Goal: Task Accomplishment & Management: Complete application form

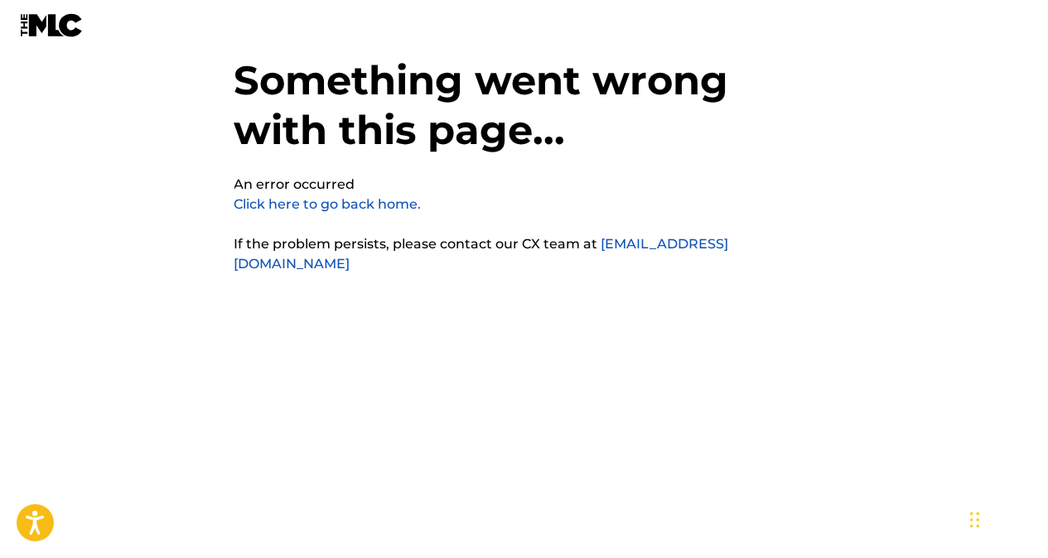
scroll to position [41, 0]
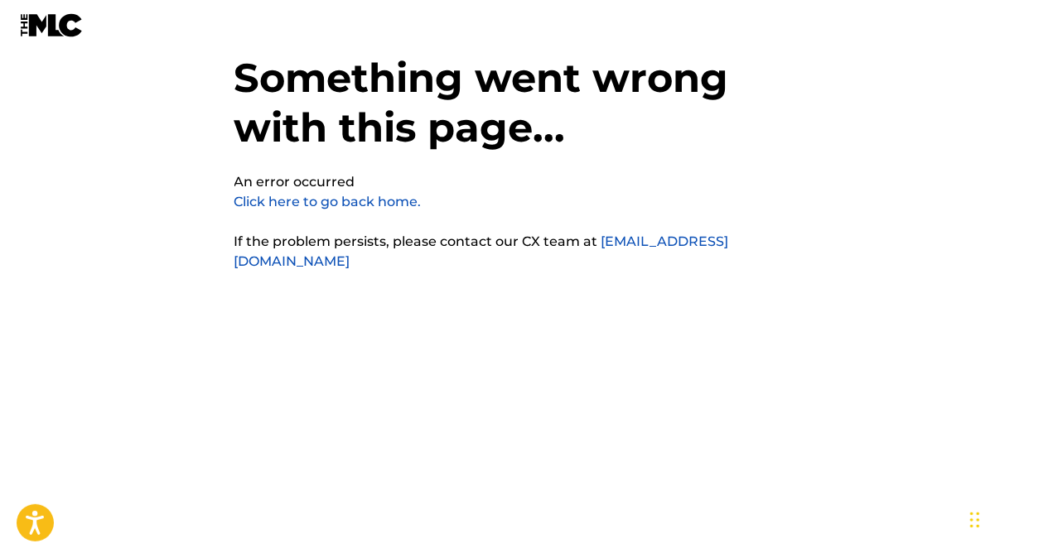
click at [361, 204] on link "Click here to go back home." at bounding box center [327, 202] width 187 height 16
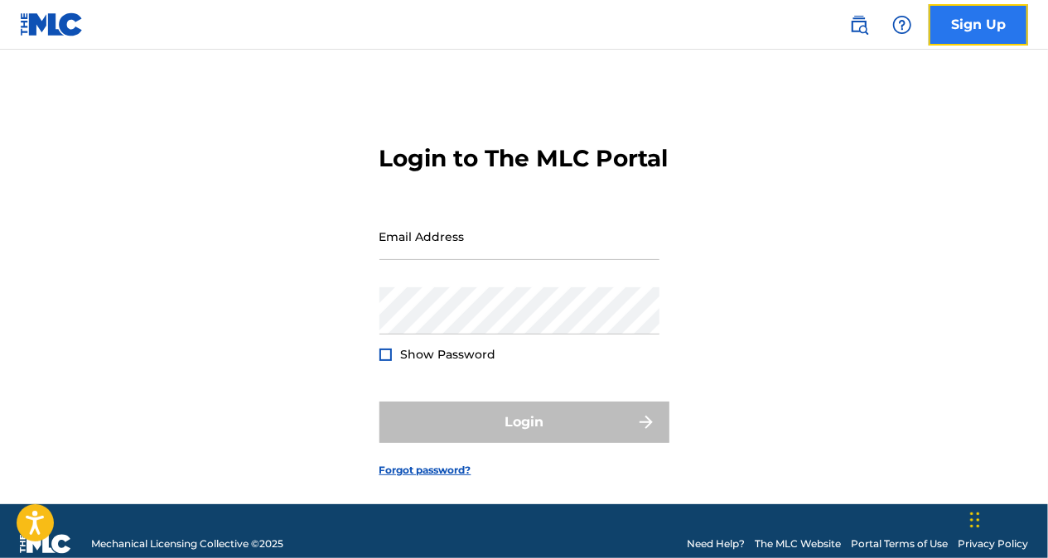
click at [956, 22] on link "Sign Up" at bounding box center [978, 24] width 99 height 41
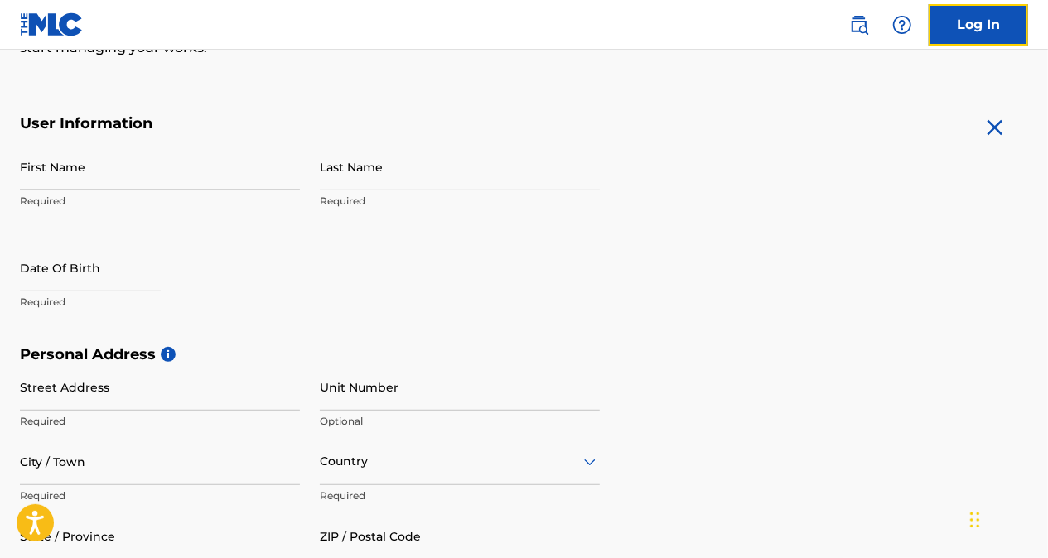
scroll to position [276, 0]
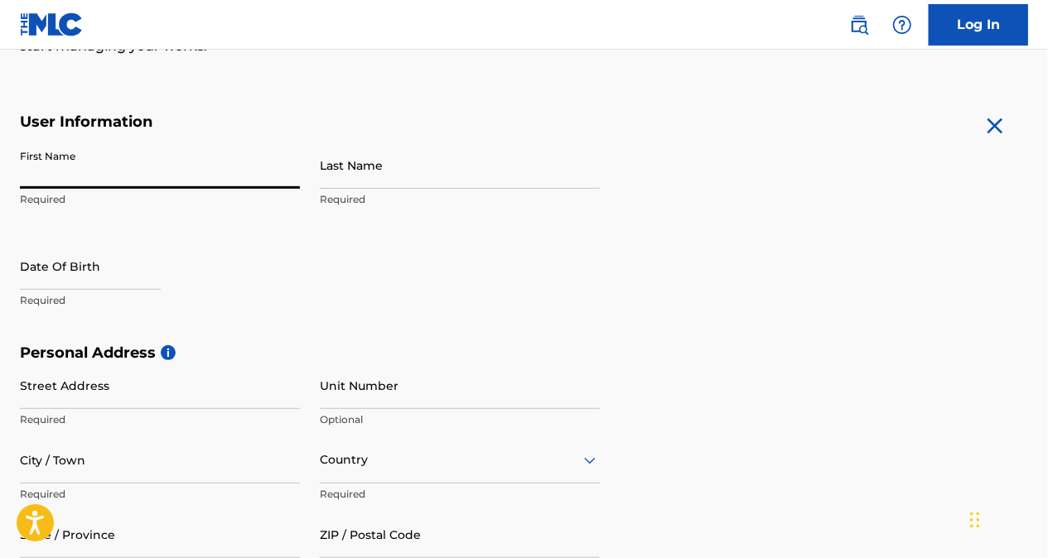
click at [152, 164] on input "First Name" at bounding box center [160, 165] width 280 height 47
type input "[PERSON_NAME]"
type input "bandoo"
type input "786"
type input "4035135"
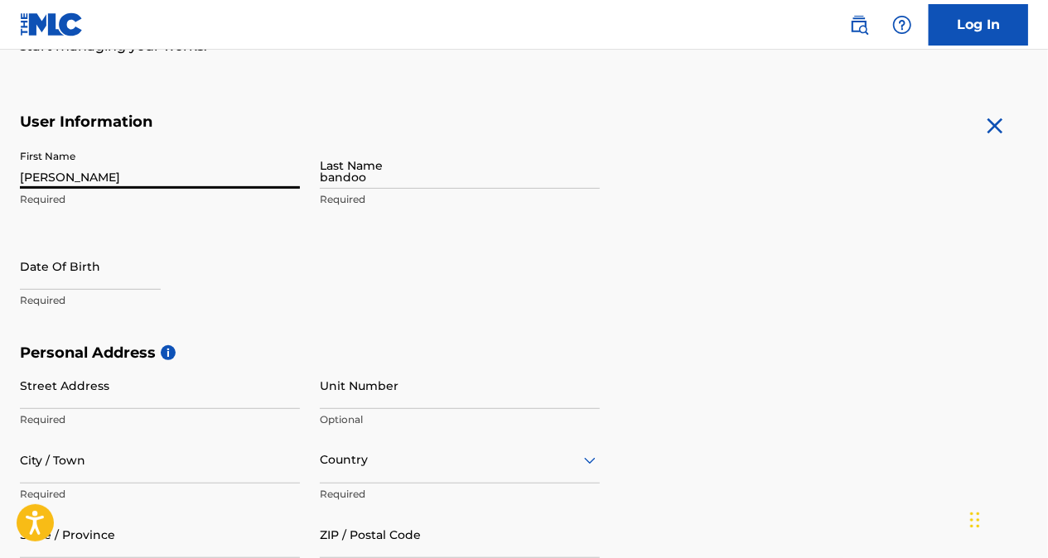
type input "[EMAIL_ADDRESS][DOMAIN_NAME]"
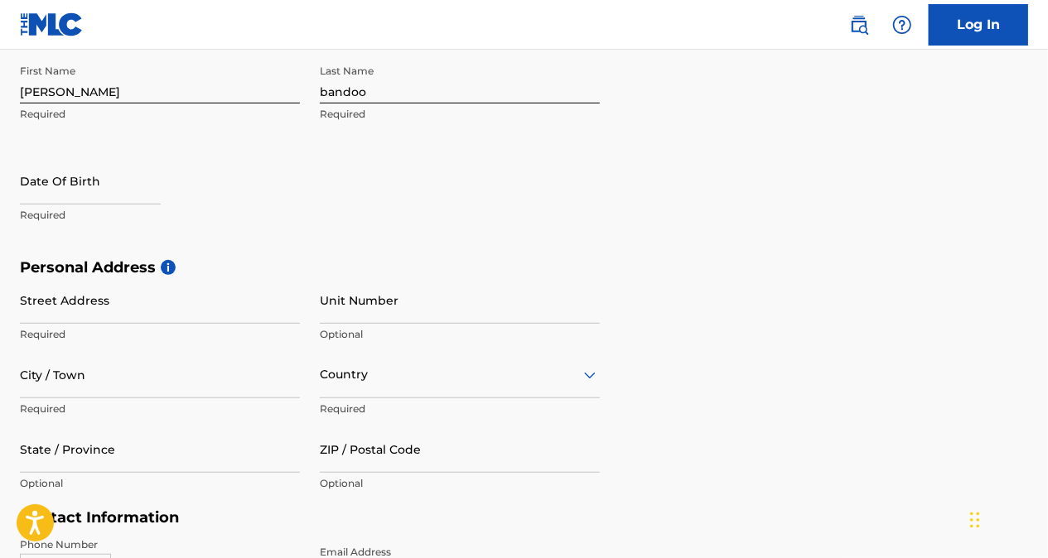
click at [134, 208] on p "Required" at bounding box center [160, 215] width 280 height 15
select select "8"
select select "2025"
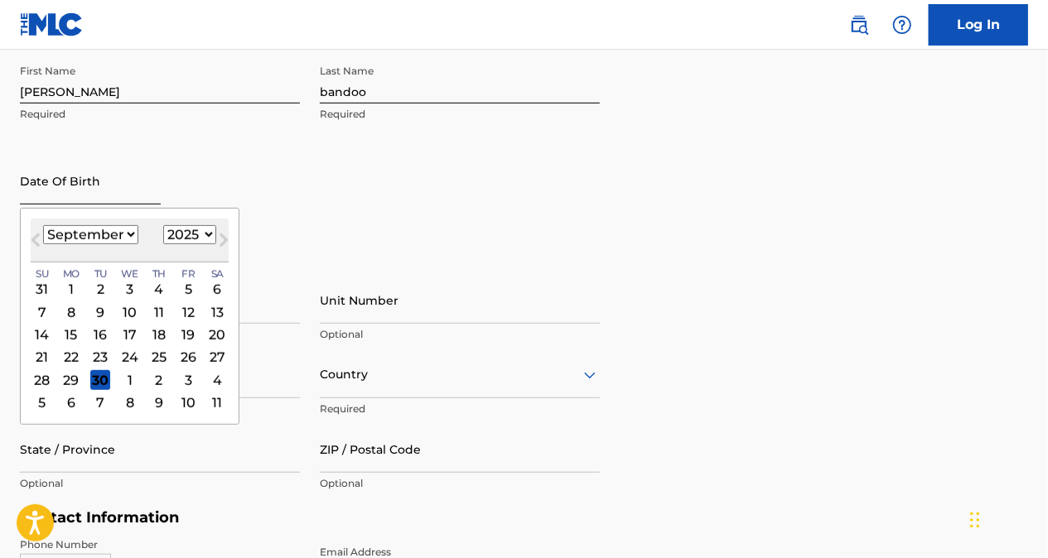
click at [96, 176] on input "text" at bounding box center [90, 180] width 141 height 47
click at [104, 234] on select "January February March April May June July August September October November De…" at bounding box center [90, 234] width 95 height 19
select select "10"
click at [43, 225] on select "January February March April May June July August September October November De…" at bounding box center [90, 234] width 95 height 19
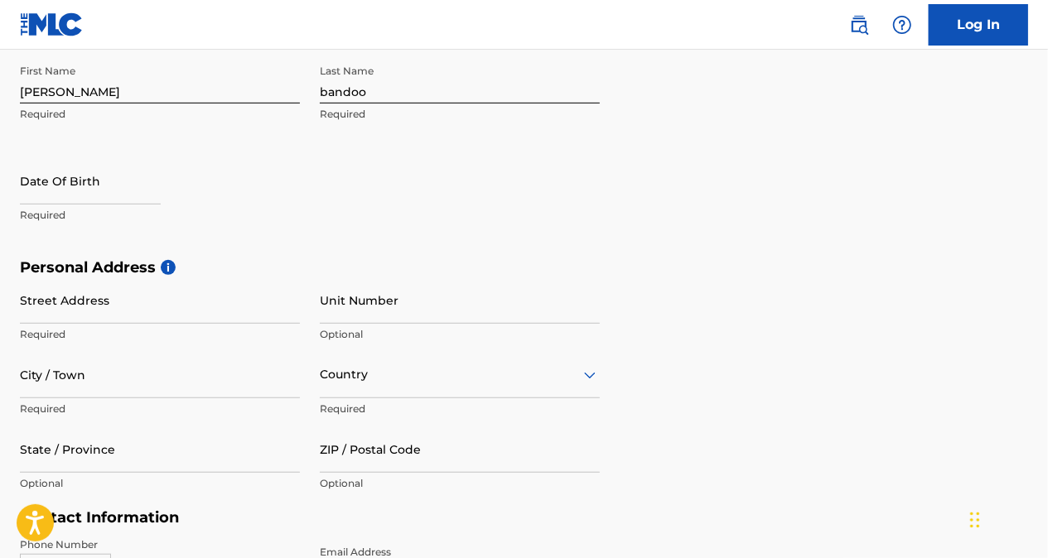
click at [104, 486] on p "Optional" at bounding box center [160, 483] width 280 height 15
click at [83, 168] on input "text" at bounding box center [90, 180] width 141 height 47
select select "8"
select select "2025"
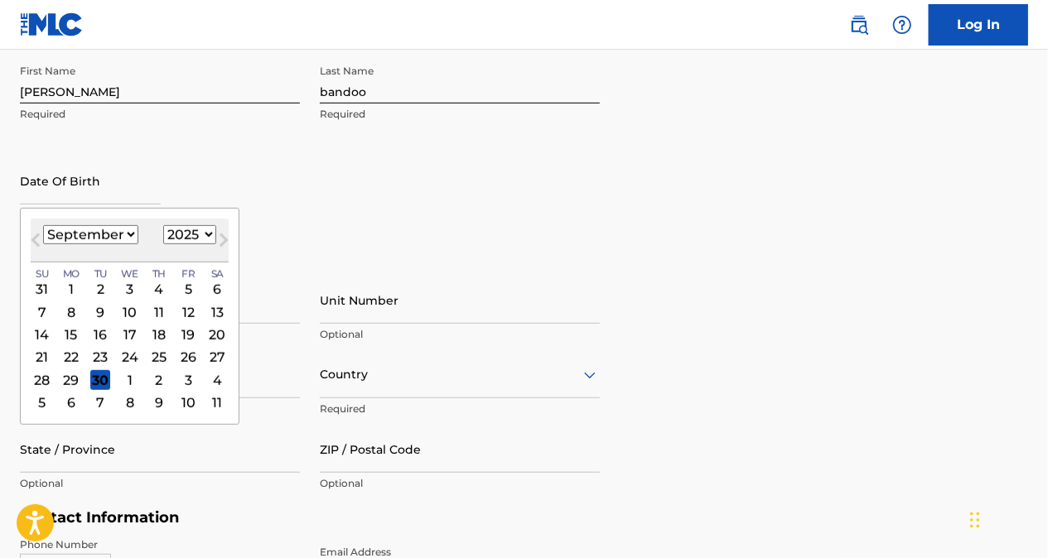
click at [104, 248] on div "September 2025 January February March April May June July August September Octo…" at bounding box center [130, 241] width 198 height 44
click at [108, 240] on select "January February March April May June July August September October November De…" at bounding box center [90, 234] width 95 height 19
click at [107, 244] on div "January February March April May June July August September October November De…" at bounding box center [90, 235] width 95 height 20
click at [123, 234] on select "January February March April May June July August September October November De…" at bounding box center [90, 234] width 95 height 19
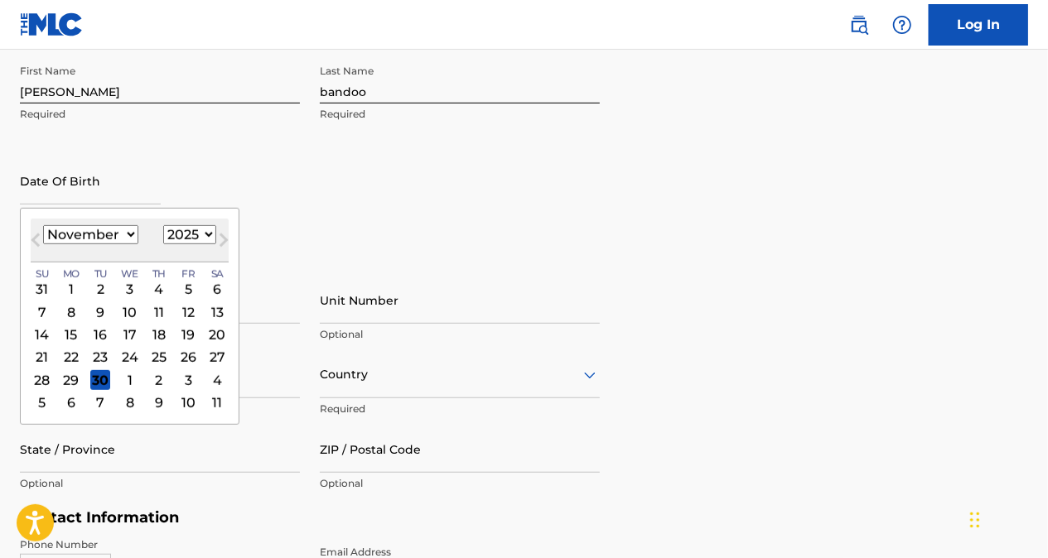
click at [43, 225] on select "January February March April May June July August September October November De…" at bounding box center [90, 234] width 95 height 19
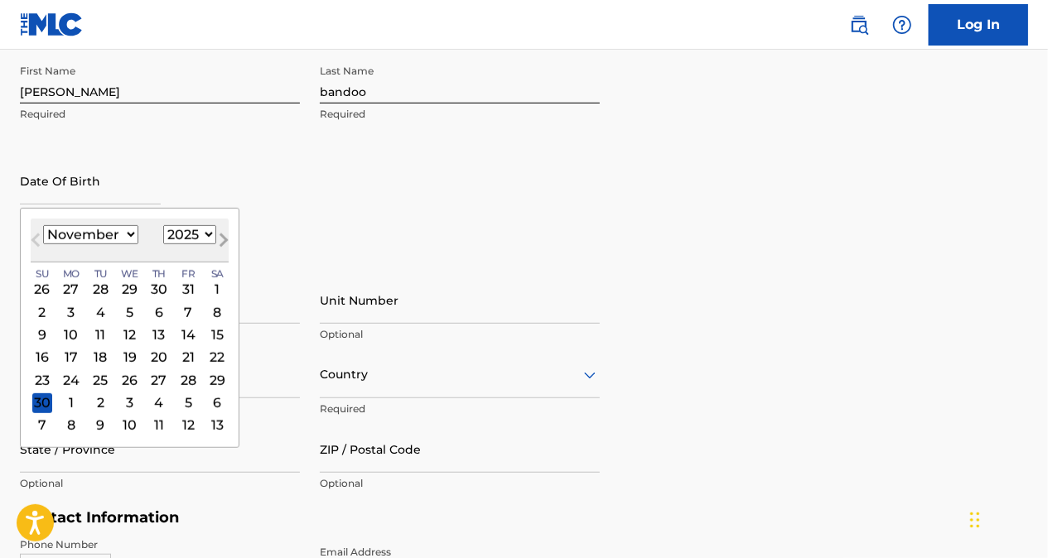
click at [210, 232] on button "Next Month" at bounding box center [223, 243] width 27 height 27
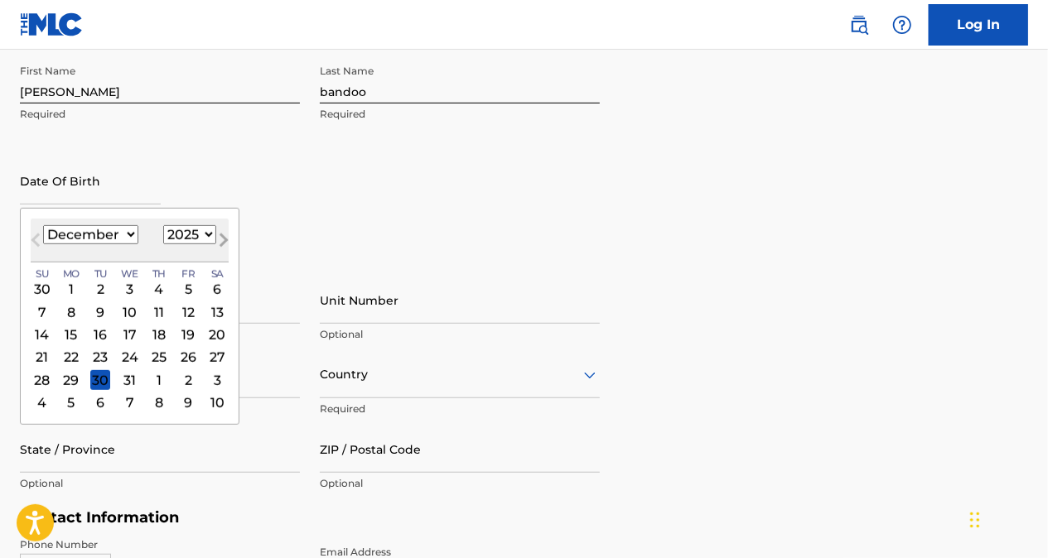
click at [210, 232] on button "Next Month" at bounding box center [223, 243] width 27 height 27
select select "0"
select select "2026"
click at [37, 242] on span "Previous Month" at bounding box center [37, 242] width 0 height 25
select select "11"
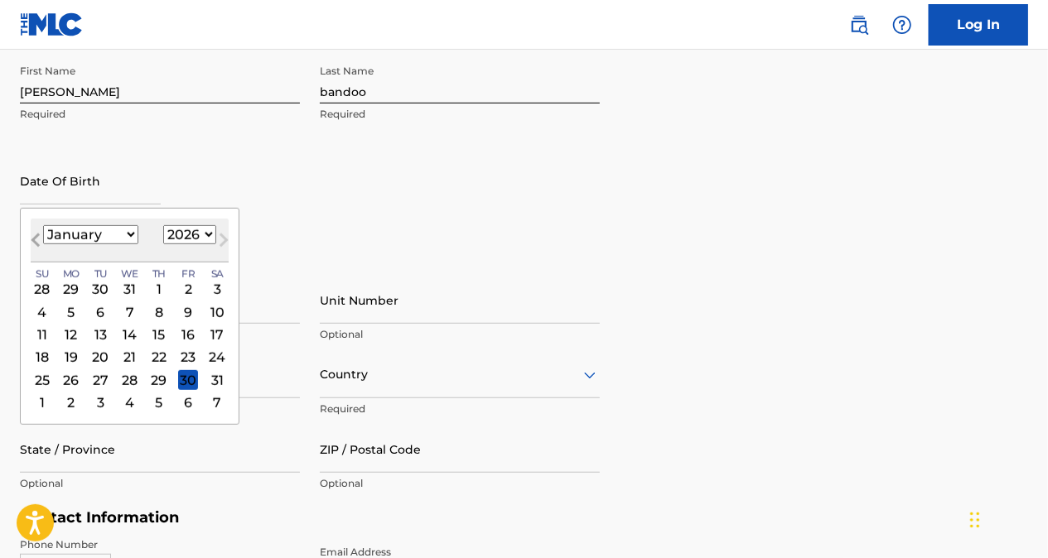
select select "2025"
click at [37, 242] on span "Previous Month" at bounding box center [37, 242] width 0 height 25
select select "10"
click at [176, 232] on select "1899 1900 1901 1902 1903 1904 1905 1906 1907 1908 1909 1910 1911 1912 1913 1914…" at bounding box center [189, 234] width 53 height 19
select select "1988"
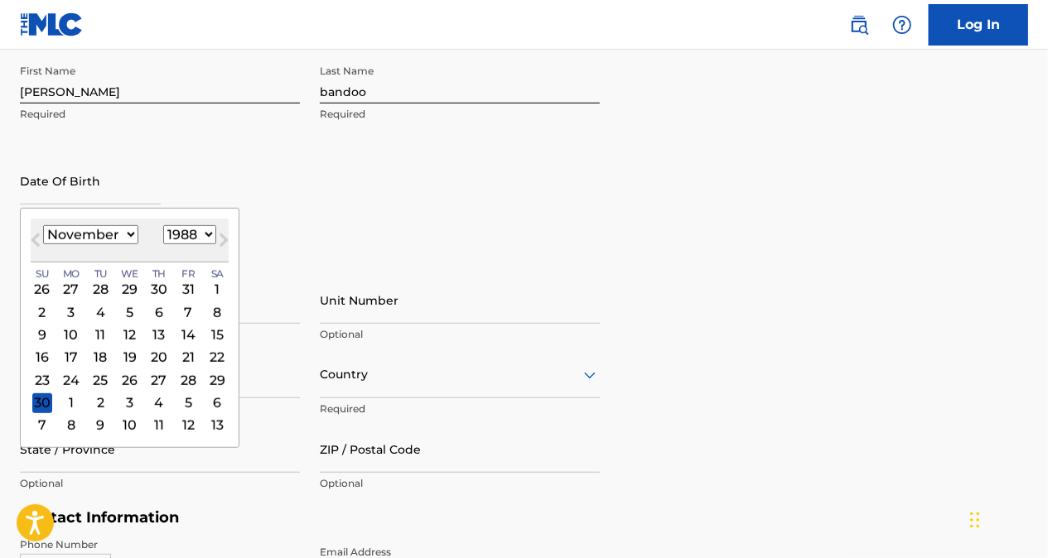
click at [163, 225] on select "1899 1900 1901 1902 1903 1904 1905 1906 1907 1908 1909 1910 1911 1912 1913 1914…" at bounding box center [189, 234] width 53 height 19
click at [154, 358] on div "24" at bounding box center [159, 357] width 20 height 20
type input "November 24 1988"
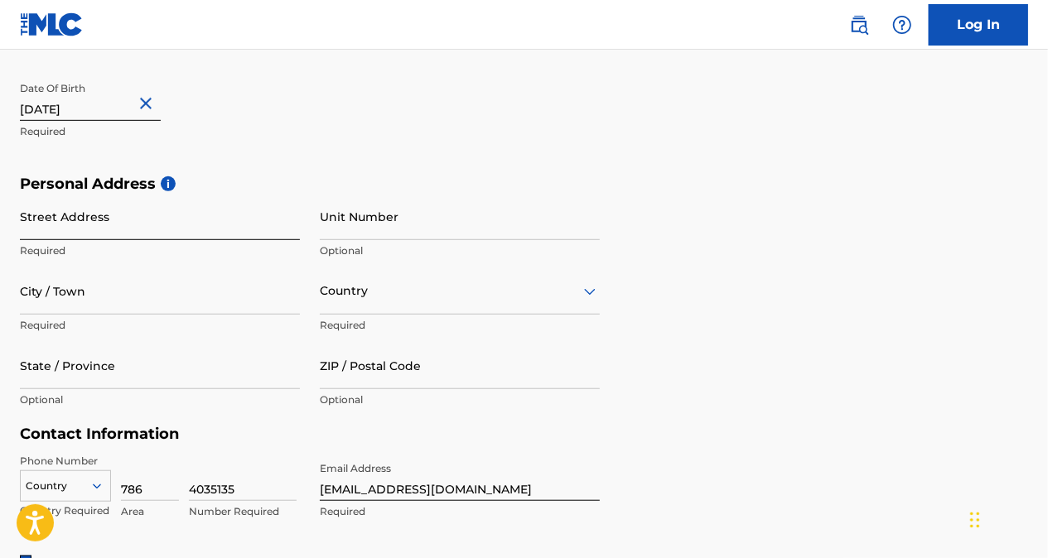
scroll to position [485, 0]
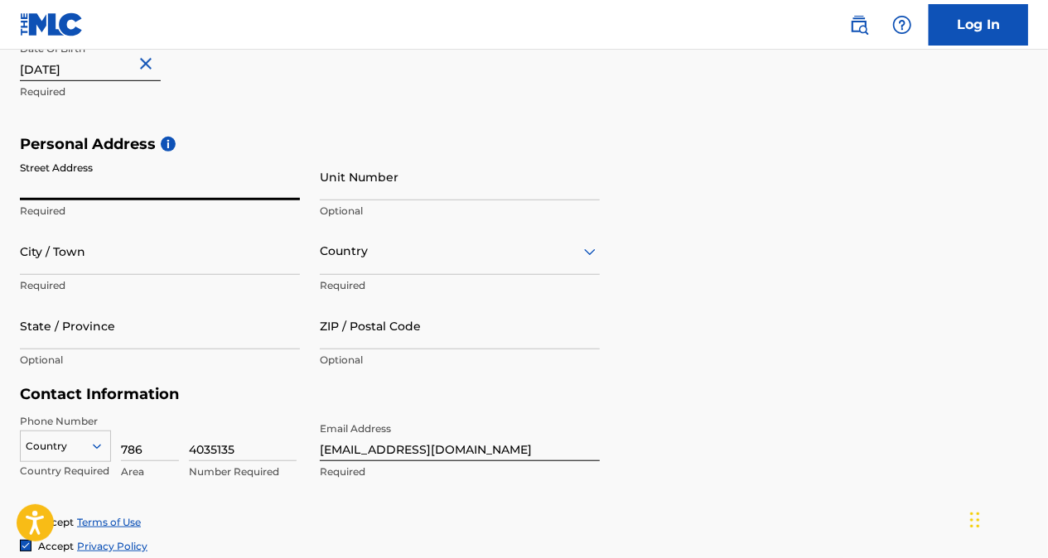
click at [169, 185] on input "Street Address" at bounding box center [160, 176] width 280 height 47
type input "[STREET_ADDRESS]"
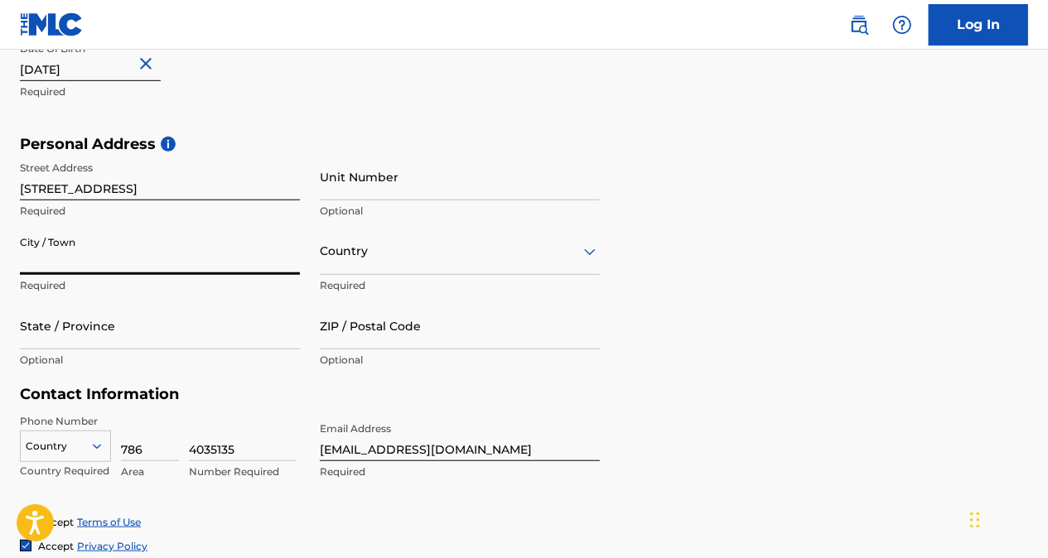
click at [107, 253] on input "City / Town" at bounding box center [160, 251] width 280 height 47
type input "homestead"
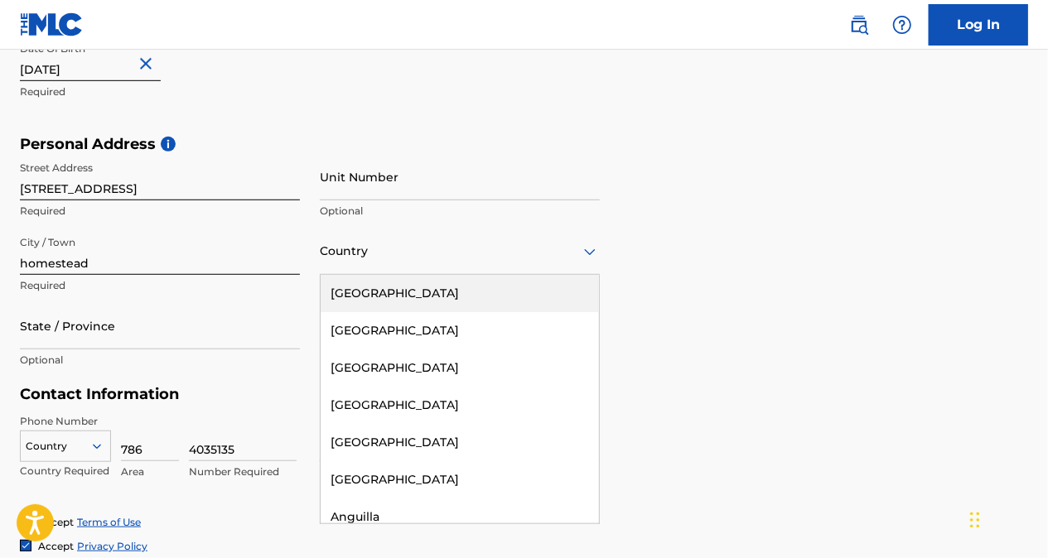
click at [345, 260] on div at bounding box center [460, 251] width 280 height 21
click at [363, 291] on div "[GEOGRAPHIC_DATA]" at bounding box center [460, 293] width 278 height 37
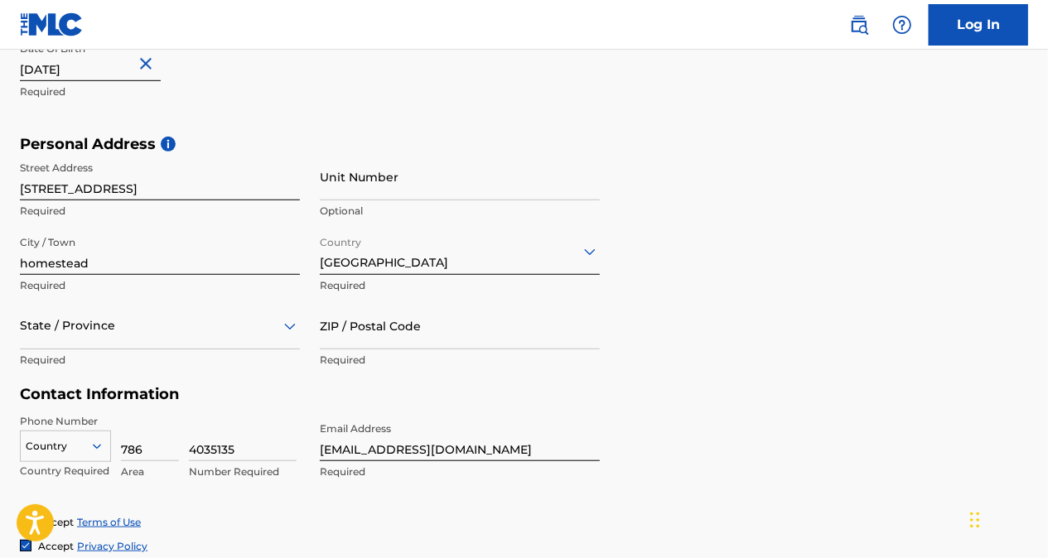
scroll to position [525, 0]
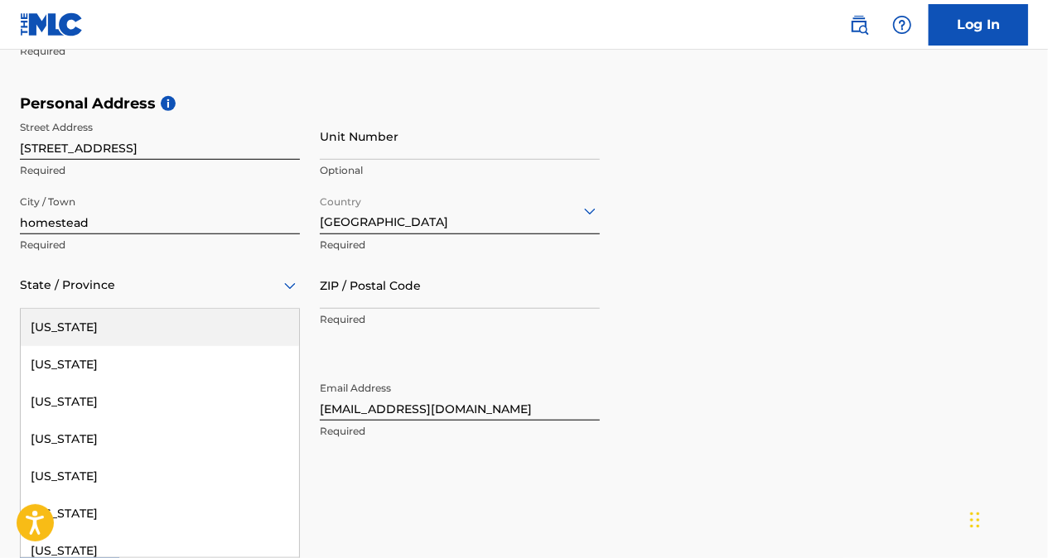
click at [110, 309] on div "57 results available. Use Up and Down to choose options, press Enter to select …" at bounding box center [160, 285] width 280 height 47
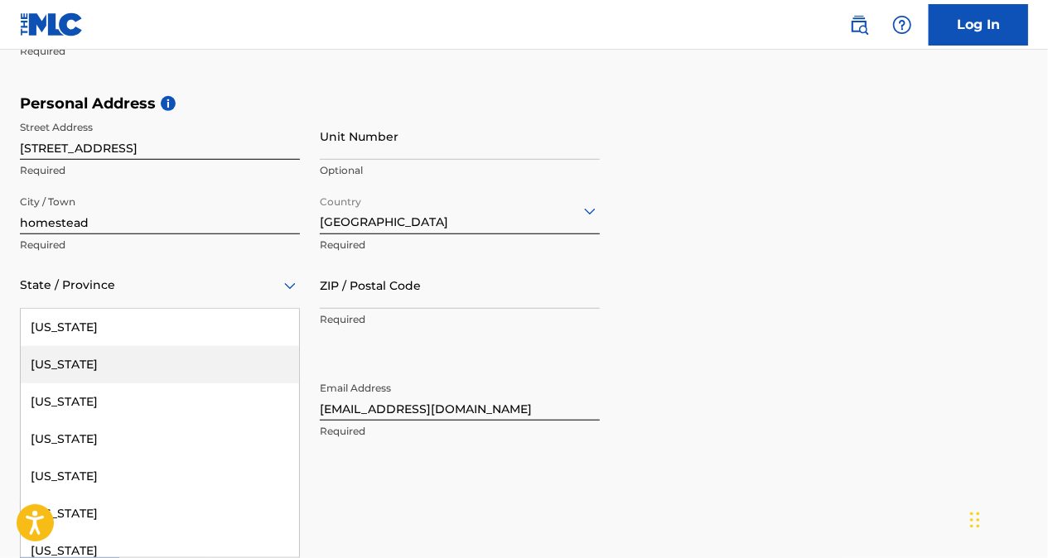
scroll to position [266, 0]
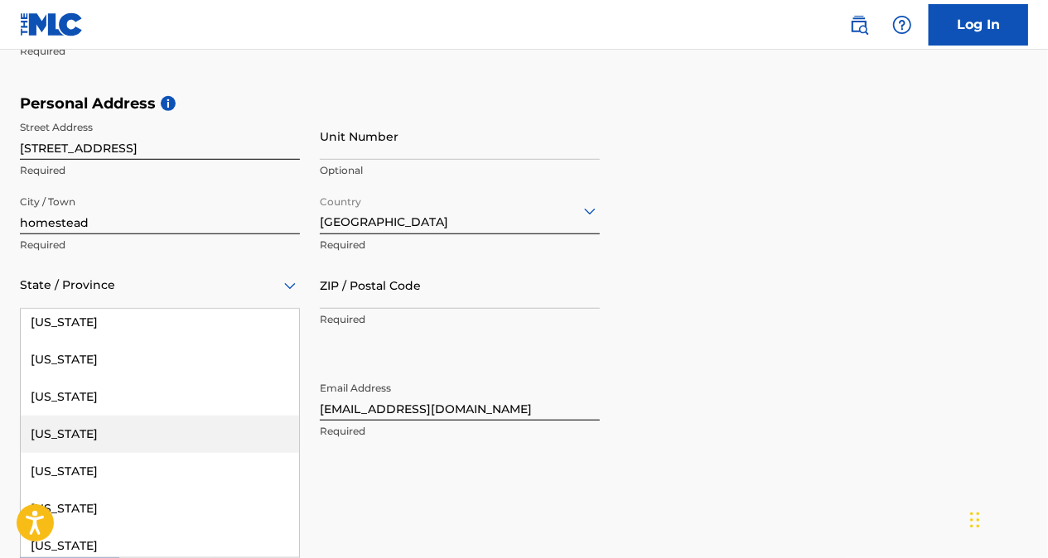
click at [75, 427] on div "[US_STATE]" at bounding box center [160, 434] width 278 height 37
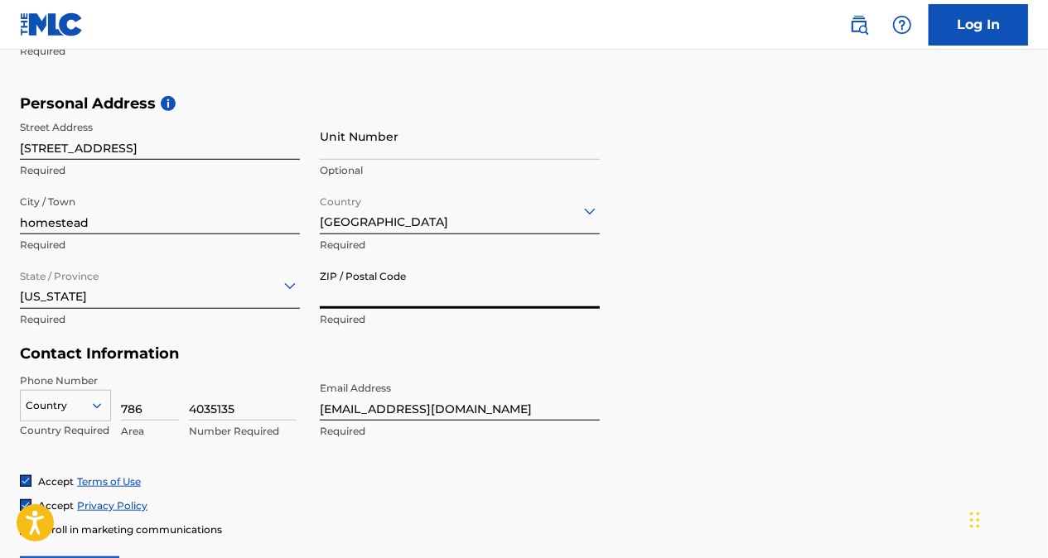
click at [433, 300] on input "ZIP / Postal Code" at bounding box center [460, 285] width 280 height 47
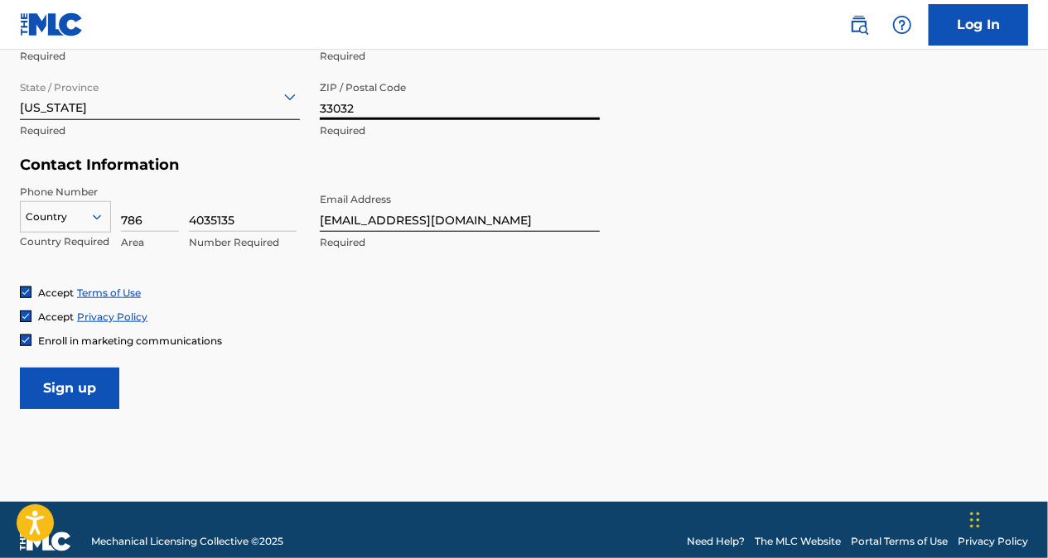
scroll to position [716, 0]
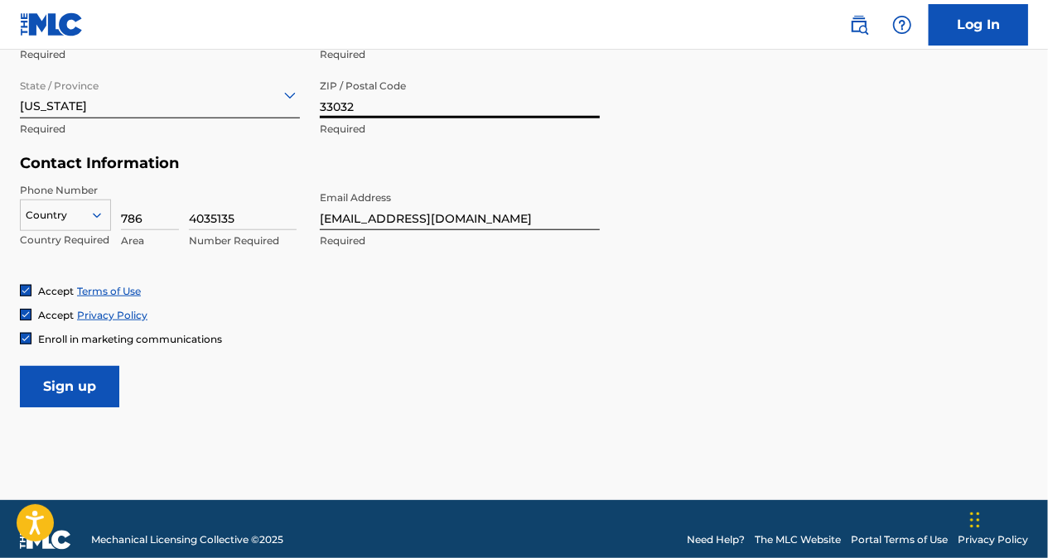
type input "33032"
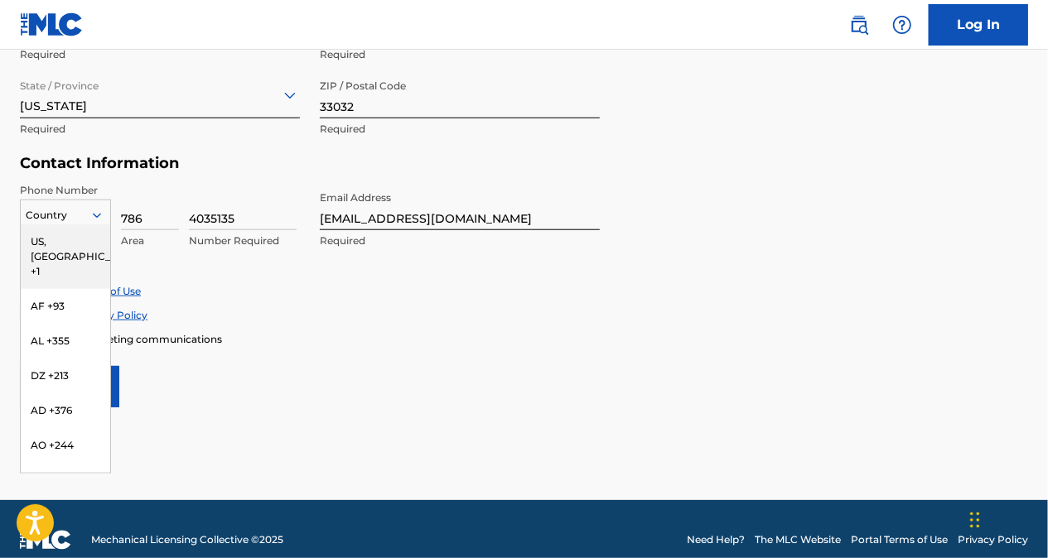
click at [60, 207] on div at bounding box center [65, 215] width 89 height 18
click at [68, 247] on div "US, [GEOGRAPHIC_DATA] +1" at bounding box center [65, 257] width 89 height 65
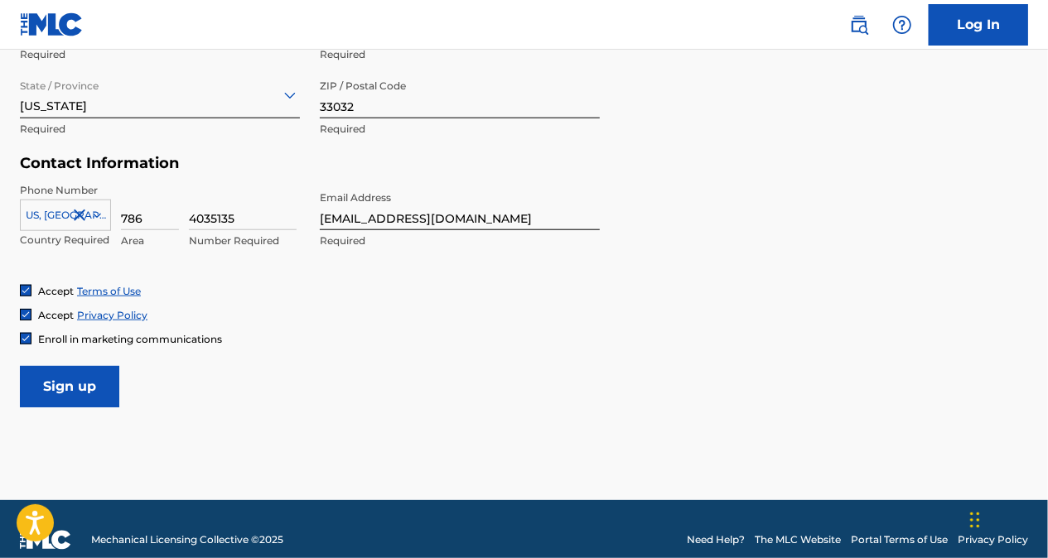
scroll to position [736, 0]
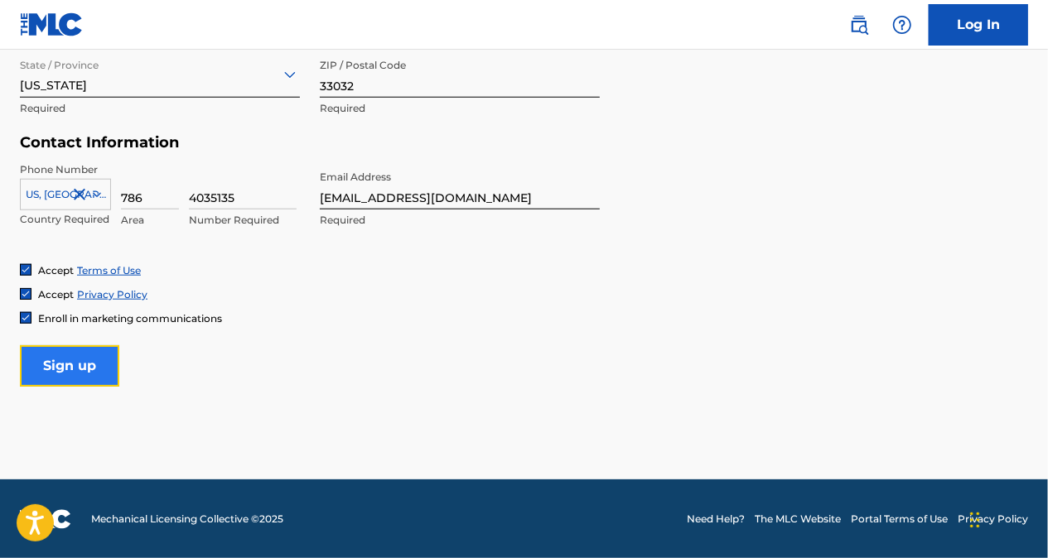
click at [64, 363] on input "Sign up" at bounding box center [69, 365] width 99 height 41
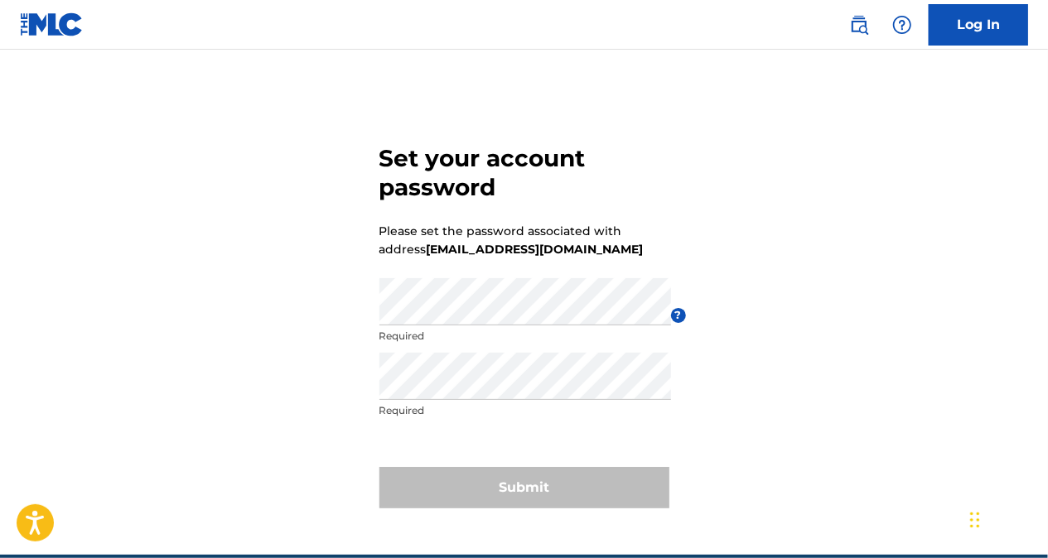
scroll to position [76, 0]
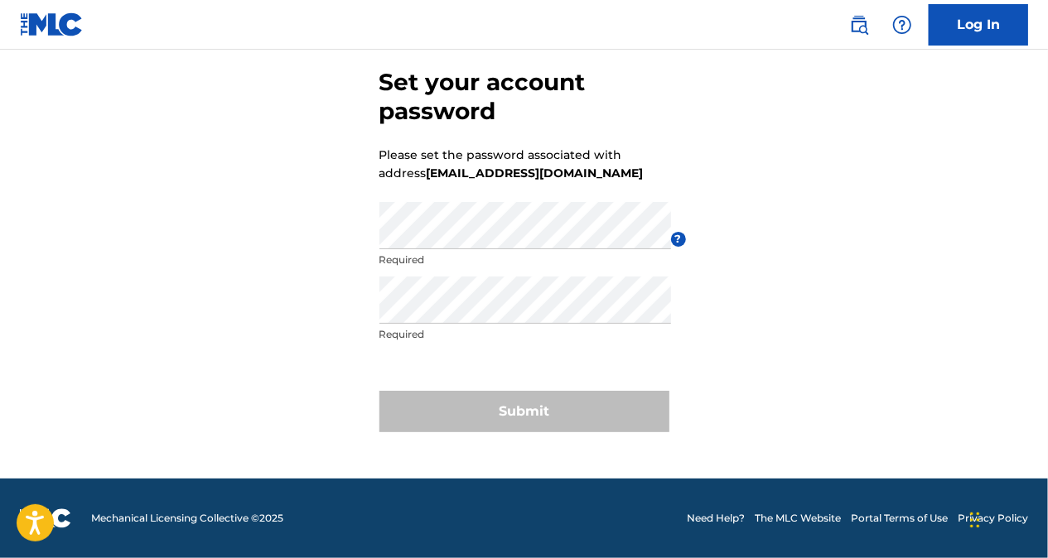
click at [440, 257] on p "Required" at bounding box center [525, 260] width 292 height 15
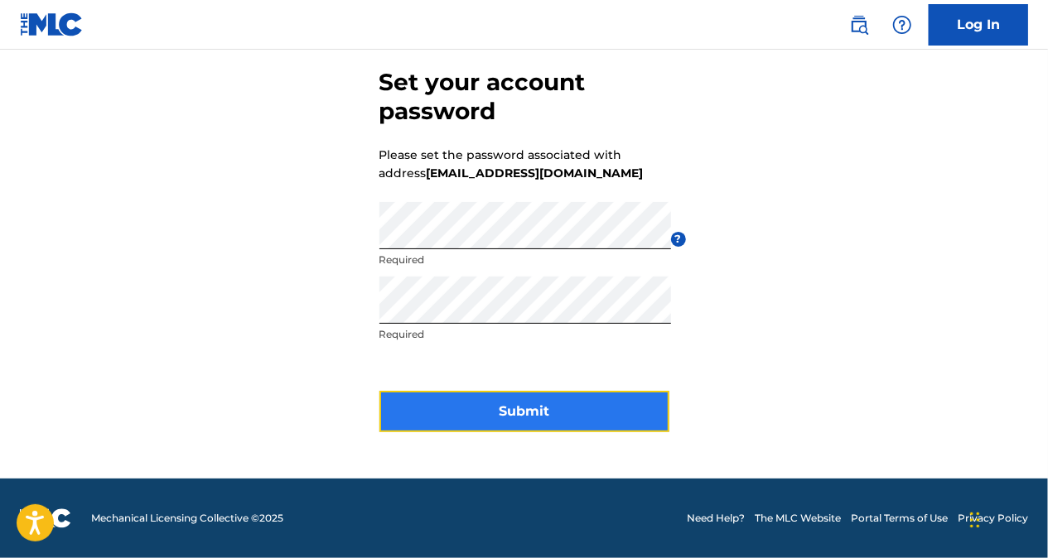
click at [471, 408] on button "Submit" at bounding box center [524, 411] width 290 height 41
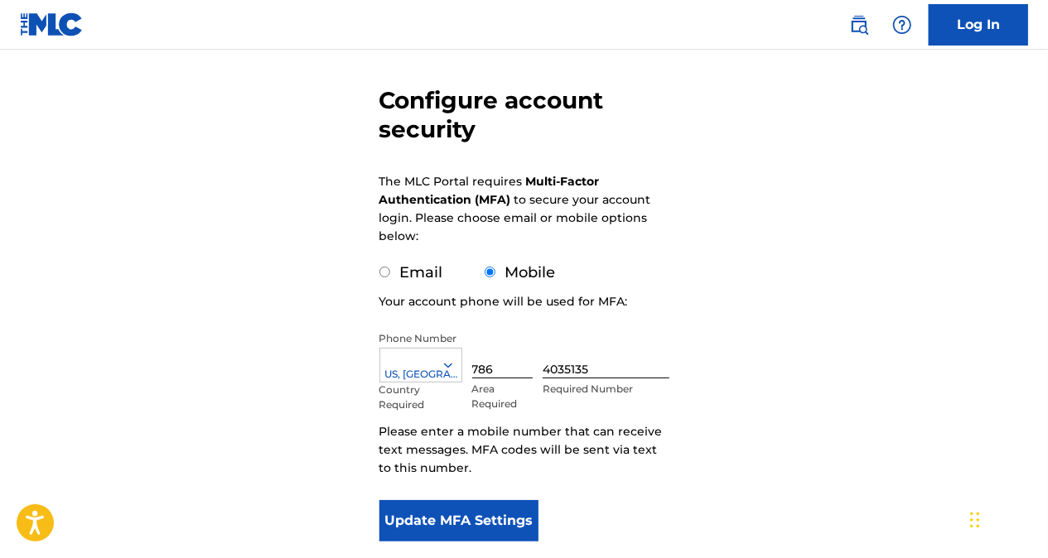
scroll to position [234, 0]
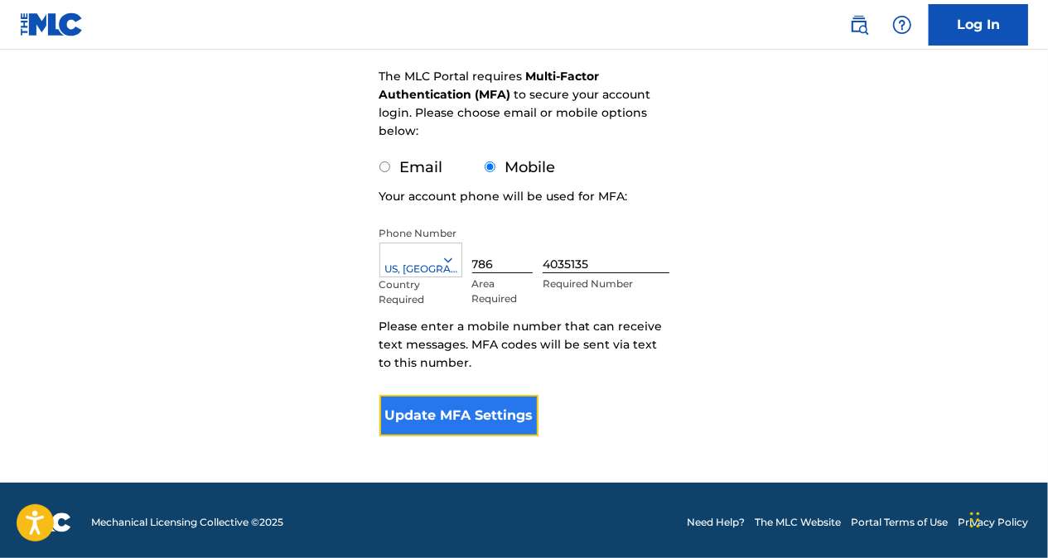
click at [492, 409] on button "Update MFA Settings" at bounding box center [459, 415] width 160 height 41
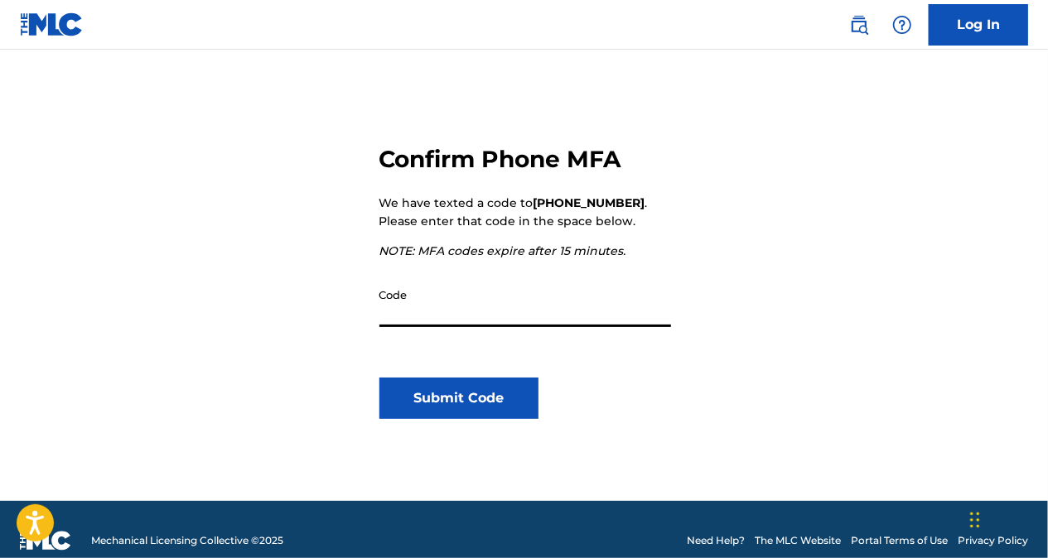
scroll to position [151, 0]
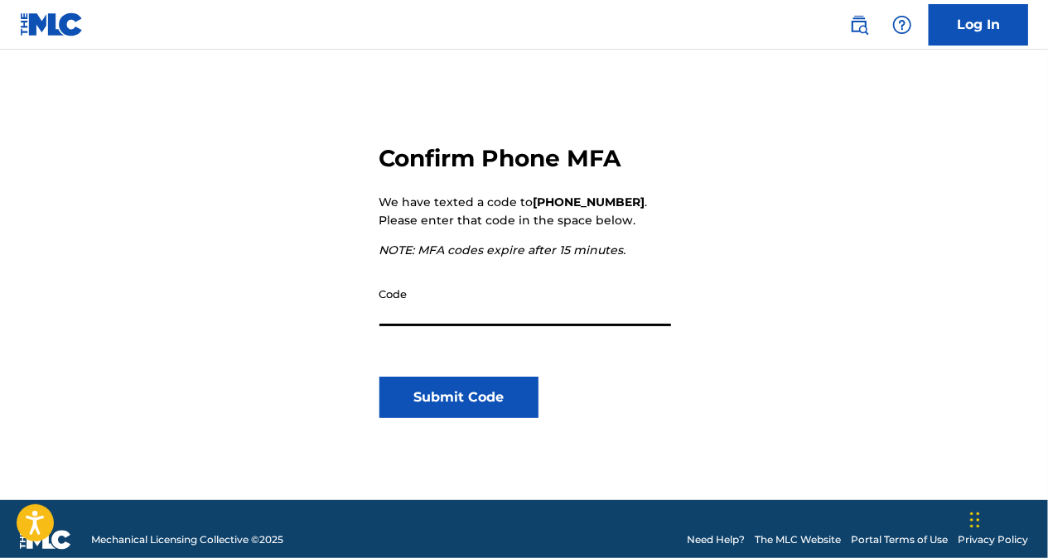
click at [471, 319] on input "Code" at bounding box center [525, 302] width 292 height 47
click at [571, 307] on input "Code" at bounding box center [525, 302] width 292 height 47
paste input "654278"
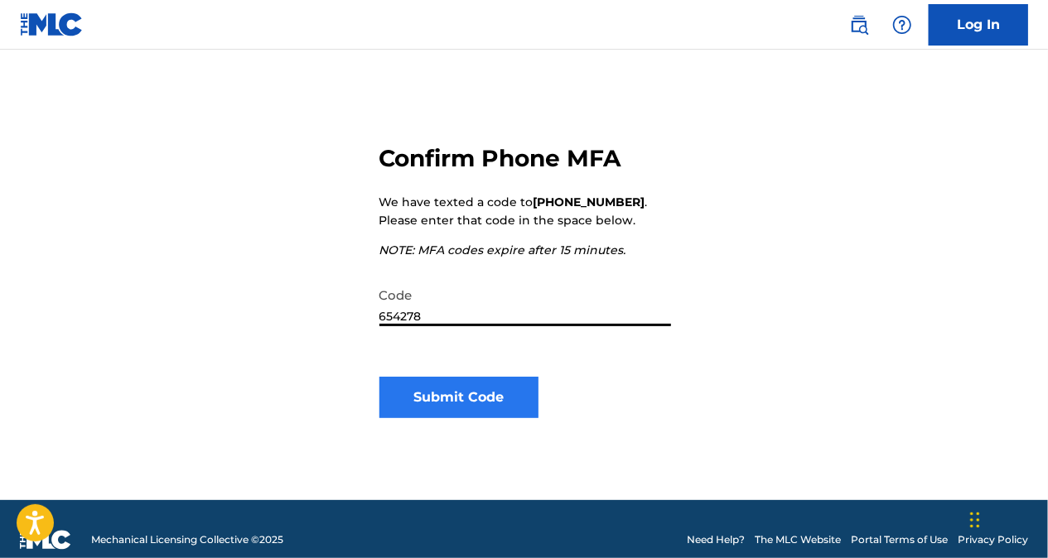
type input "654278"
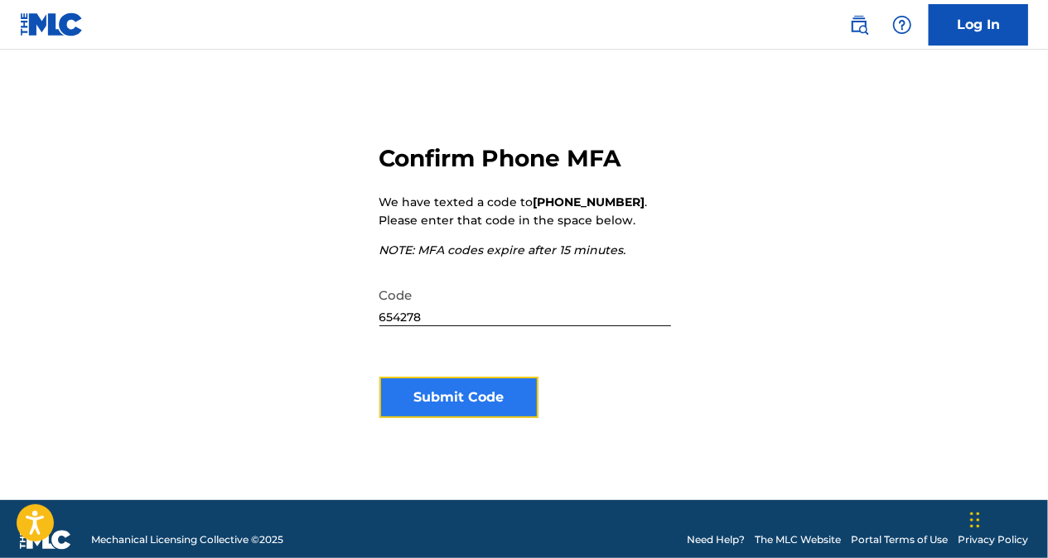
click at [454, 389] on button "Submit Code" at bounding box center [459, 397] width 160 height 41
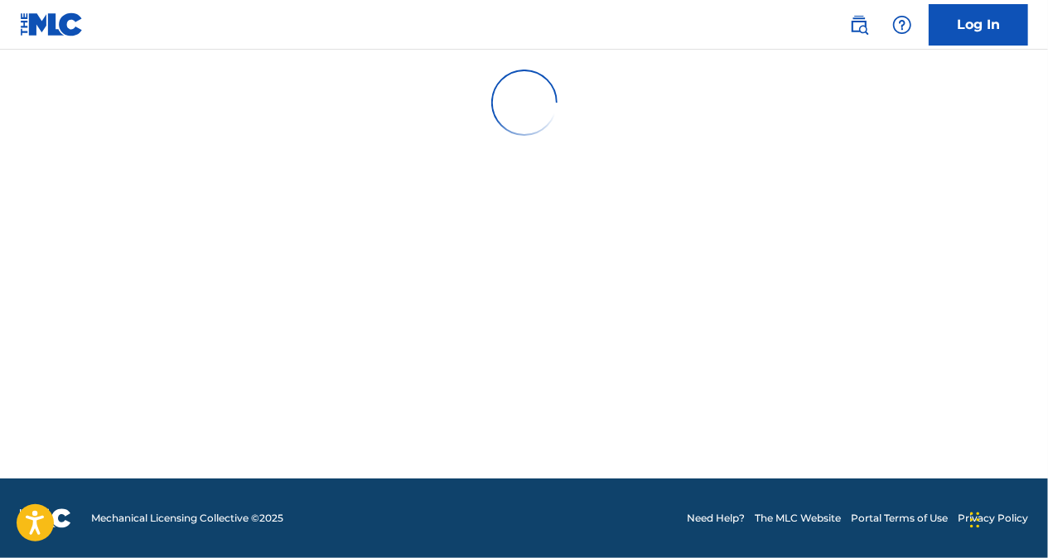
scroll to position [0, 0]
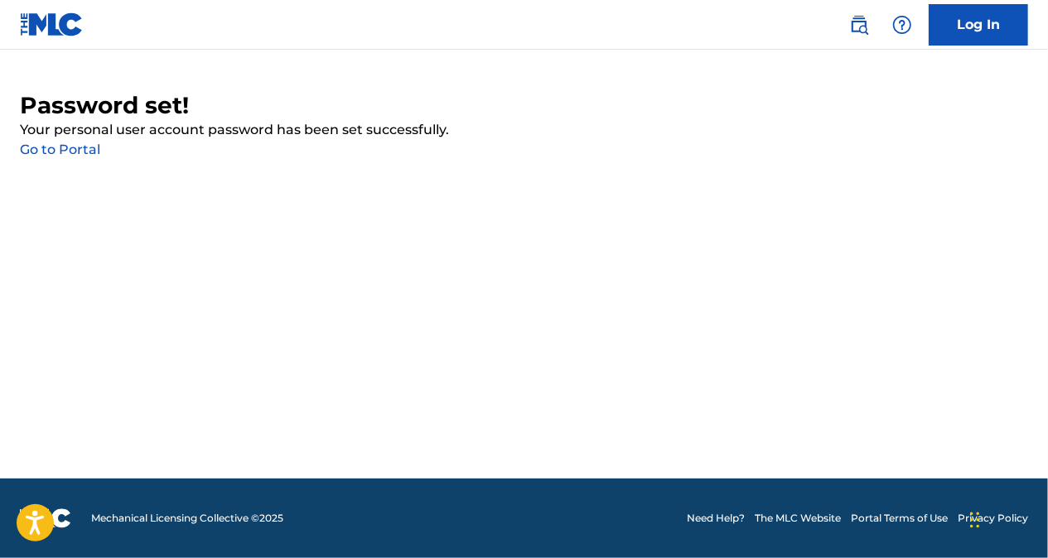
click at [454, 389] on main "Password set! Your personal user account password has been set successfully. Go…" at bounding box center [524, 264] width 1048 height 429
click at [61, 145] on link "Go to Portal" at bounding box center [60, 150] width 80 height 16
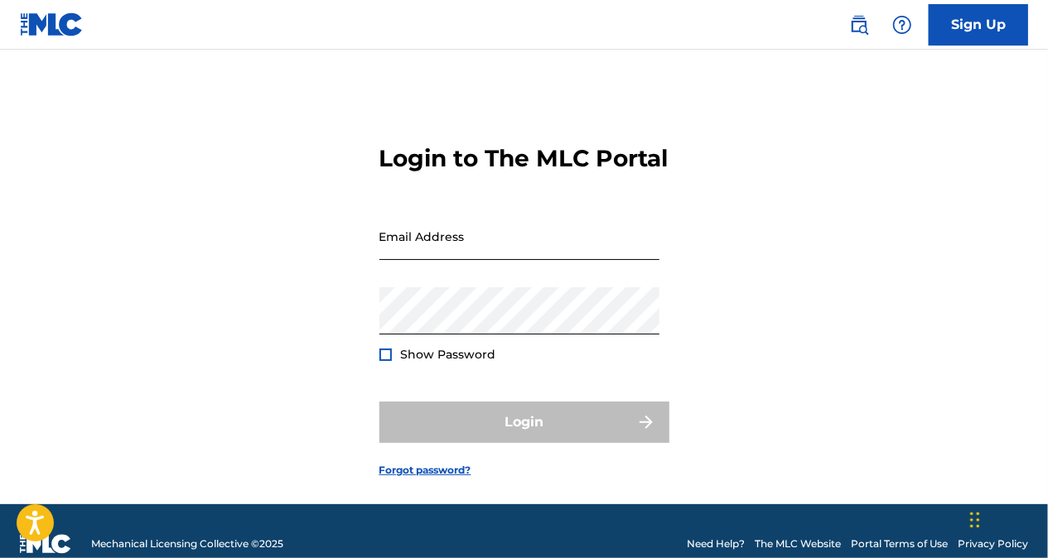
click at [492, 260] on input "Email Address" at bounding box center [519, 236] width 280 height 47
click at [480, 256] on input "Email Address" at bounding box center [519, 236] width 280 height 47
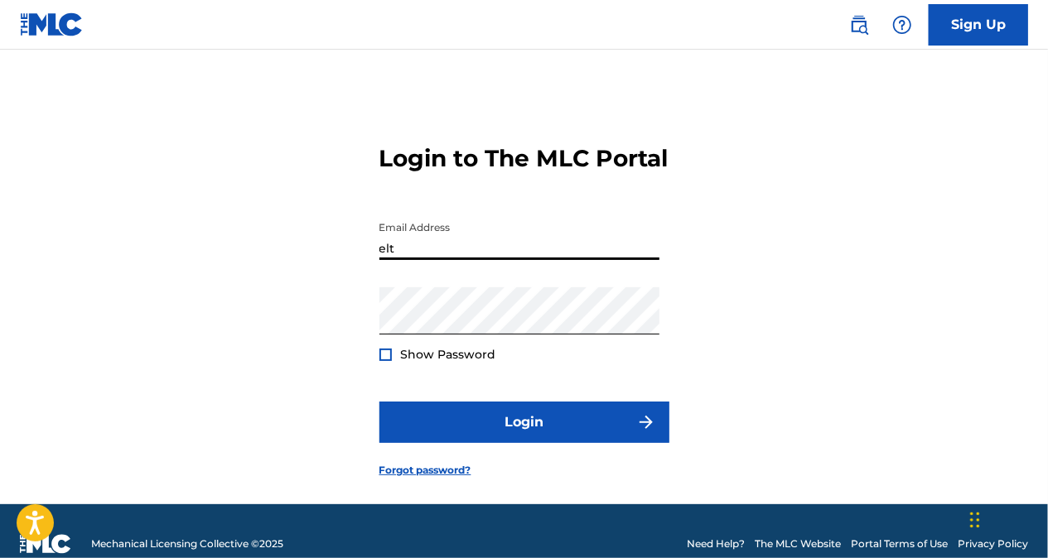
type input "[EMAIL_ADDRESS][DOMAIN_NAME]"
click at [386, 361] on div at bounding box center [385, 355] width 12 height 12
click at [386, 360] on img at bounding box center [385, 354] width 9 height 9
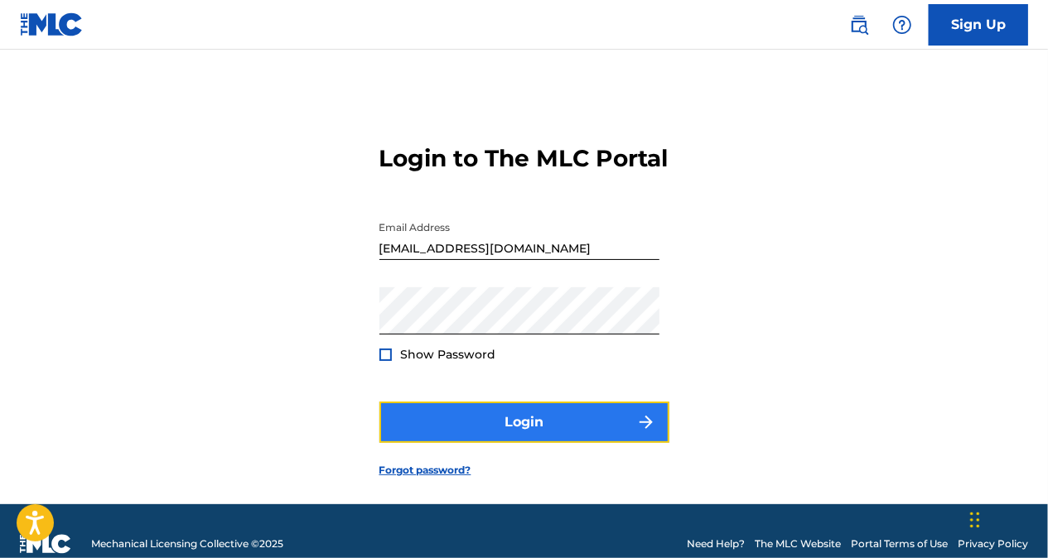
click at [498, 443] on button "Login" at bounding box center [524, 422] width 290 height 41
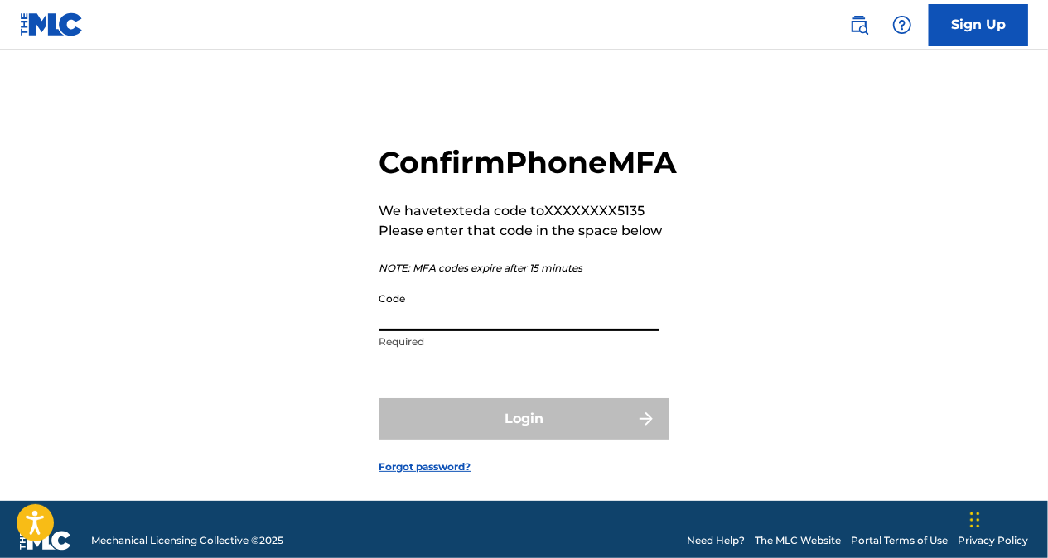
click at [494, 331] on input "Code" at bounding box center [519, 307] width 280 height 47
click at [553, 331] on input "Code" at bounding box center [519, 307] width 280 height 47
paste input "729116"
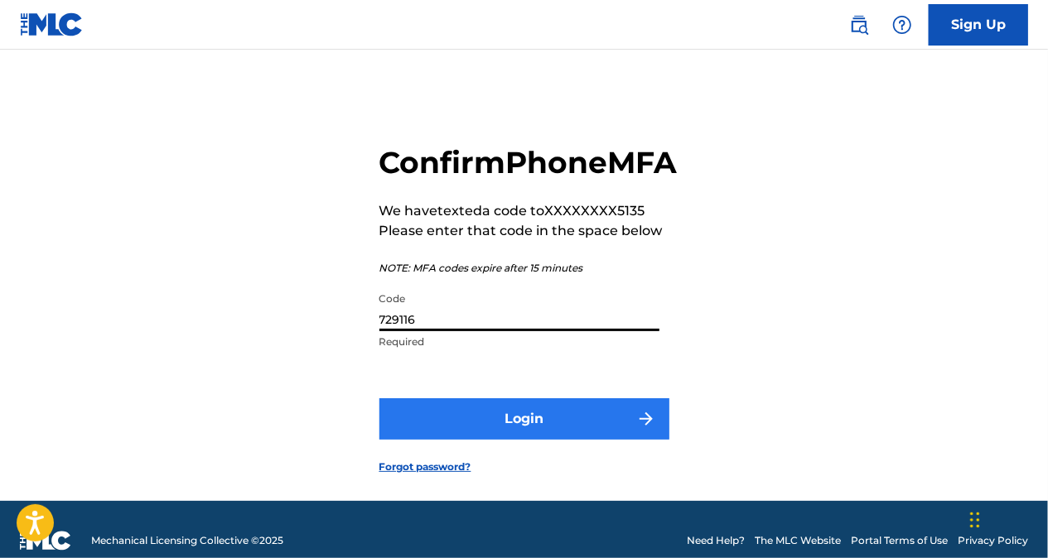
type input "729116"
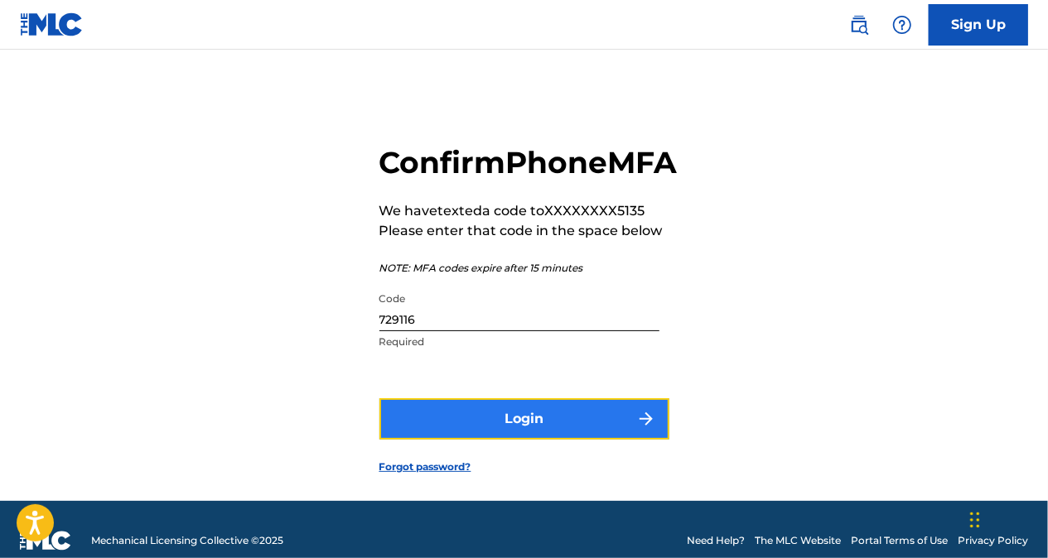
click at [496, 440] on button "Login" at bounding box center [524, 418] width 290 height 41
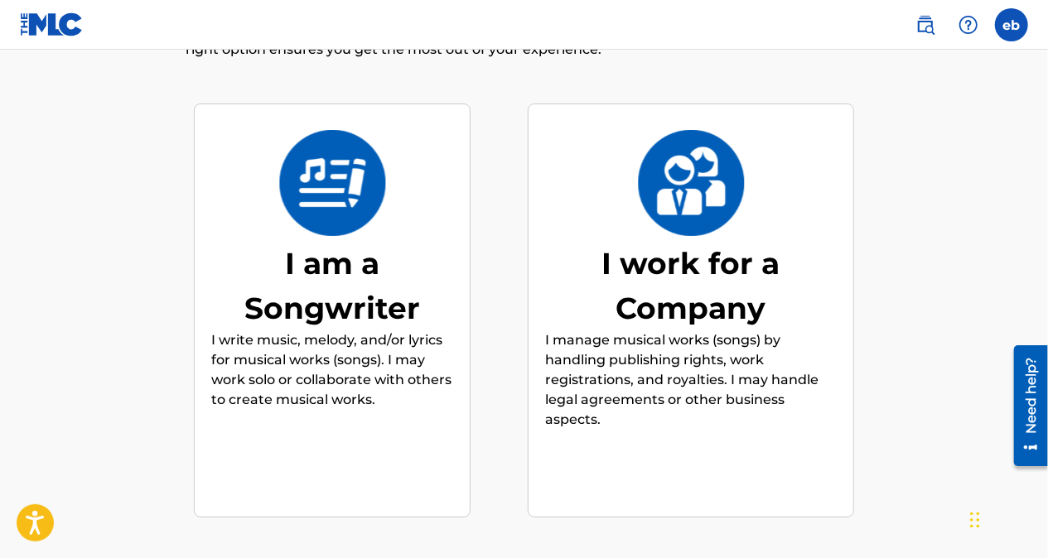
scroll to position [181, 0]
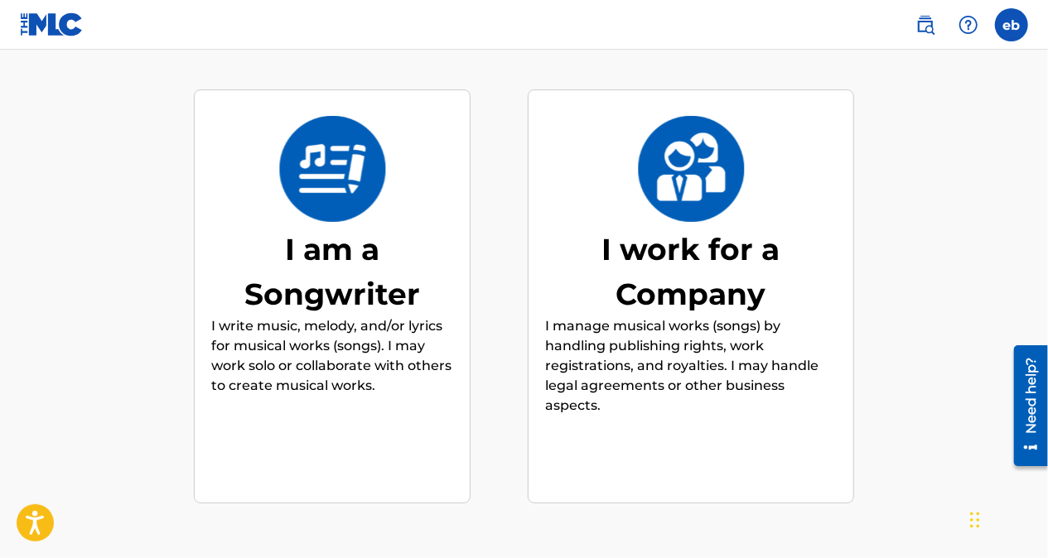
click at [361, 254] on div "I am a Songwriter" at bounding box center [332, 271] width 242 height 89
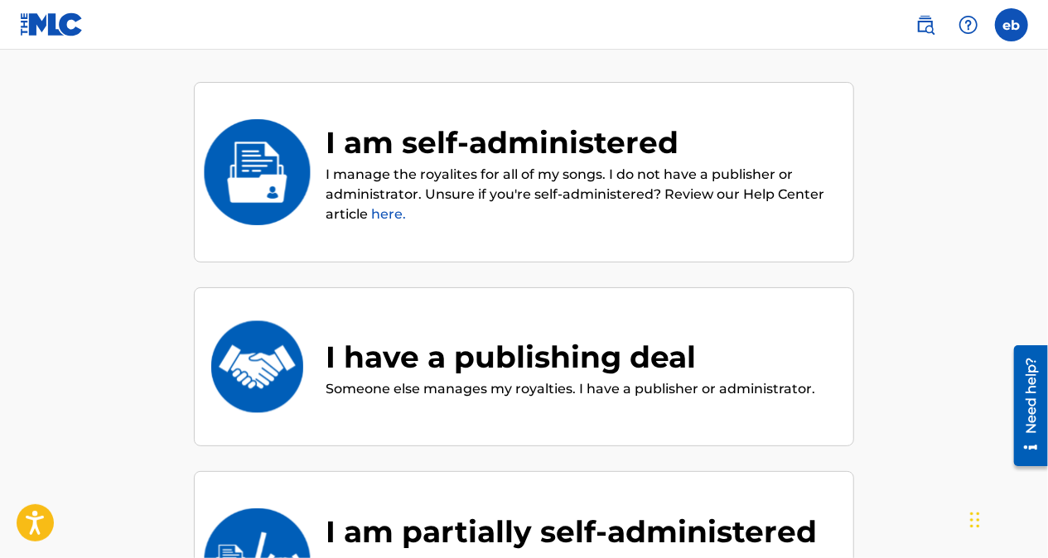
scroll to position [174, 0]
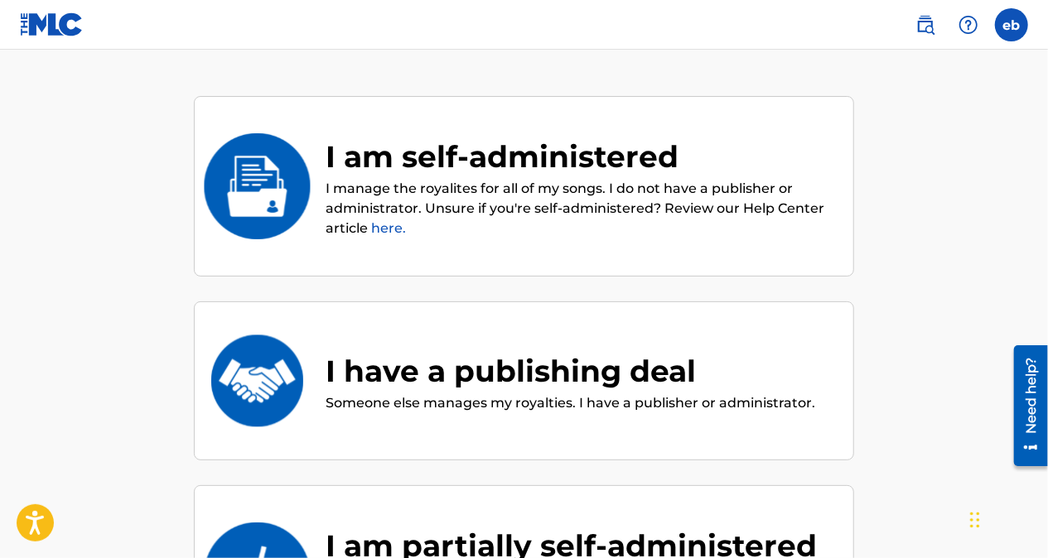
click at [456, 200] on p "I manage the royalites for all of my songs. I do not have a publisher or admini…" at bounding box center [581, 209] width 511 height 60
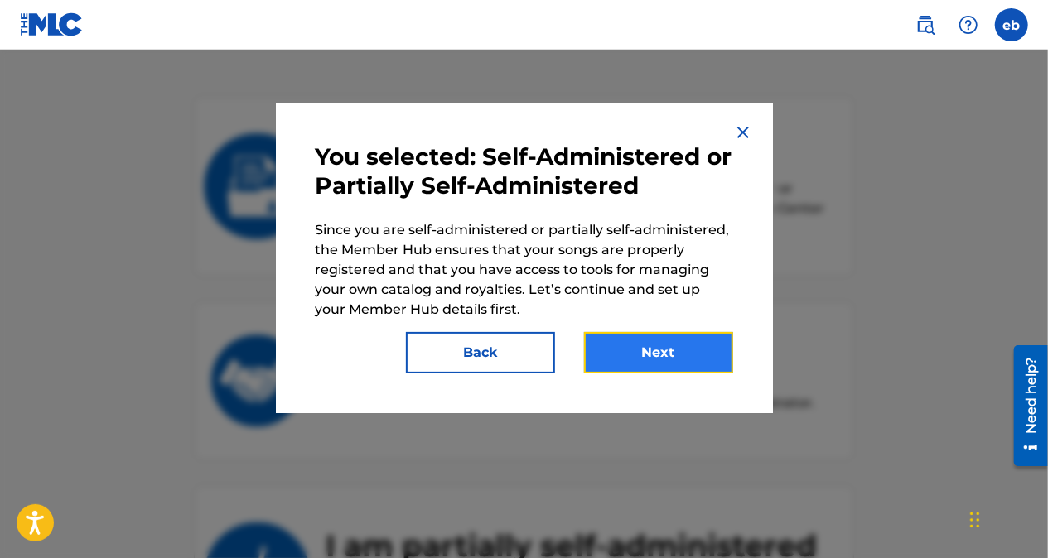
click at [620, 360] on button "Next" at bounding box center [658, 352] width 149 height 41
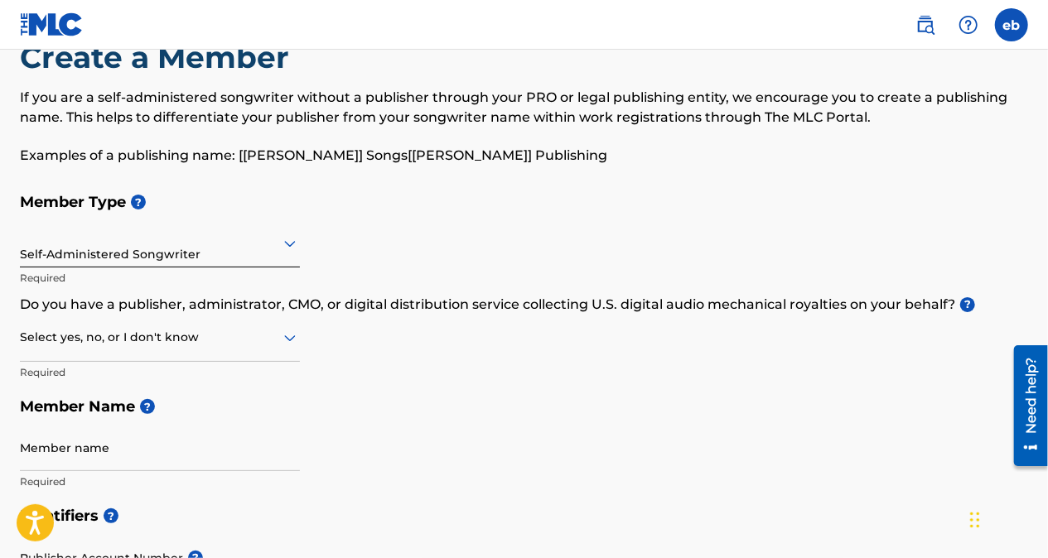
scroll to position [55, 0]
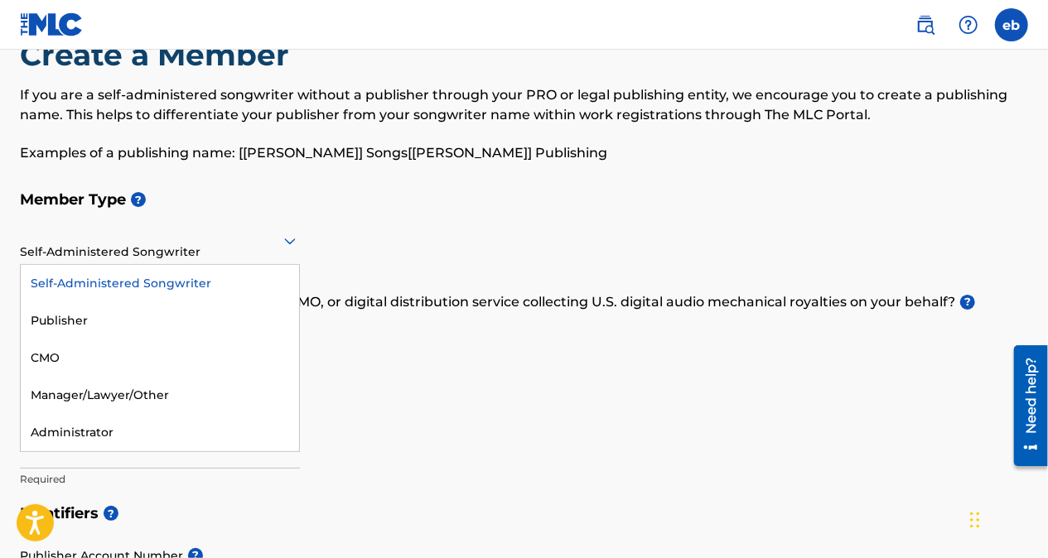
click at [239, 244] on div at bounding box center [160, 240] width 280 height 21
click at [189, 279] on div "Self-Administered Songwriter" at bounding box center [160, 283] width 278 height 37
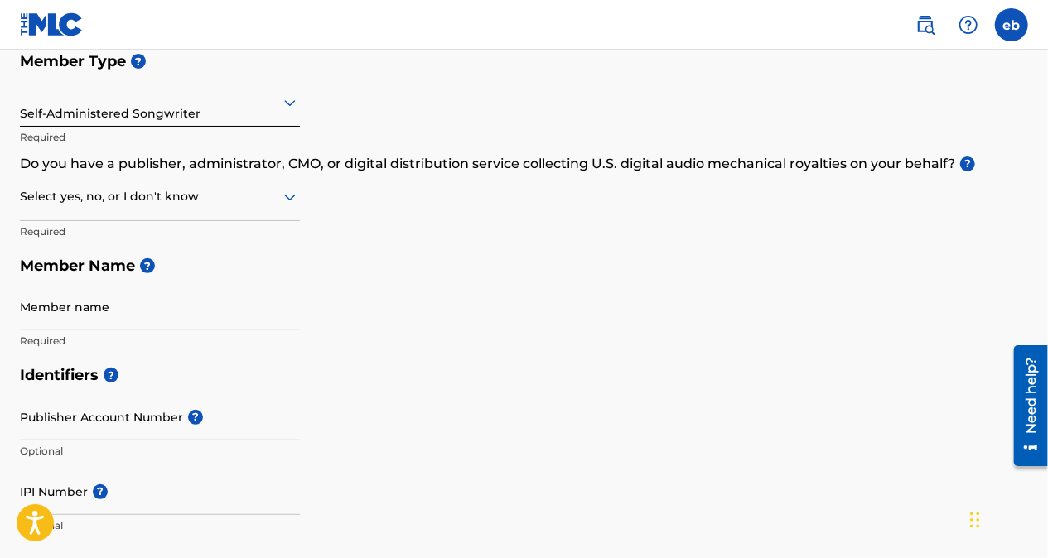
scroll to position [194, 0]
click at [227, 200] on div at bounding box center [160, 196] width 280 height 21
click at [202, 244] on div "Yes" at bounding box center [160, 238] width 278 height 37
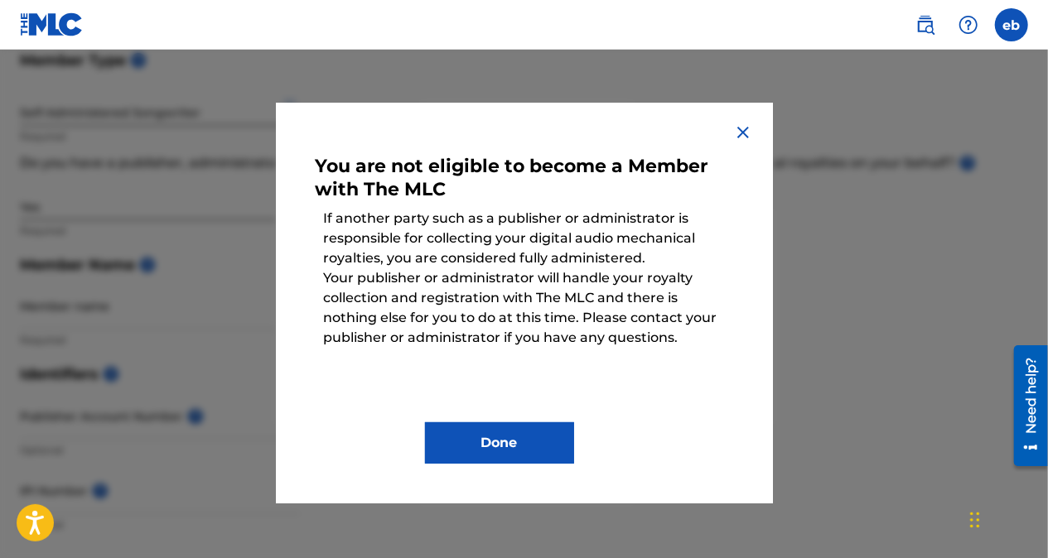
click at [740, 128] on img at bounding box center [743, 133] width 20 height 20
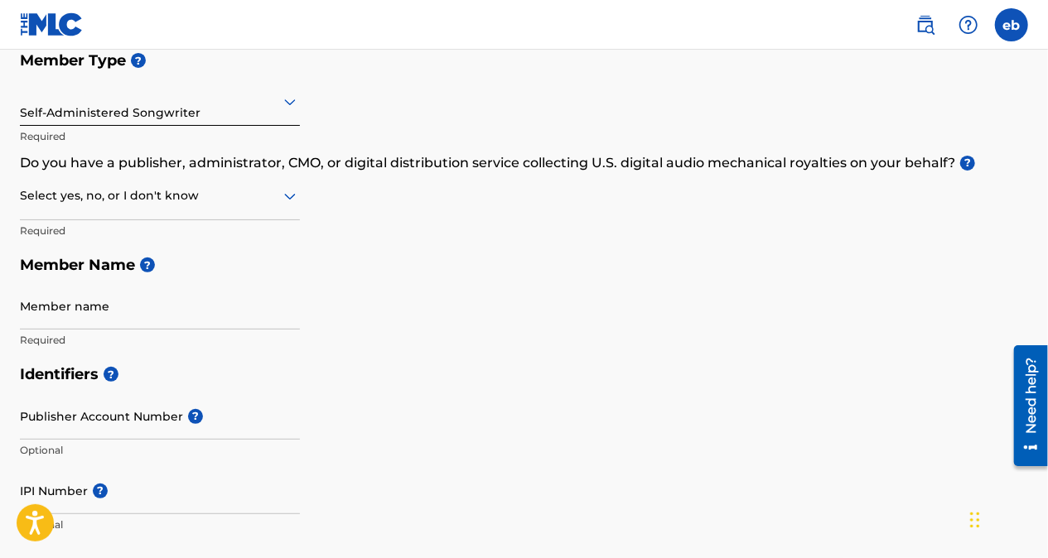
click at [249, 191] on div at bounding box center [160, 196] width 280 height 21
click at [184, 289] on div "No" at bounding box center [160, 276] width 278 height 37
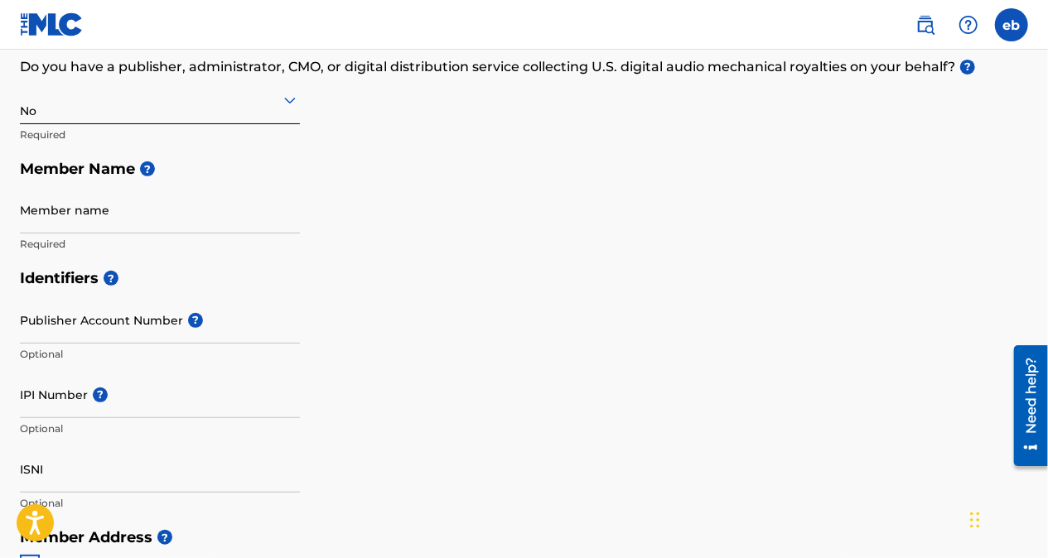
scroll to position [294, 0]
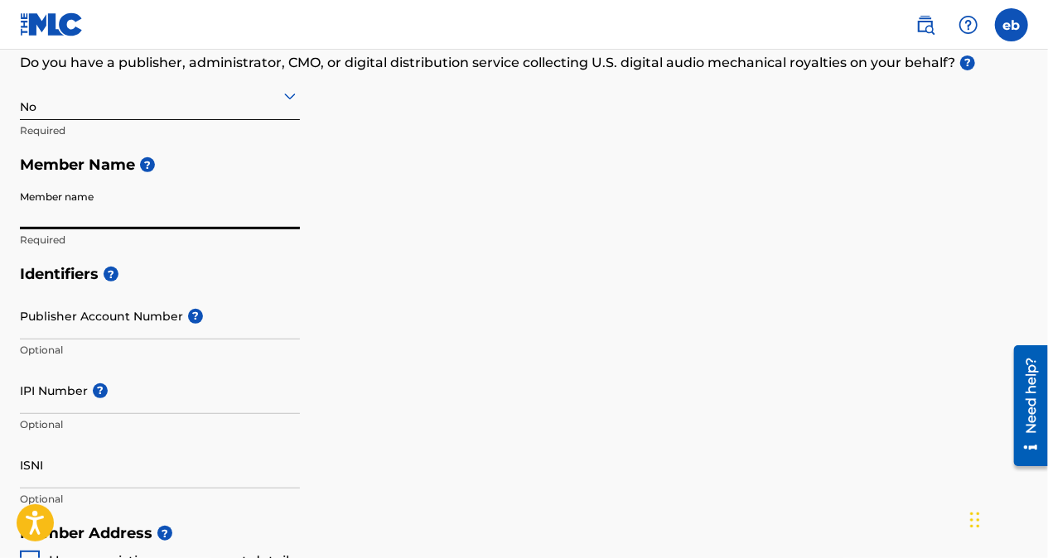
click at [142, 220] on input "Member name" at bounding box center [160, 205] width 280 height 47
type input "[PERSON_NAME]"
type input "[STREET_ADDRESS]"
type input "homestead"
type input "[GEOGRAPHIC_DATA]"
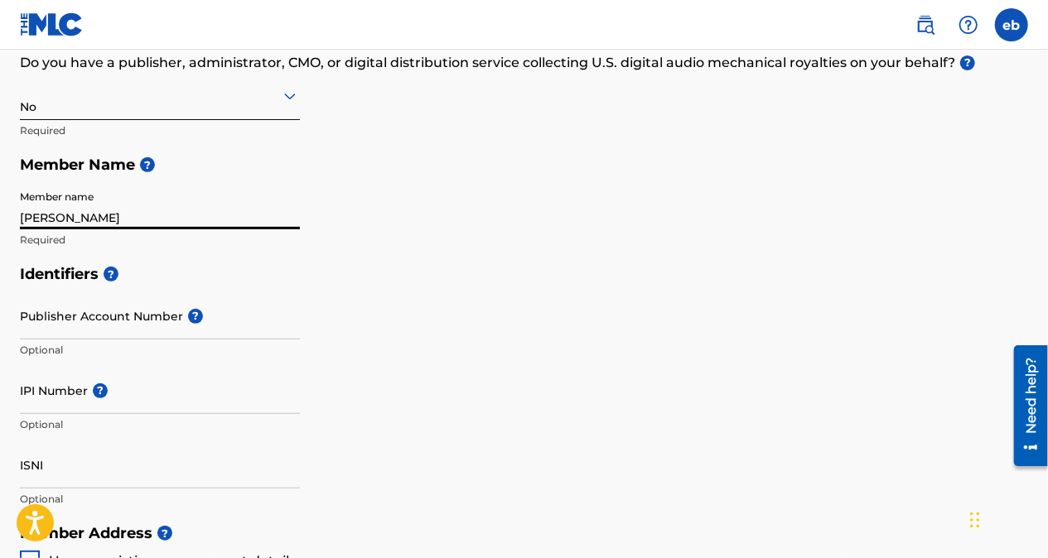
type input "33032"
type input "1"
type input "786"
type input "4035135"
type input "[EMAIL_ADDRESS][DOMAIN_NAME]"
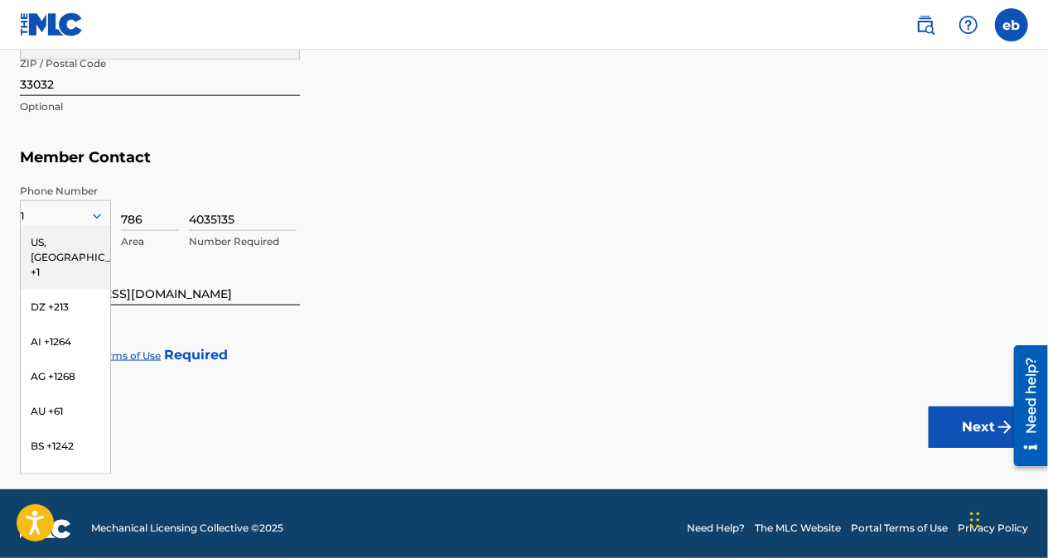
scroll to position [1050, 0]
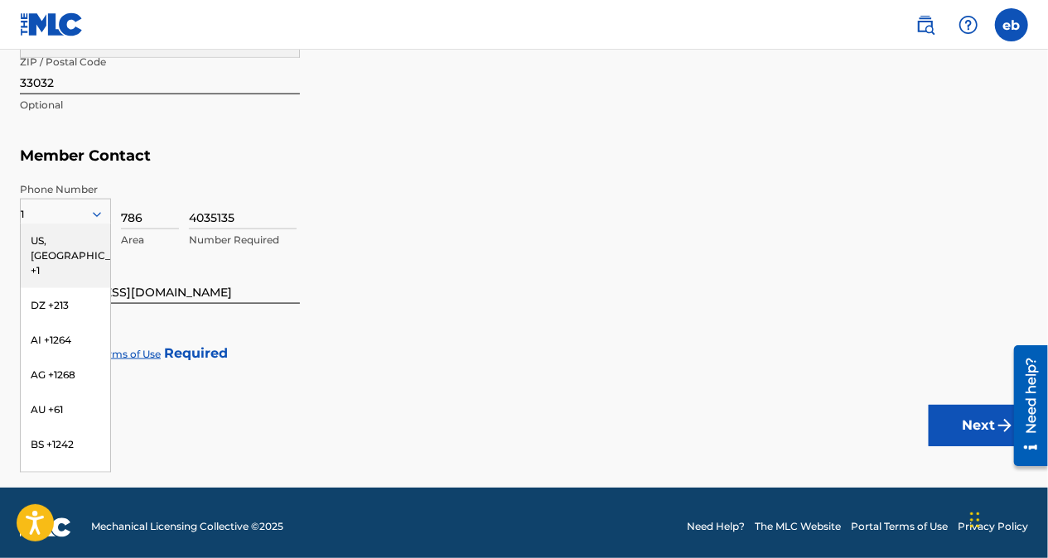
click at [311, 162] on h5 "Member Contact" at bounding box center [524, 156] width 1008 height 36
click at [311, 157] on h5 "Member Contact" at bounding box center [524, 156] width 1008 height 36
click at [46, 240] on div "US, [GEOGRAPHIC_DATA] +1" at bounding box center [65, 256] width 89 height 65
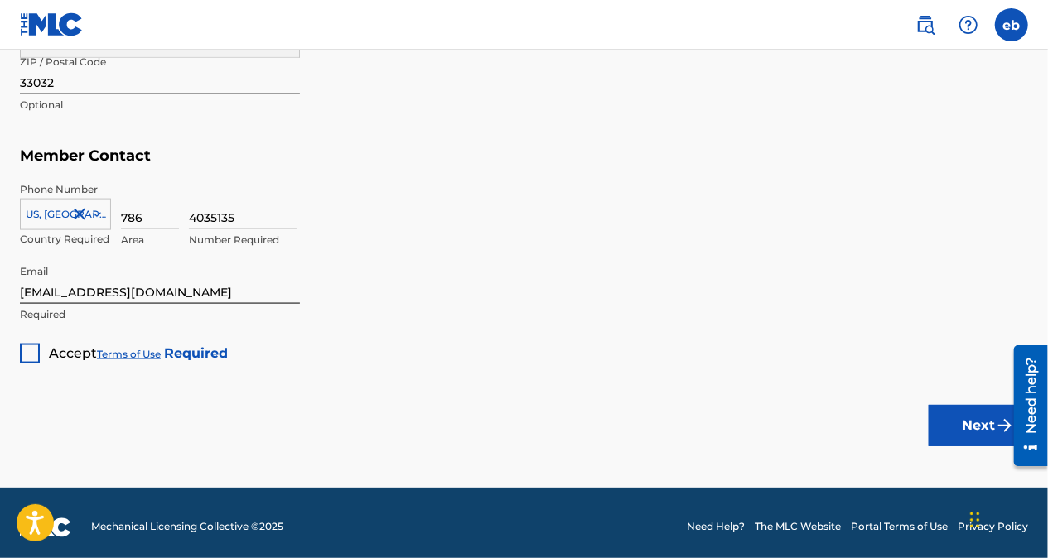
scroll to position [1058, 0]
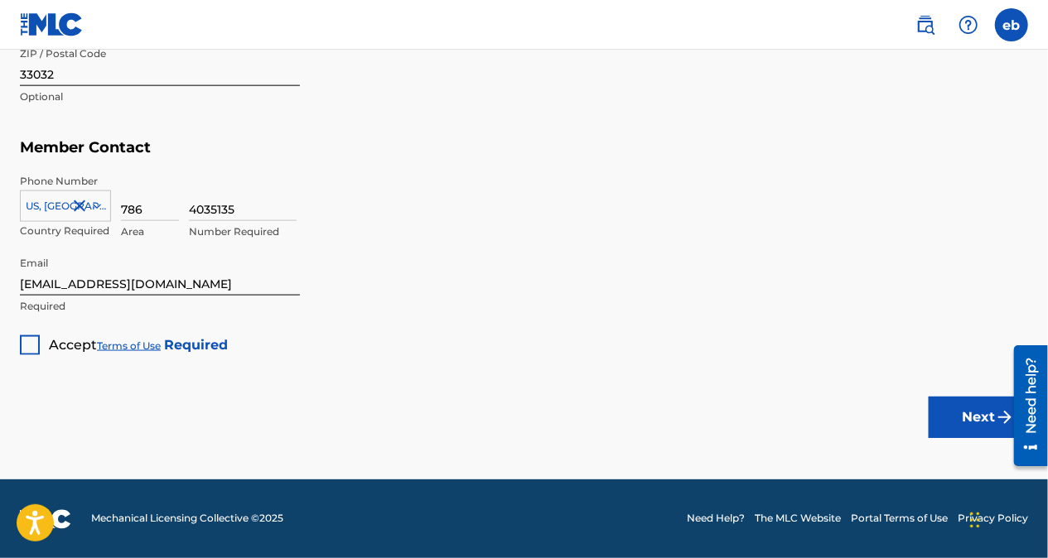
click at [28, 345] on div at bounding box center [30, 346] width 20 height 20
click at [961, 409] on button "Next" at bounding box center [978, 417] width 99 height 41
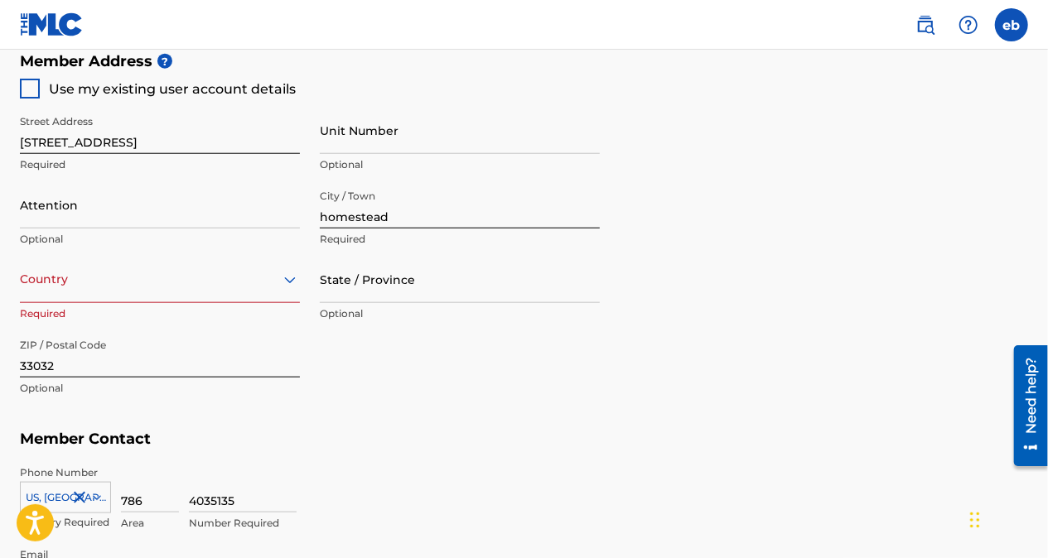
click at [27, 92] on div at bounding box center [30, 89] width 20 height 20
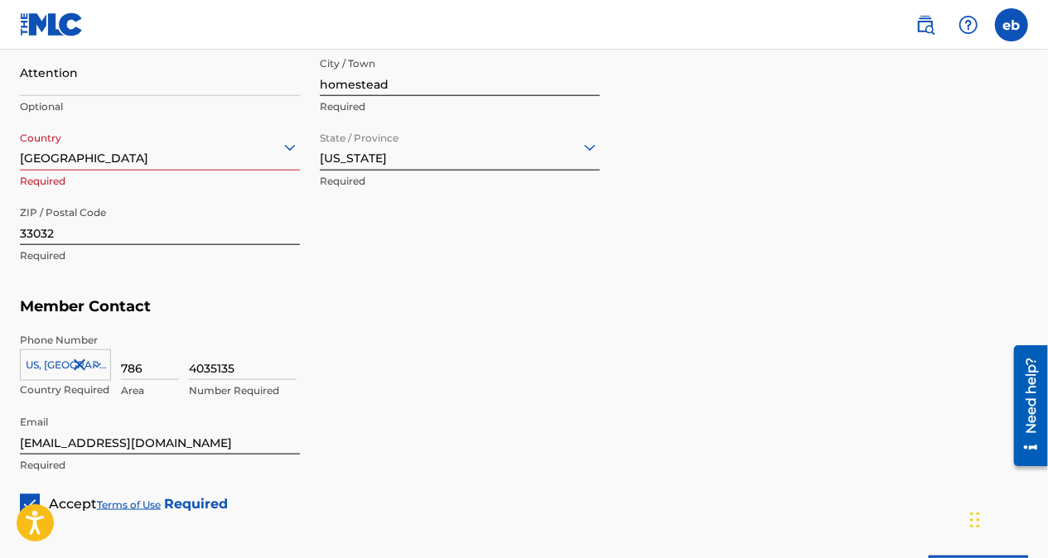
scroll to position [1058, 0]
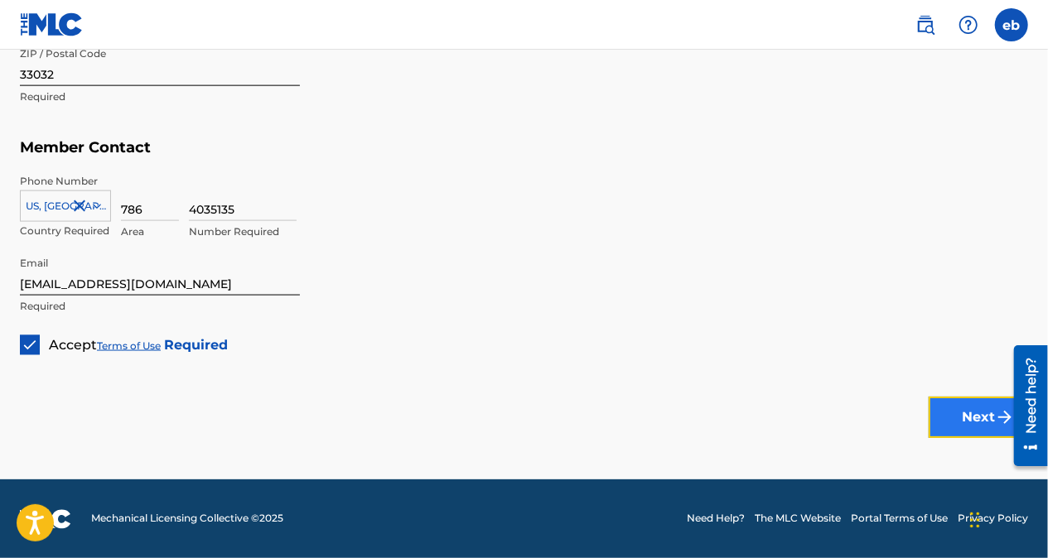
click at [939, 411] on button "Next" at bounding box center [978, 417] width 99 height 41
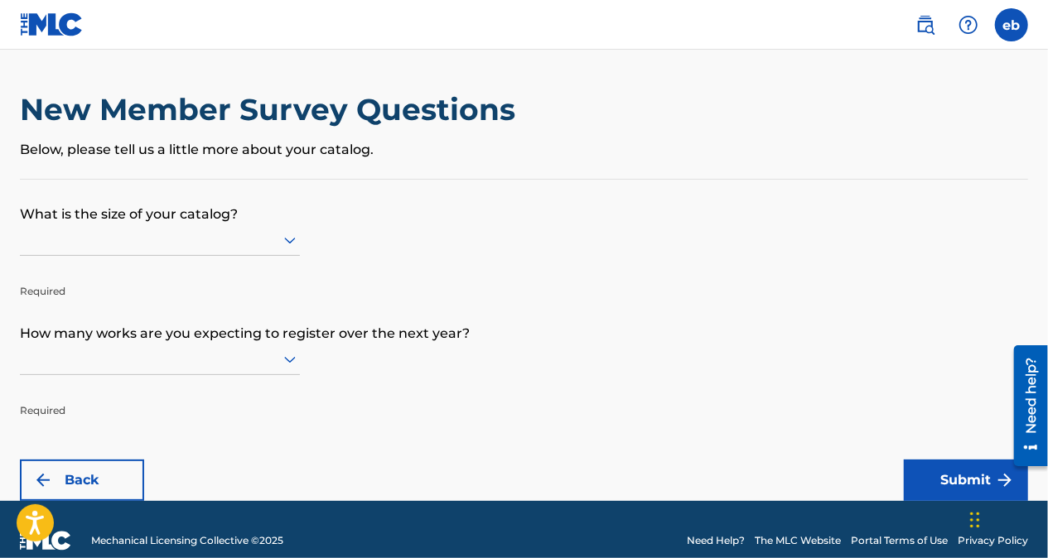
click at [275, 157] on p "Below, please tell us a little more about your catalog." at bounding box center [524, 150] width 1008 height 20
click at [235, 272] on p "Required" at bounding box center [160, 279] width 280 height 40
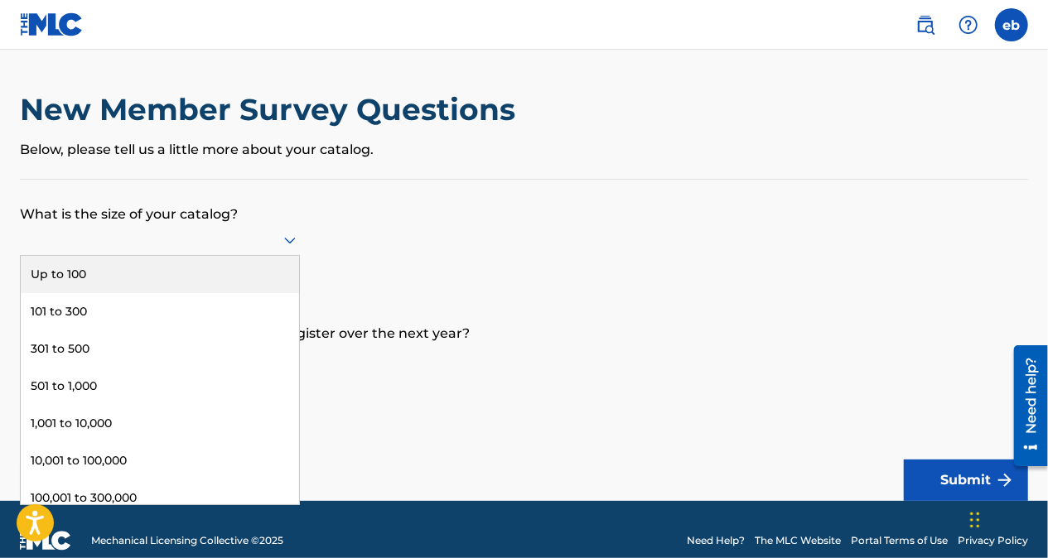
click at [254, 252] on div at bounding box center [160, 240] width 280 height 31
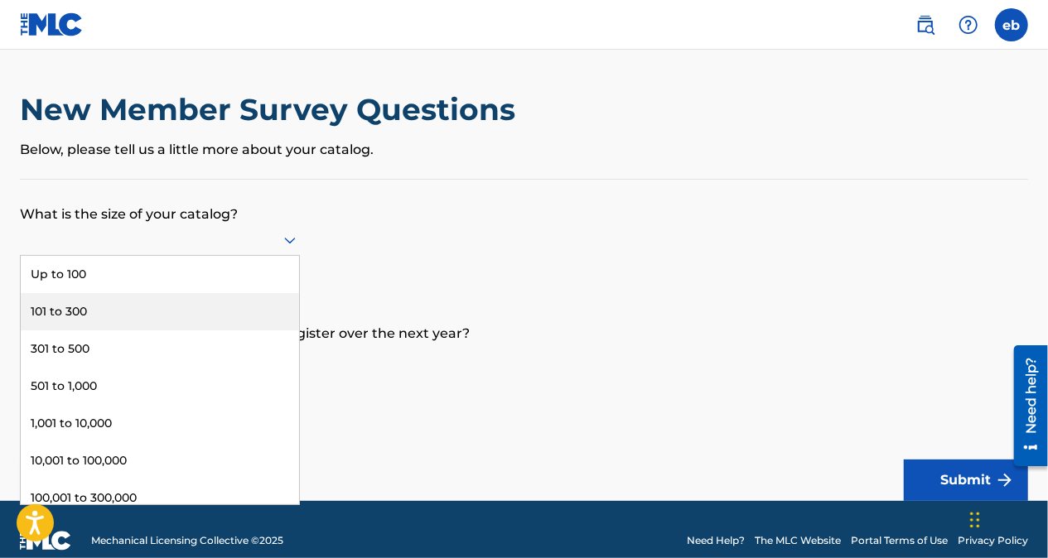
click at [232, 309] on div "101 to 300" at bounding box center [160, 311] width 278 height 37
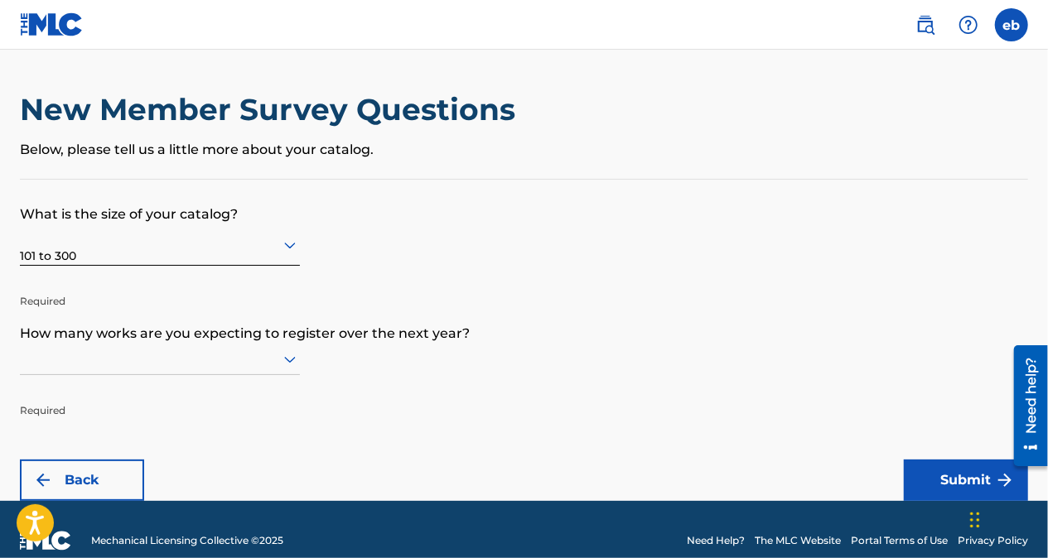
scroll to position [22, 0]
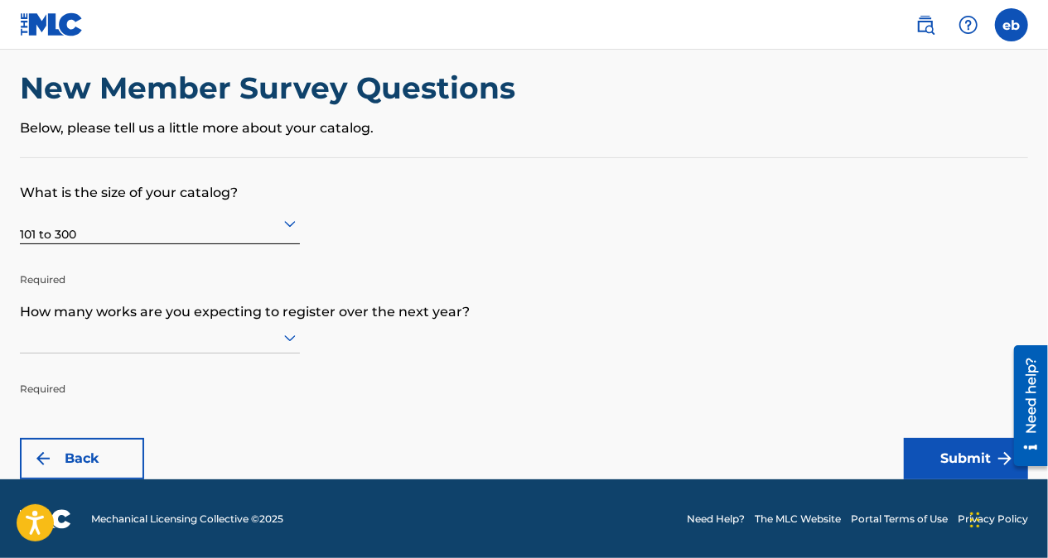
click at [174, 374] on p "Required" at bounding box center [160, 377] width 280 height 40
click at [280, 331] on icon at bounding box center [290, 338] width 20 height 20
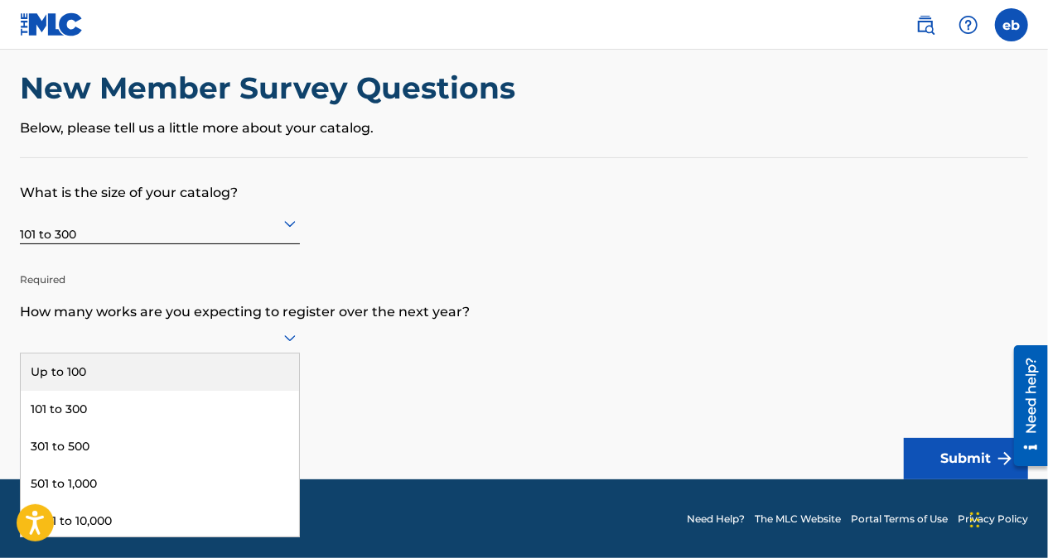
click at [224, 389] on div "Up to 100" at bounding box center [160, 372] width 278 height 37
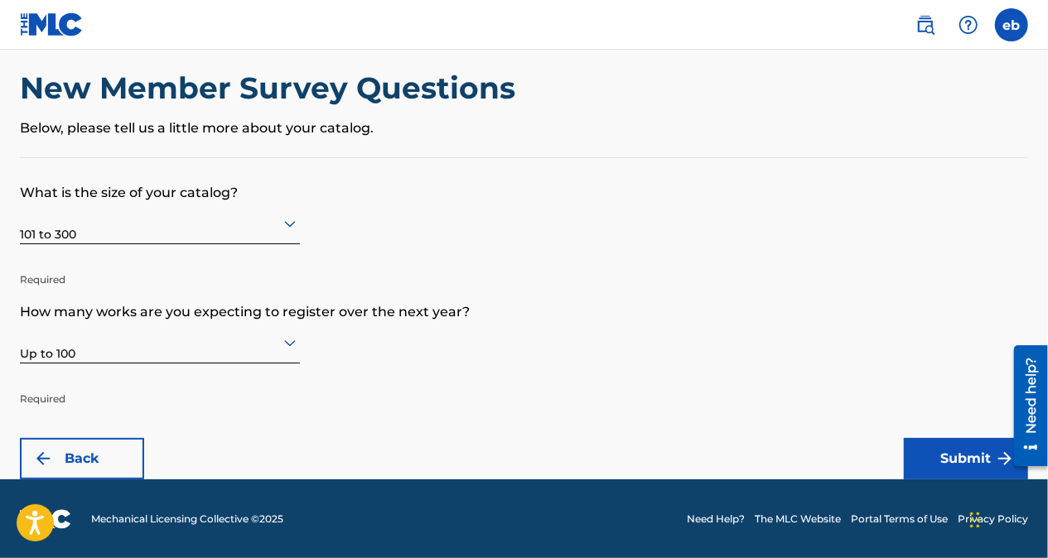
click at [224, 389] on p "Required" at bounding box center [160, 387] width 280 height 40
click at [933, 444] on button "Submit" at bounding box center [966, 458] width 124 height 41
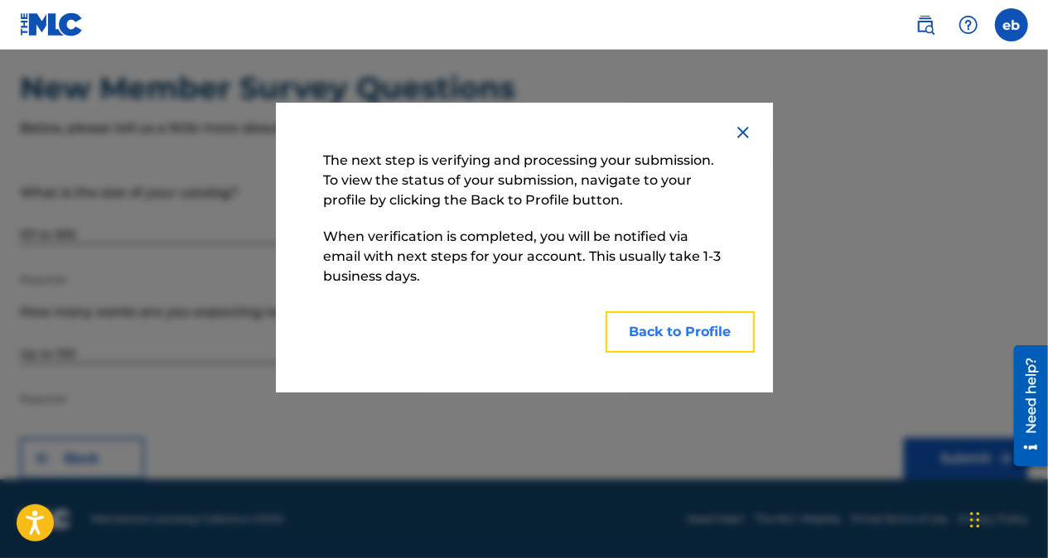
click at [669, 326] on button "Back to Profile" at bounding box center [680, 331] width 149 height 41
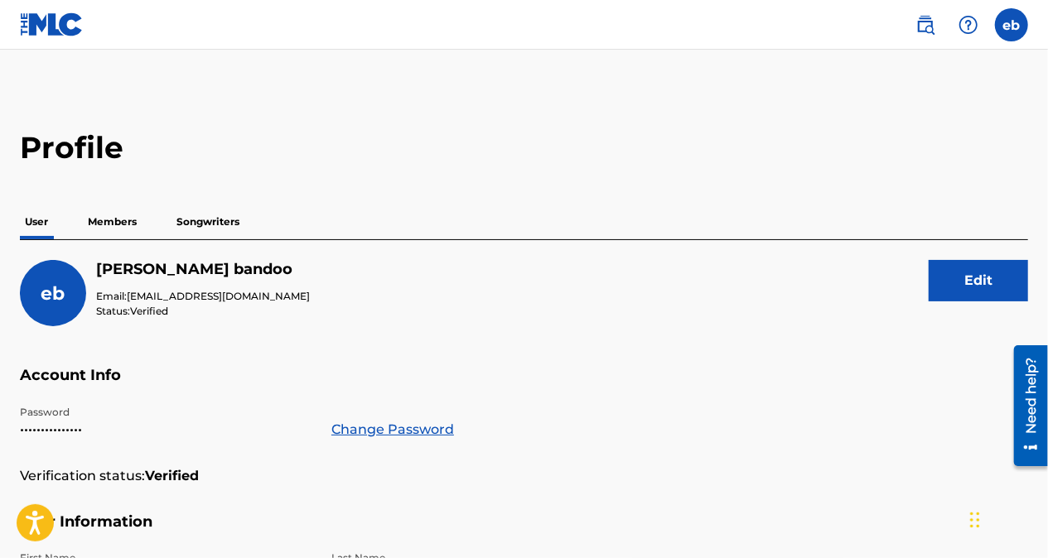
click at [52, 41] on link at bounding box center [52, 24] width 64 height 49
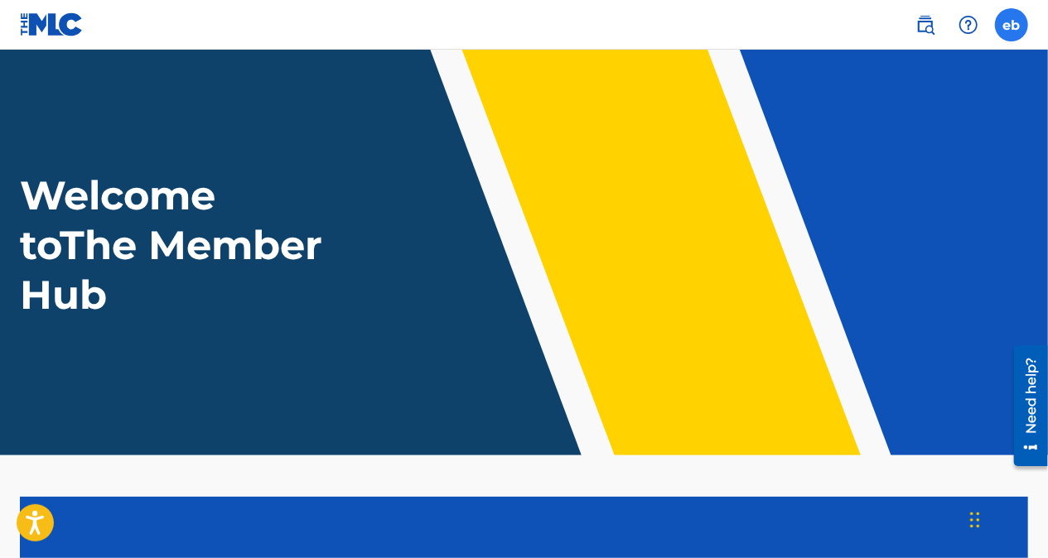
click at [1013, 30] on label at bounding box center [1011, 24] width 33 height 33
click at [1012, 25] on input "eb [PERSON_NAME] [EMAIL_ADDRESS][DOMAIN_NAME] Notification Preferences Profile …" at bounding box center [1012, 25] width 0 height 0
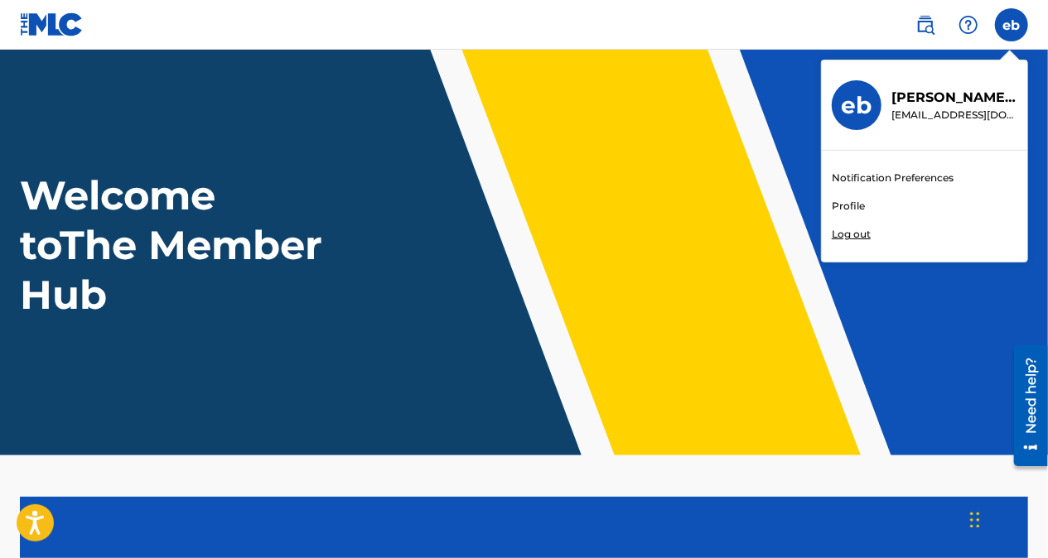
click at [939, 118] on p "[EMAIL_ADDRESS][DOMAIN_NAME]" at bounding box center [954, 115] width 126 height 15
click at [1012, 25] on input "eb [PERSON_NAME] [EMAIL_ADDRESS][DOMAIN_NAME] Notification Preferences Profile …" at bounding box center [1012, 25] width 0 height 0
click at [856, 91] on h3 "eb" at bounding box center [857, 105] width 31 height 29
click at [1012, 25] on input "eb [PERSON_NAME] [EMAIL_ADDRESS][DOMAIN_NAME] Notification Preferences Profile …" at bounding box center [1012, 25] width 0 height 0
click at [849, 212] on link "Profile" at bounding box center [848, 206] width 33 height 15
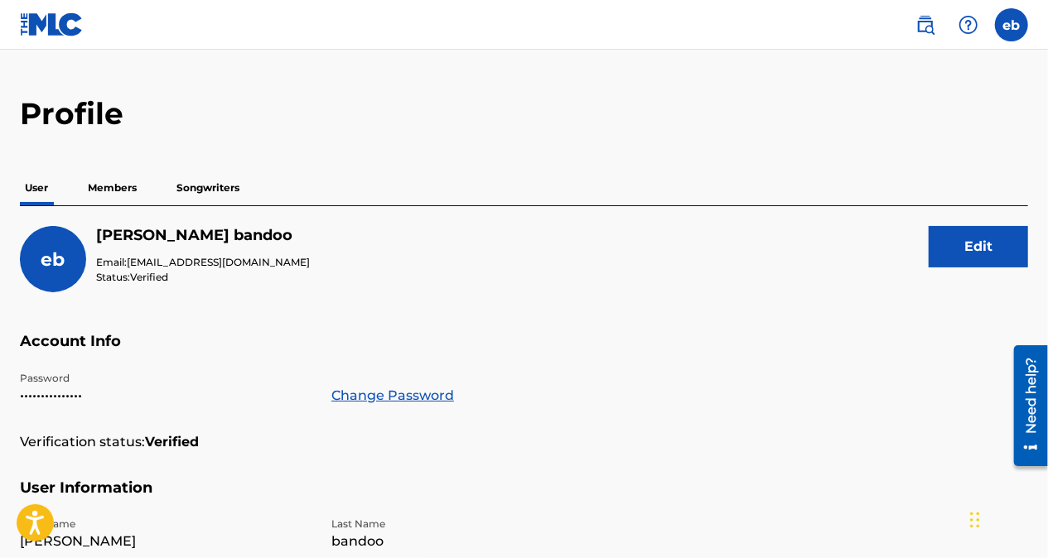
scroll to position [33, 0]
click at [113, 179] on p "Members" at bounding box center [112, 188] width 59 height 35
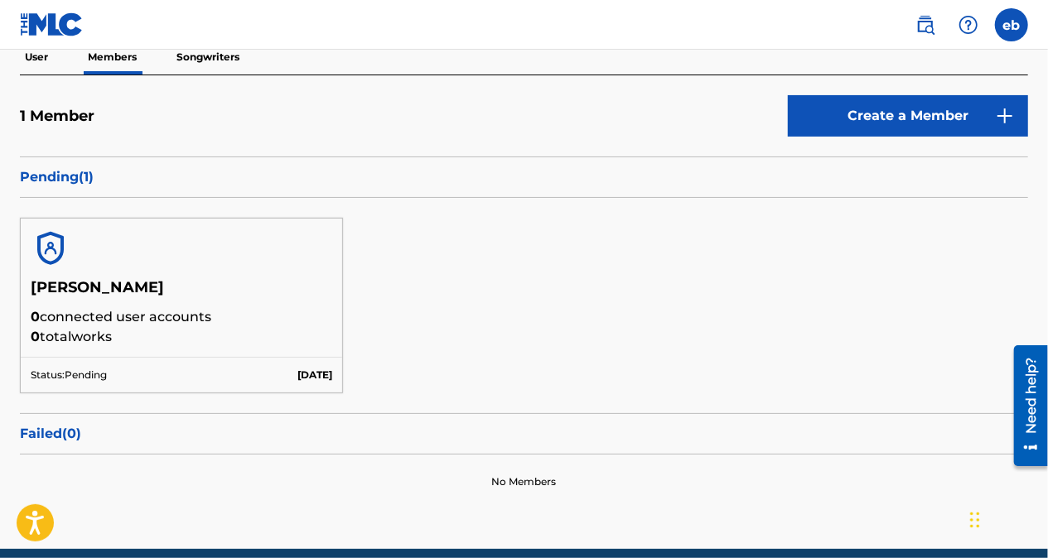
scroll to position [176, 0]
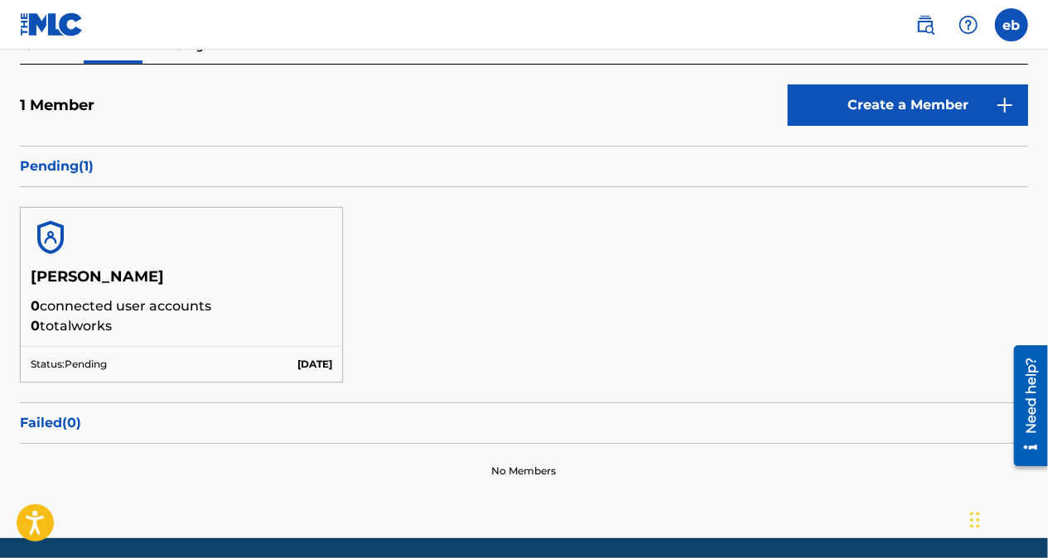
click at [80, 181] on div "Pending ( 1 )" at bounding box center [524, 166] width 1008 height 41
click at [78, 172] on p "Pending ( 1 )" at bounding box center [524, 167] width 1008 height 20
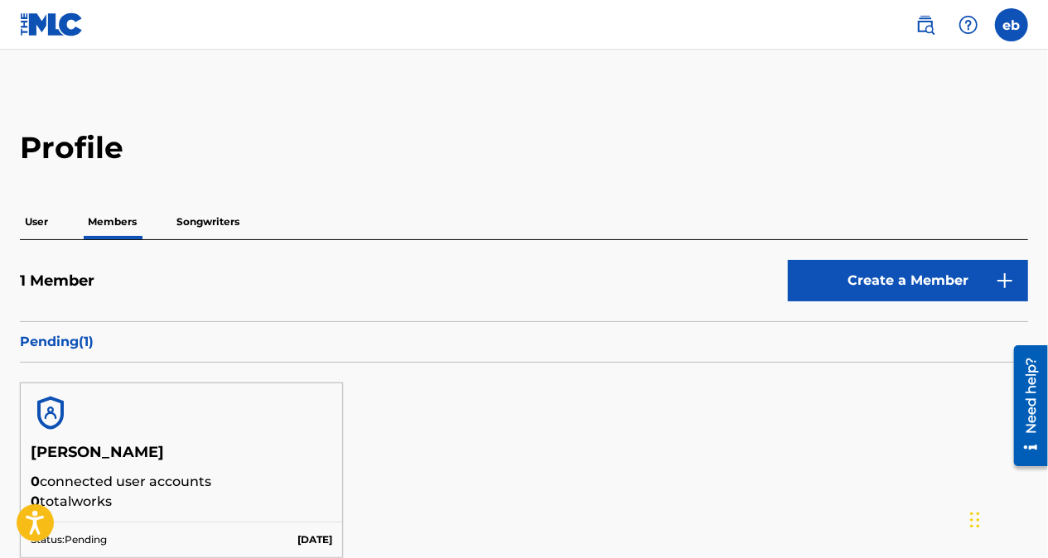
click at [209, 227] on p "Songwriters" at bounding box center [207, 222] width 73 height 35
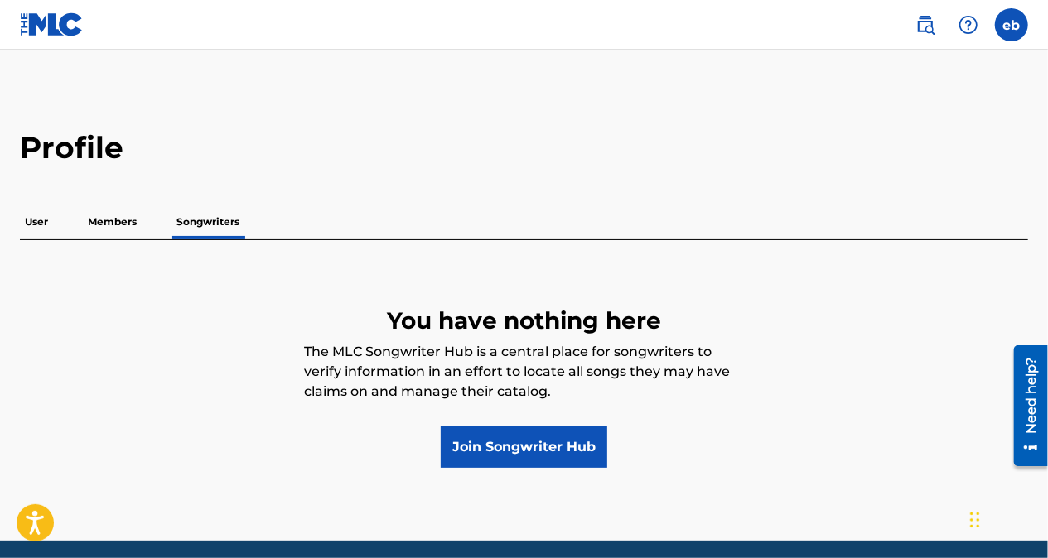
click at [123, 212] on p "Members" at bounding box center [112, 222] width 59 height 35
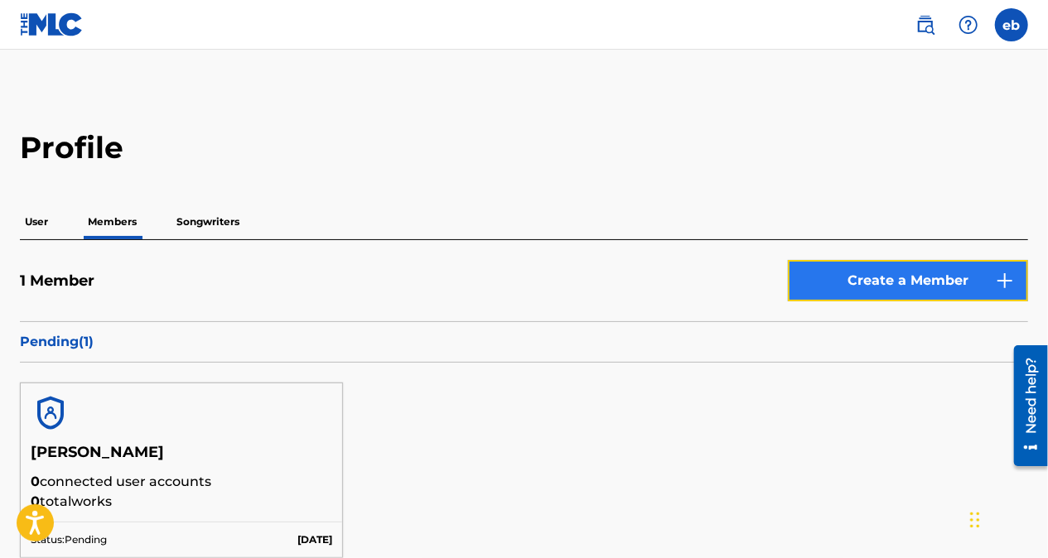
click at [887, 273] on link "Create a Member" at bounding box center [908, 280] width 240 height 41
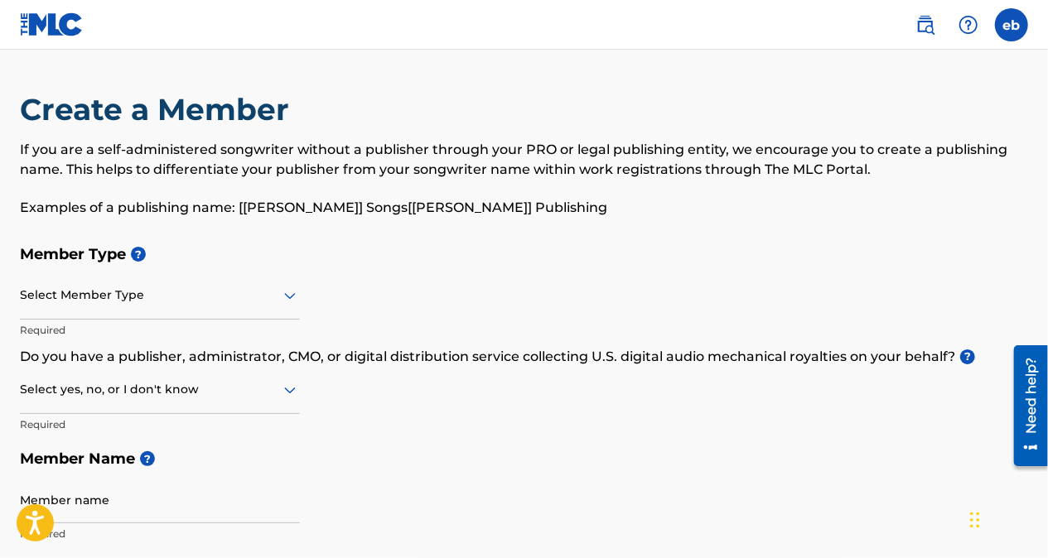
click at [281, 293] on icon at bounding box center [290, 296] width 20 height 20
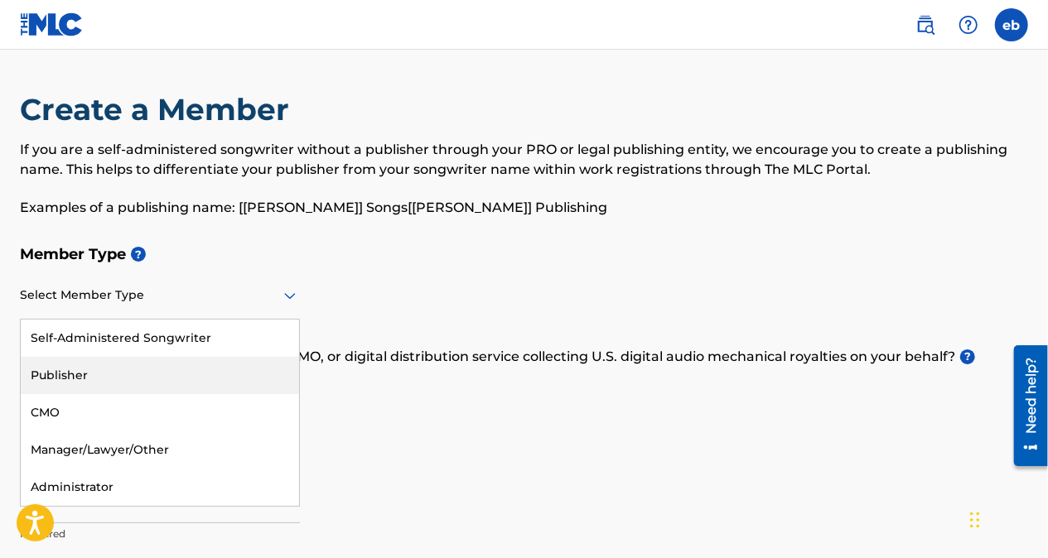
click at [162, 372] on div "Publisher" at bounding box center [160, 375] width 278 height 37
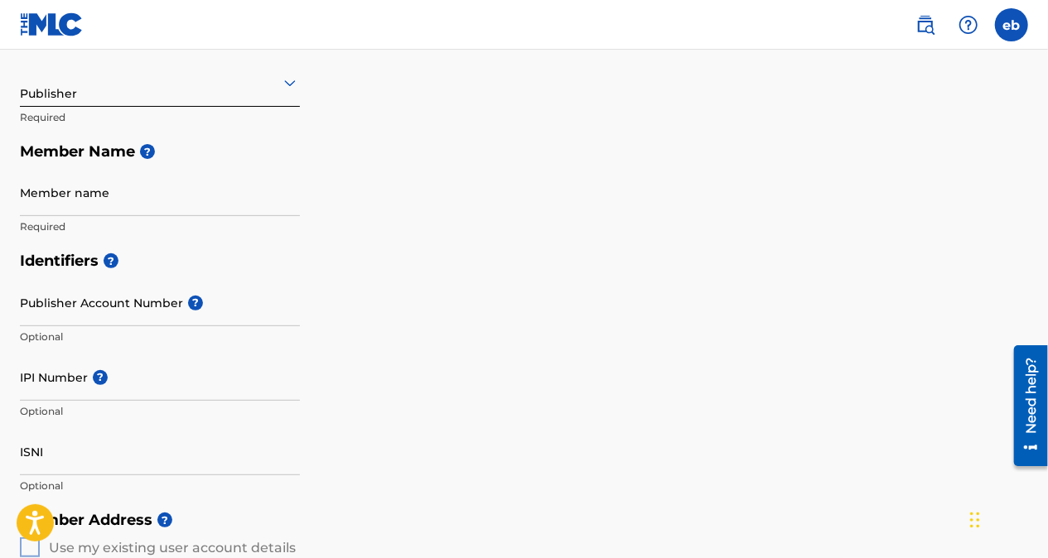
scroll to position [214, 0]
click at [131, 227] on p "Required" at bounding box center [160, 226] width 280 height 15
click at [142, 196] on input "Member name" at bounding box center [160, 191] width 280 height 47
type input "[PERSON_NAME]"
type input "[STREET_ADDRESS]"
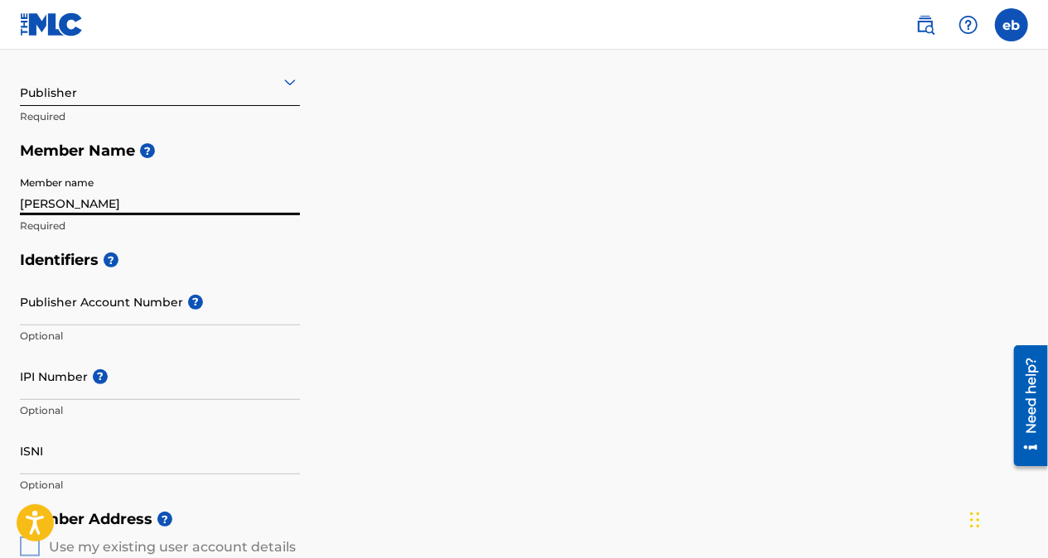
type input "homestead"
type input "[GEOGRAPHIC_DATA]"
type input "33032"
type input "[GEOGRAPHIC_DATA]"
type input "[EMAIL_ADDRESS][DOMAIN_NAME]"
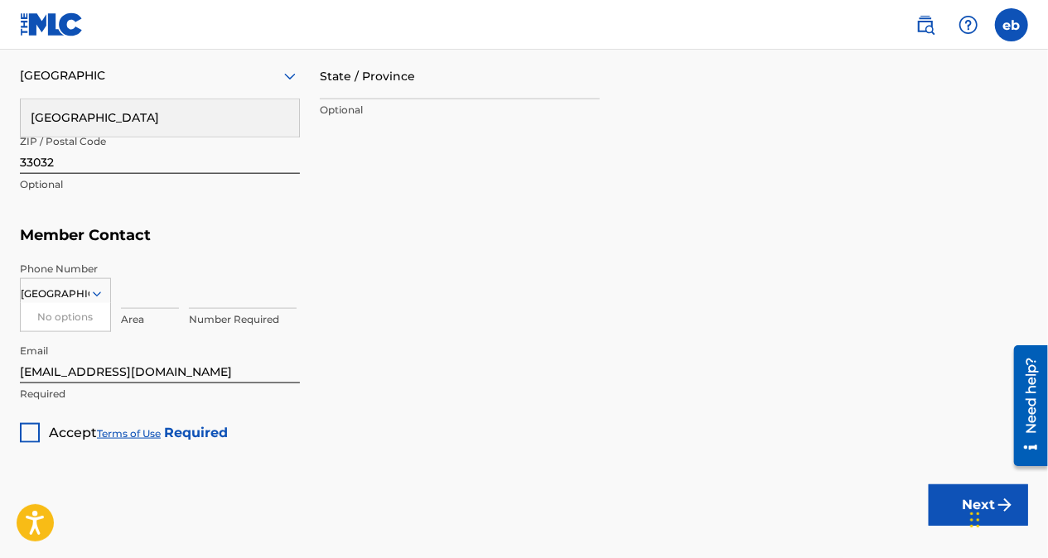
scroll to position [876, 0]
click at [24, 427] on div at bounding box center [30, 433] width 20 height 20
click at [74, 308] on div "No options" at bounding box center [65, 316] width 89 height 28
click at [75, 328] on div "No options" at bounding box center [65, 316] width 89 height 28
click at [131, 311] on p "Area" at bounding box center [150, 318] width 58 height 15
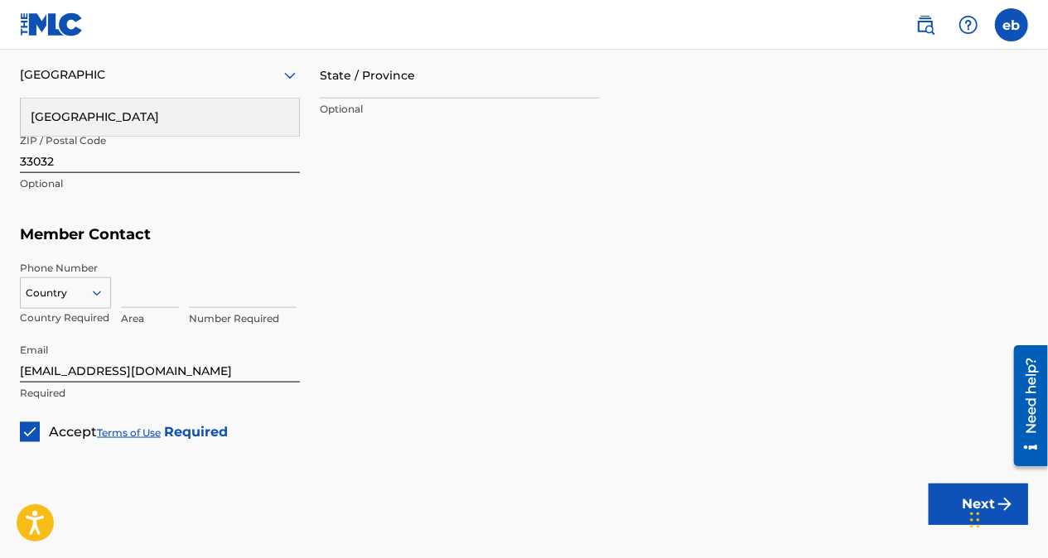
click at [147, 254] on div "Phone Number Country Country Required Area Number Required" at bounding box center [524, 294] width 1008 height 83
click at [67, 267] on div "Country Country Required" at bounding box center [65, 298] width 91 height 75
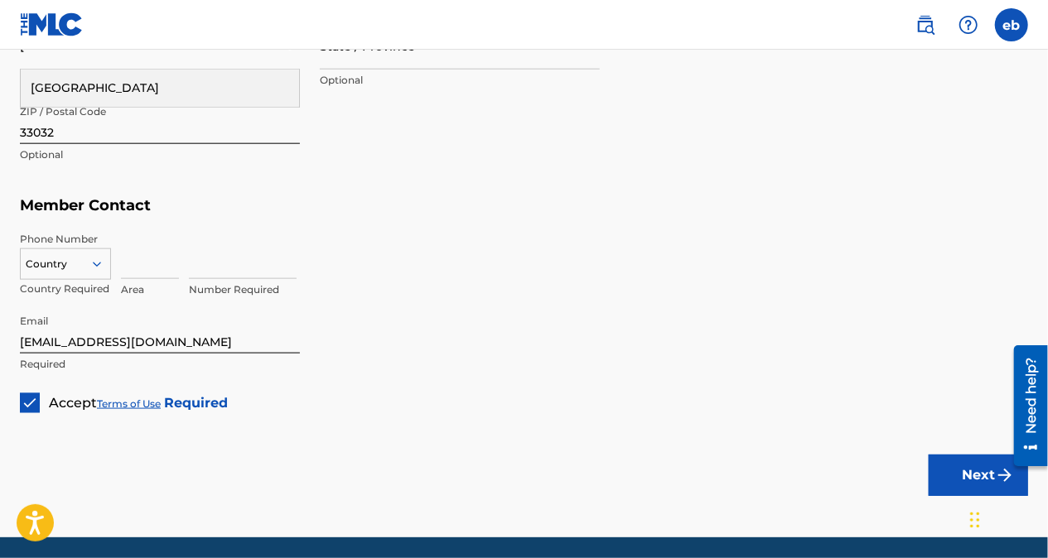
scroll to position [908, 0]
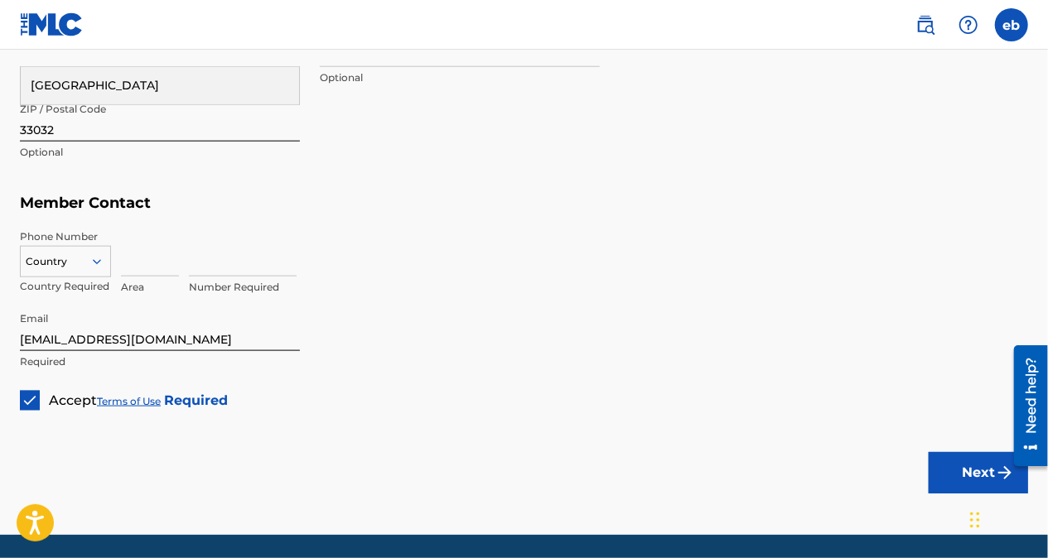
click at [98, 287] on p "Country Required" at bounding box center [65, 286] width 91 height 15
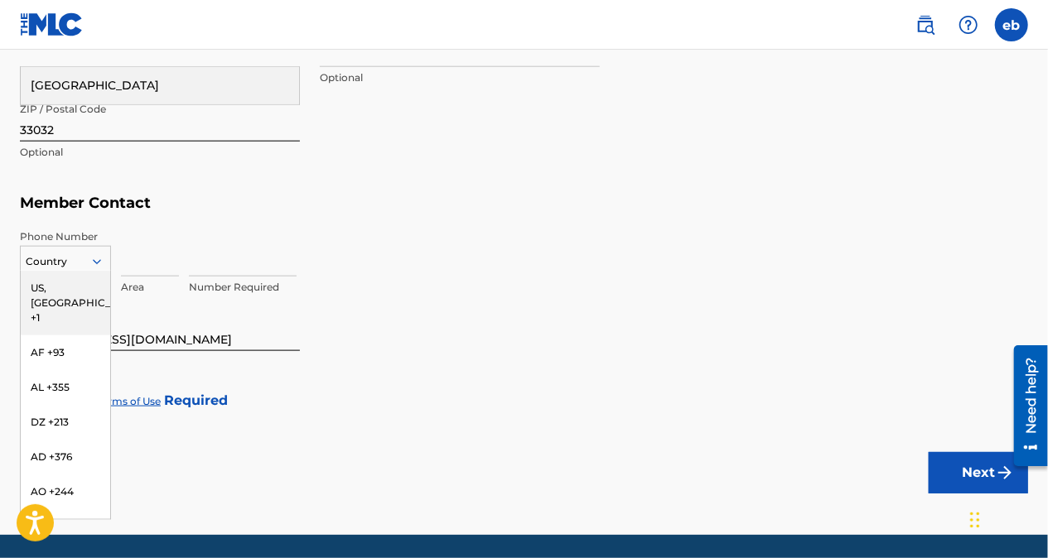
click at [101, 260] on icon at bounding box center [96, 261] width 15 height 15
drag, startPoint x: 84, startPoint y: 310, endPoint x: 88, endPoint y: 280, distance: 30.1
click at [88, 280] on div "[GEOGRAPHIC_DATA], [GEOGRAPHIC_DATA] +1 AF +93 AL +355 DZ +213 AD +376 AO +244 …" at bounding box center [65, 395] width 89 height 249
click at [88, 280] on div "US, [GEOGRAPHIC_DATA] +1" at bounding box center [65, 303] width 89 height 65
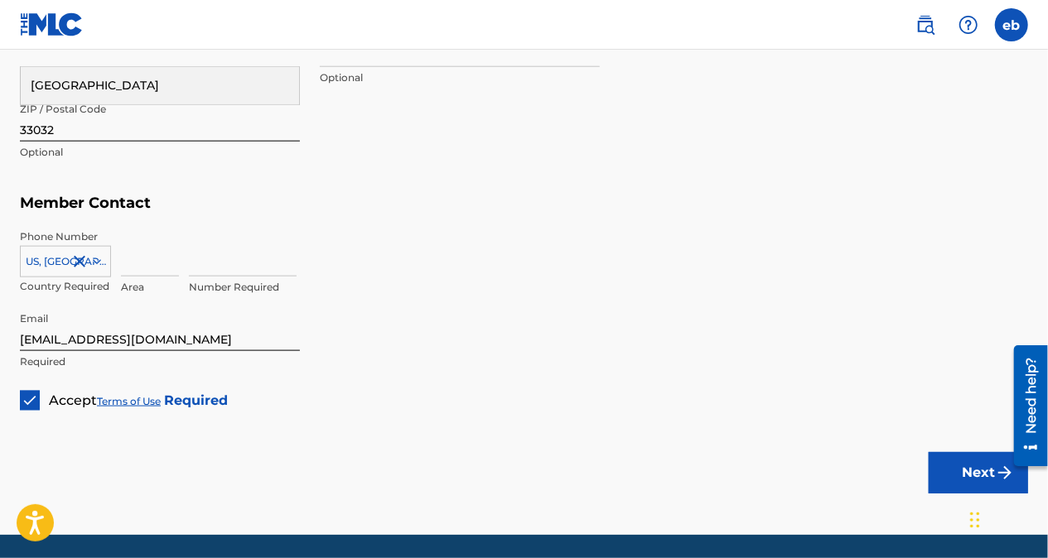
click at [161, 280] on p "Area" at bounding box center [150, 287] width 58 height 15
click at [151, 290] on p "Area" at bounding box center [150, 287] width 58 height 15
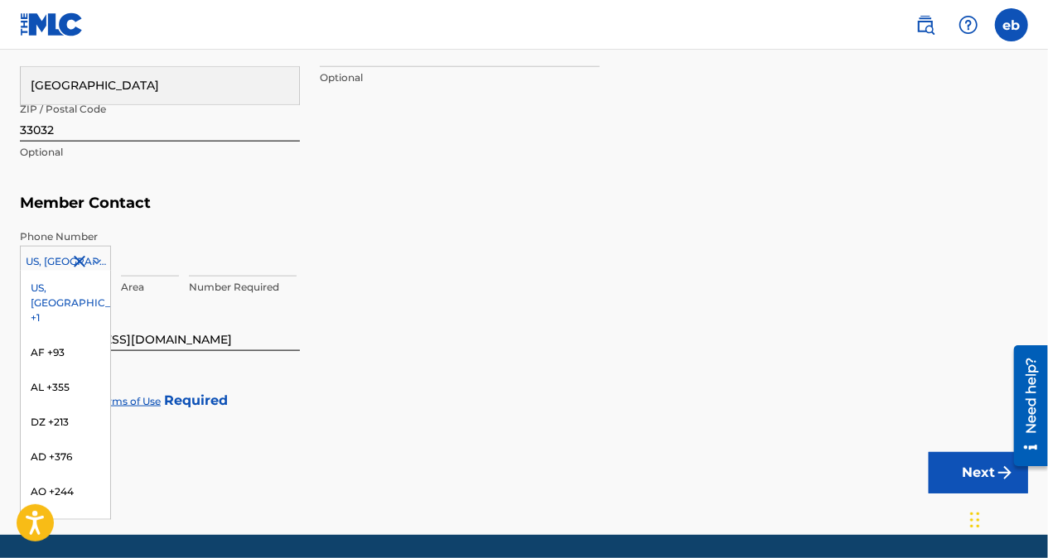
click at [109, 269] on div "216 results available. Use Up and Down to choose options, press Enter to select…" at bounding box center [65, 258] width 91 height 25
click at [156, 275] on input at bounding box center [150, 252] width 58 height 47
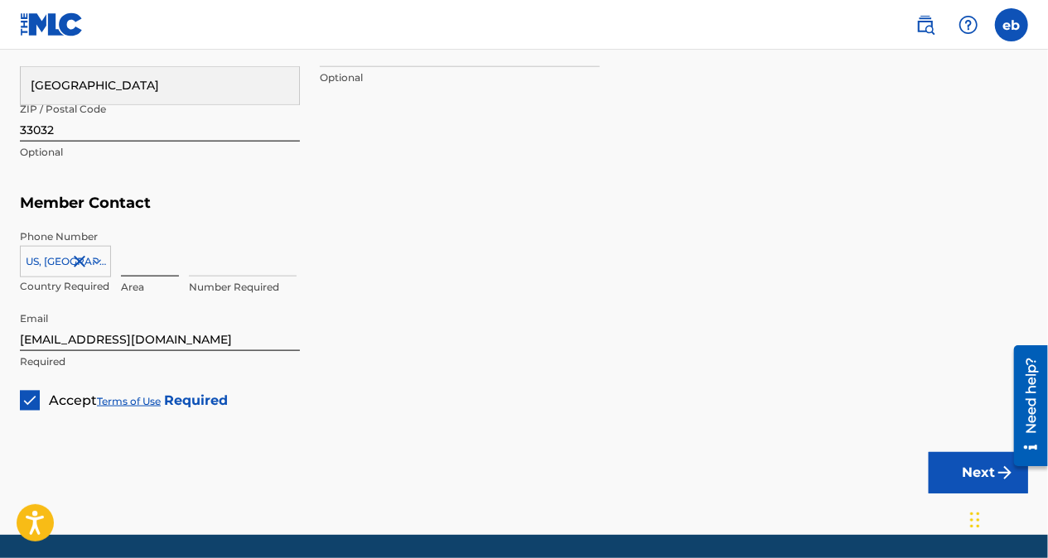
type input "786"
type input "1"
type input "4035135"
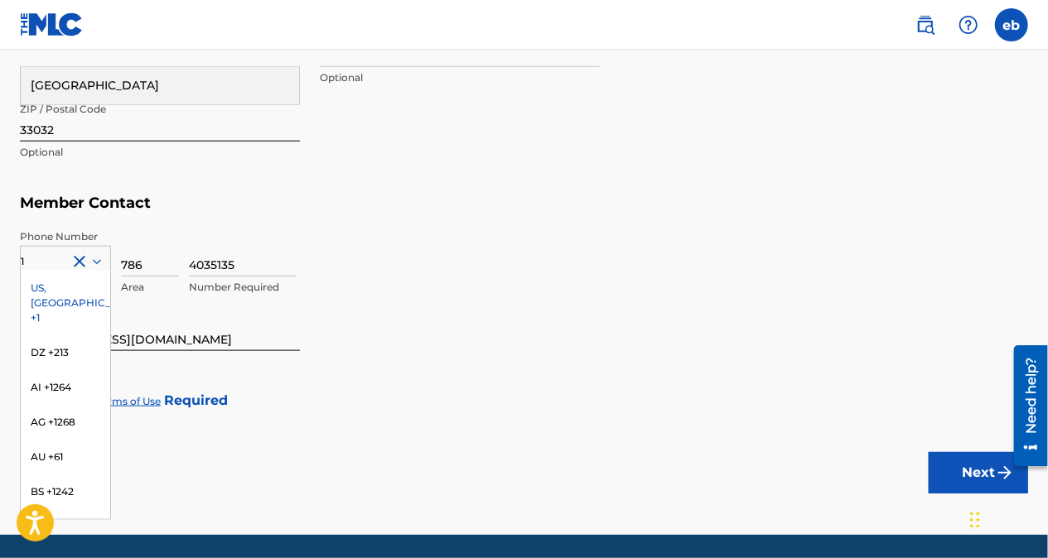
scroll to position [963, 0]
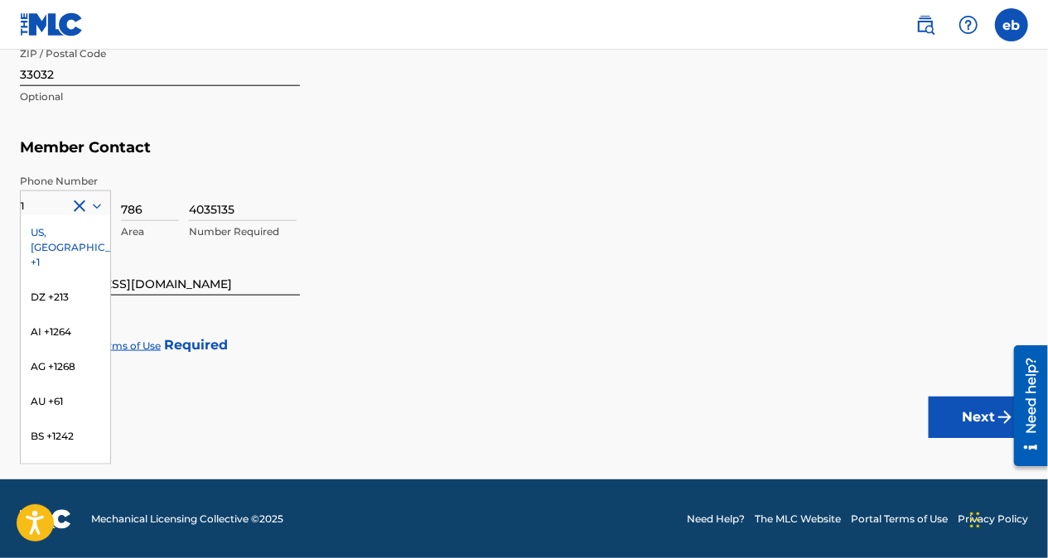
click at [79, 232] on div "US, [GEOGRAPHIC_DATA] +1" at bounding box center [65, 247] width 89 height 65
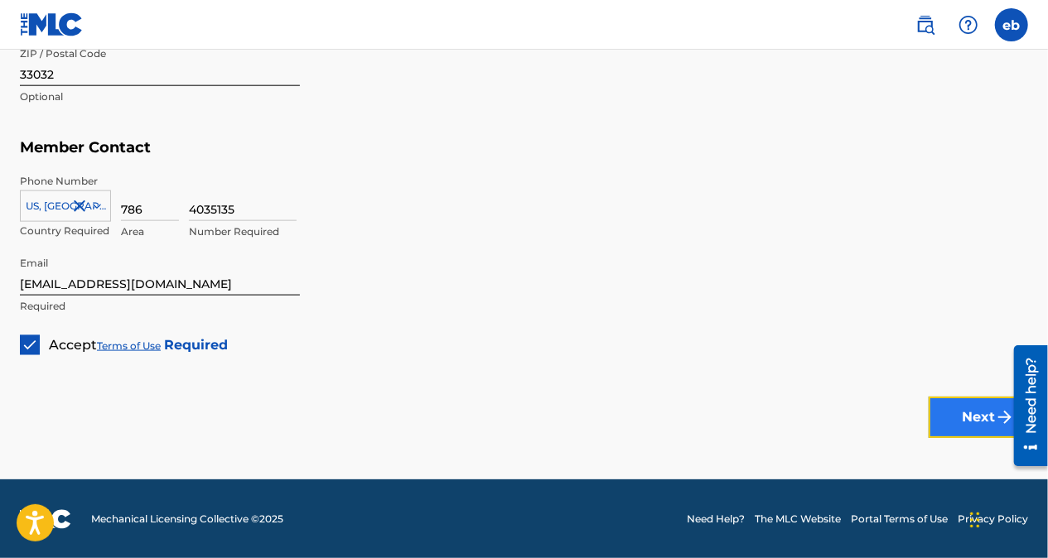
click at [941, 426] on button "Next" at bounding box center [978, 417] width 99 height 41
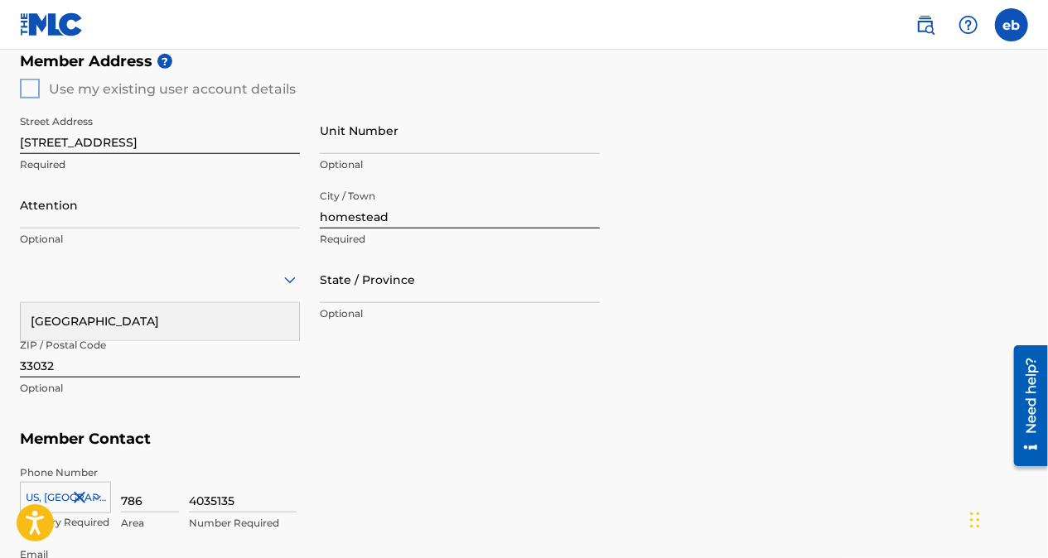
click at [27, 93] on div "Member Address ? Use my existing user account details Street Address [STREET_AD…" at bounding box center [524, 233] width 1008 height 379
click at [23, 85] on div "Member Address ? Use my existing user account details Street Address [STREET_AD…" at bounding box center [524, 233] width 1008 height 379
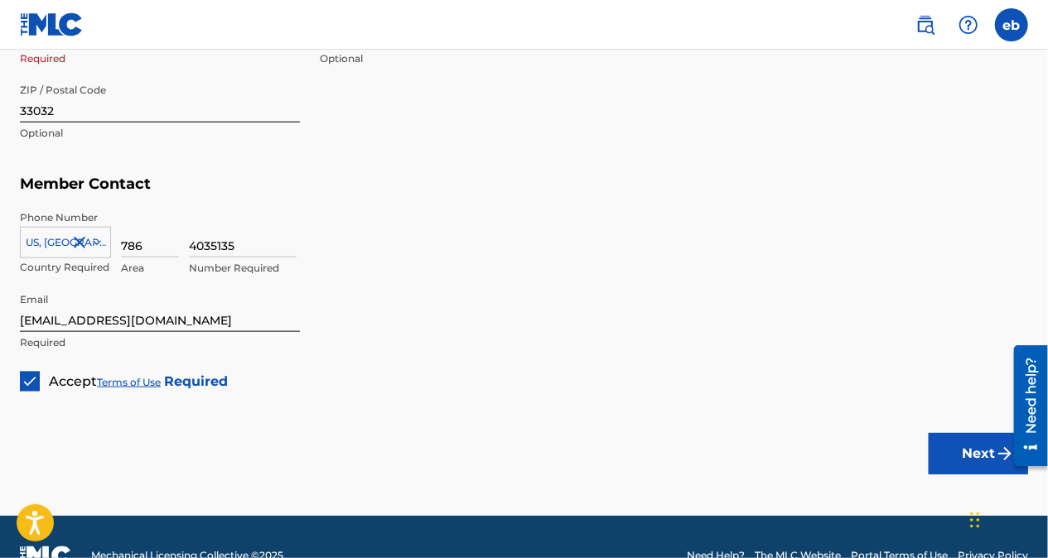
scroll to position [928, 0]
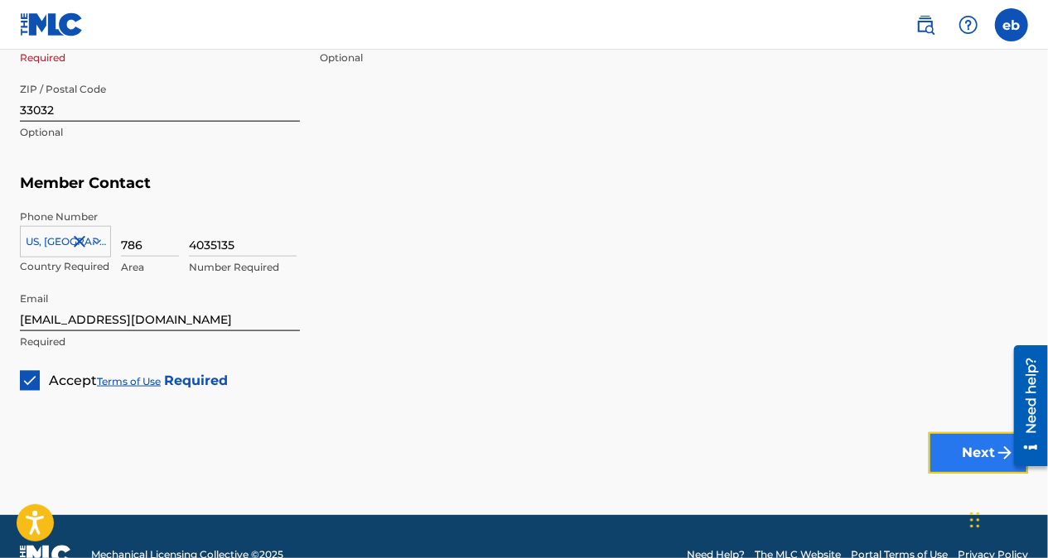
click at [936, 439] on button "Next" at bounding box center [978, 452] width 99 height 41
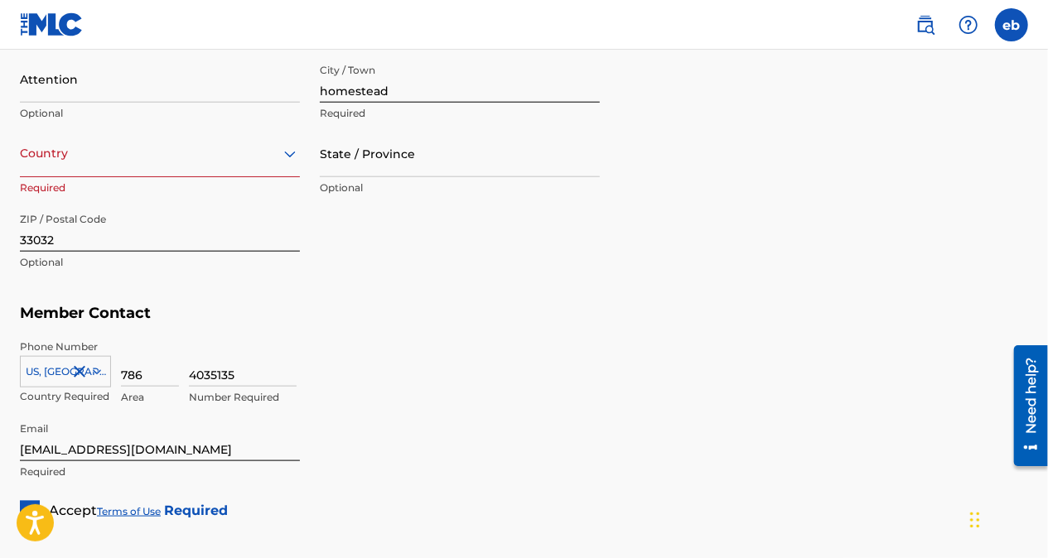
scroll to position [797, 0]
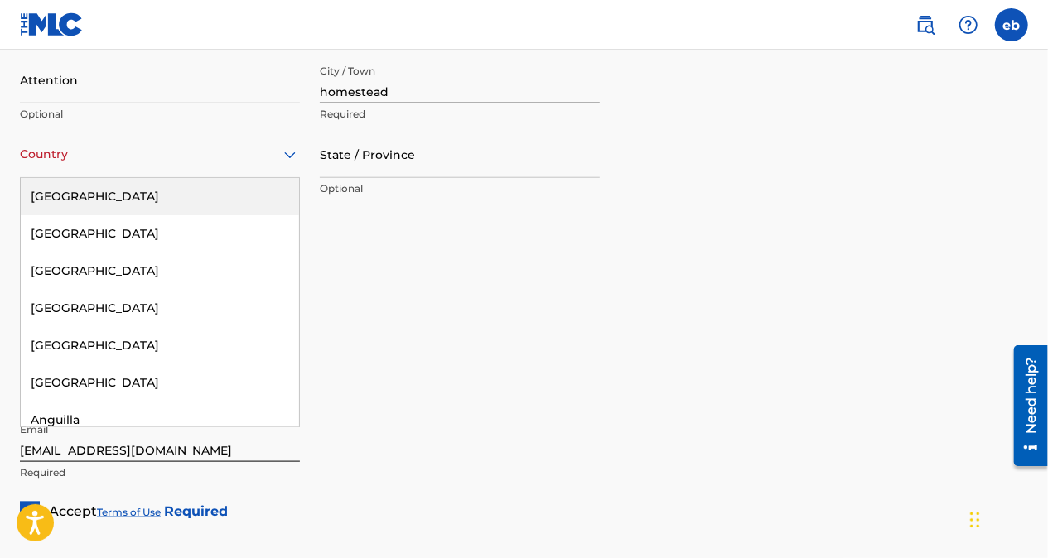
click at [179, 154] on div at bounding box center [160, 154] width 280 height 21
click at [173, 201] on div "[GEOGRAPHIC_DATA]" at bounding box center [160, 196] width 278 height 37
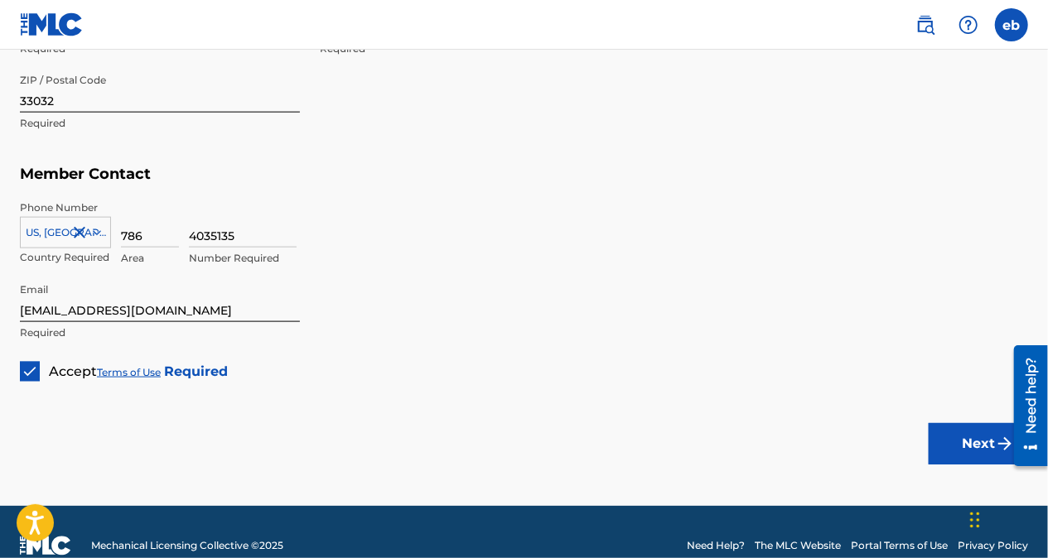
scroll to position [963, 0]
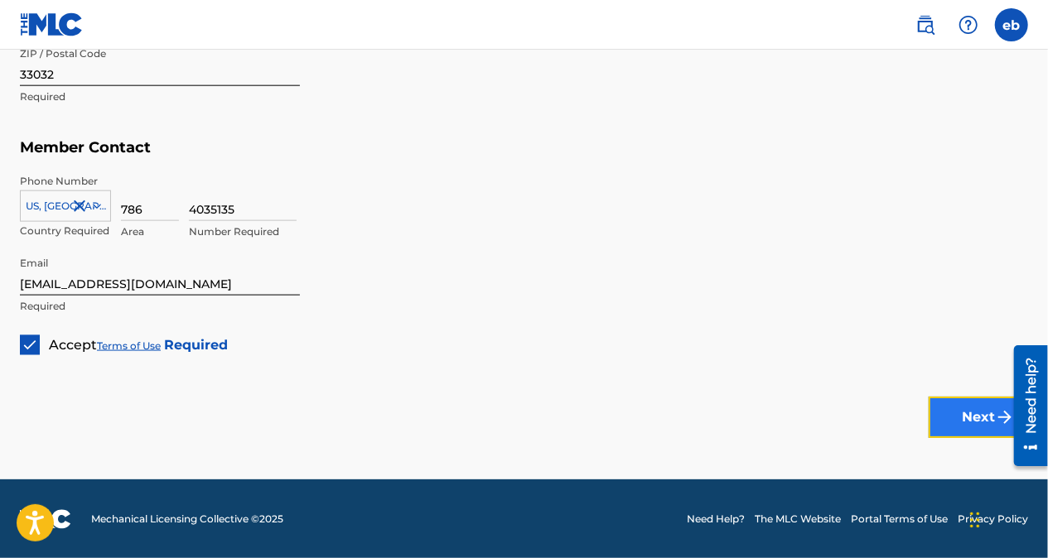
click at [950, 424] on button "Next" at bounding box center [978, 417] width 99 height 41
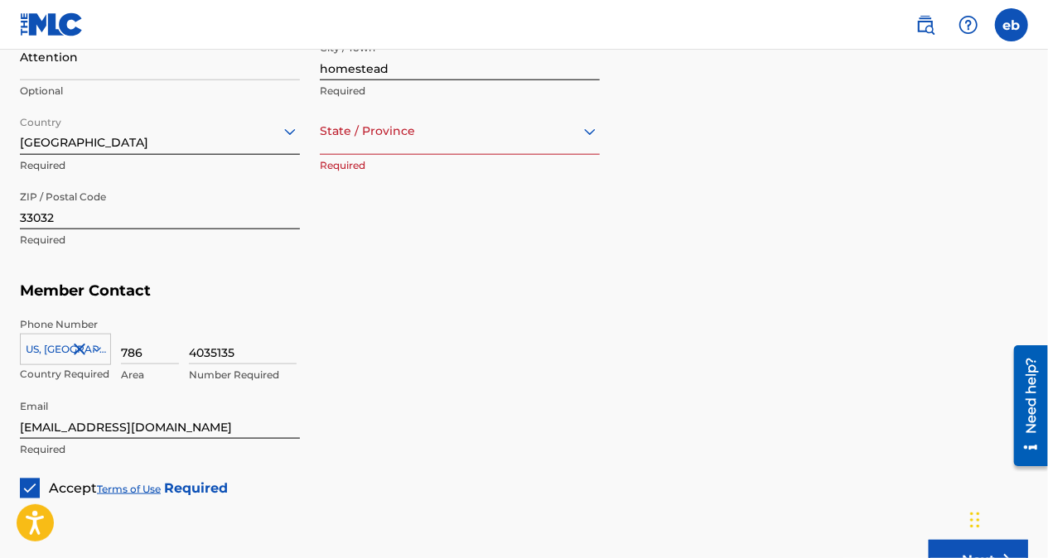
scroll to position [821, 0]
click at [600, 144] on div "Member Address ? Use my existing user account details Street Address [STREET_AD…" at bounding box center [524, 84] width 1008 height 379
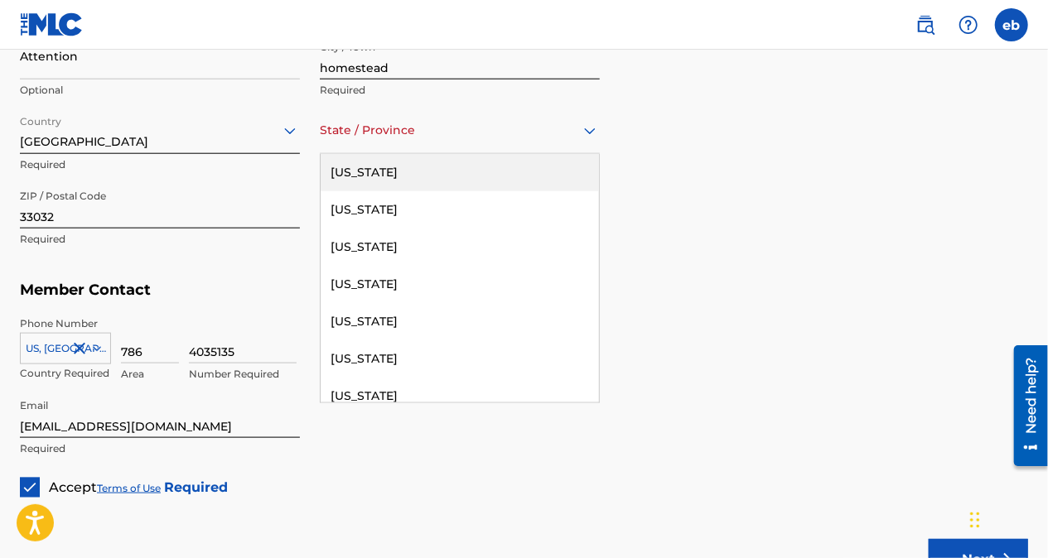
click at [586, 138] on icon at bounding box center [590, 131] width 20 height 20
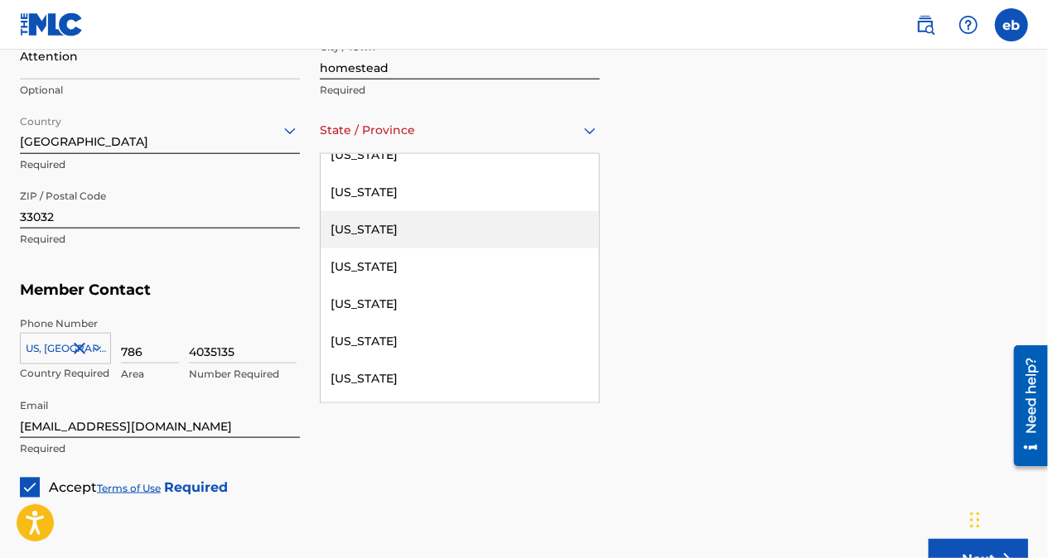
scroll to position [177, 0]
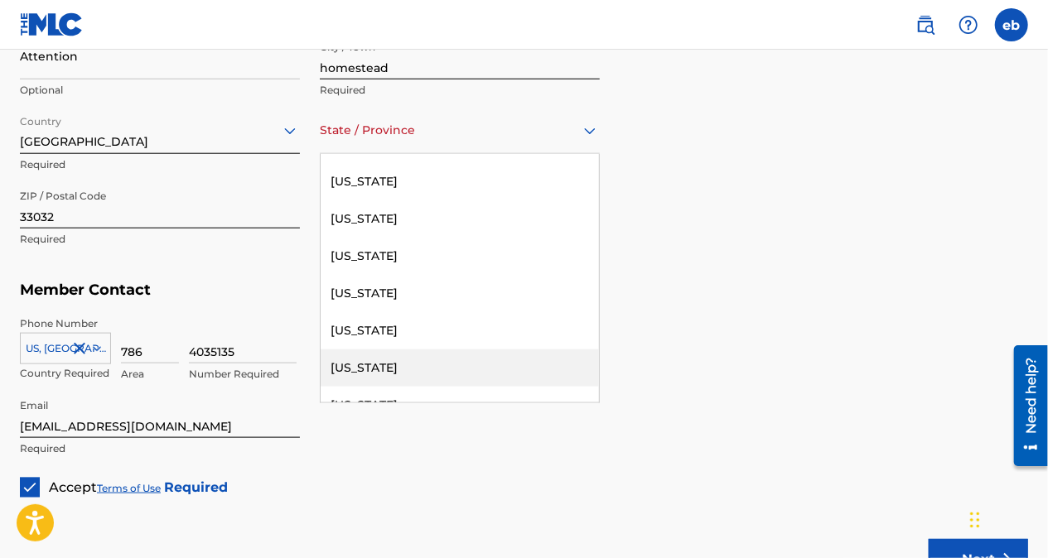
click at [380, 366] on div "[US_STATE]" at bounding box center [460, 368] width 278 height 37
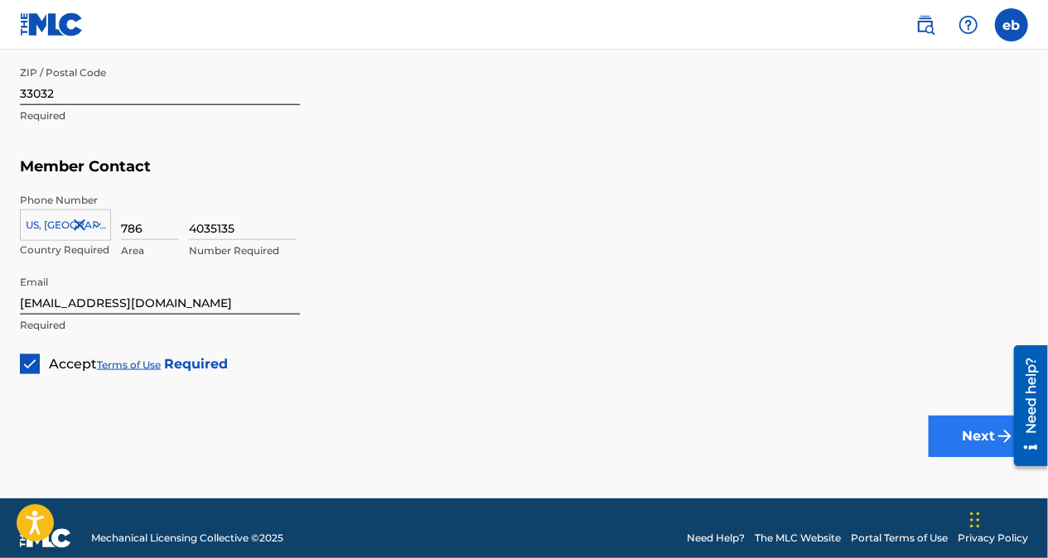
scroll to position [945, 0]
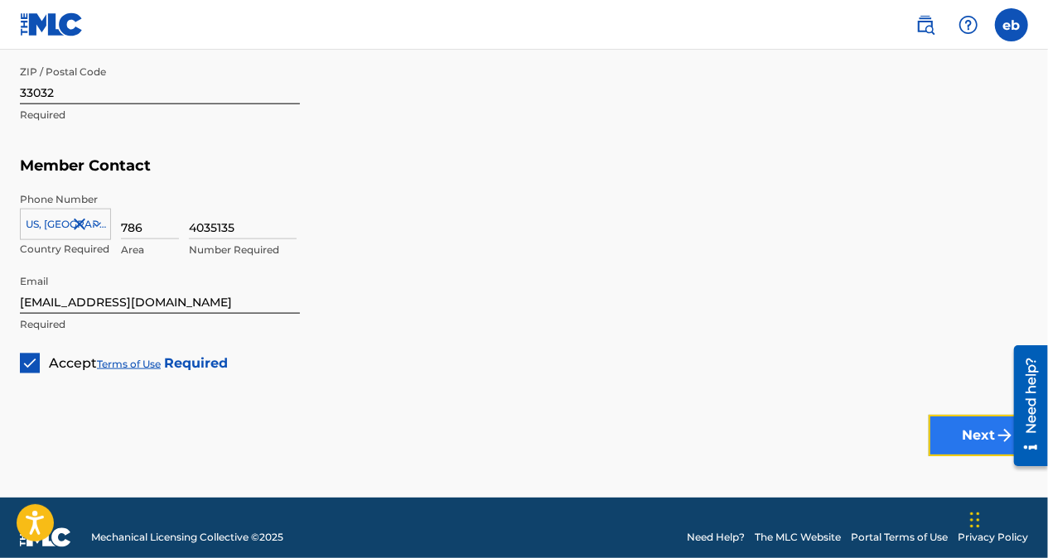
click at [963, 436] on button "Next" at bounding box center [978, 435] width 99 height 41
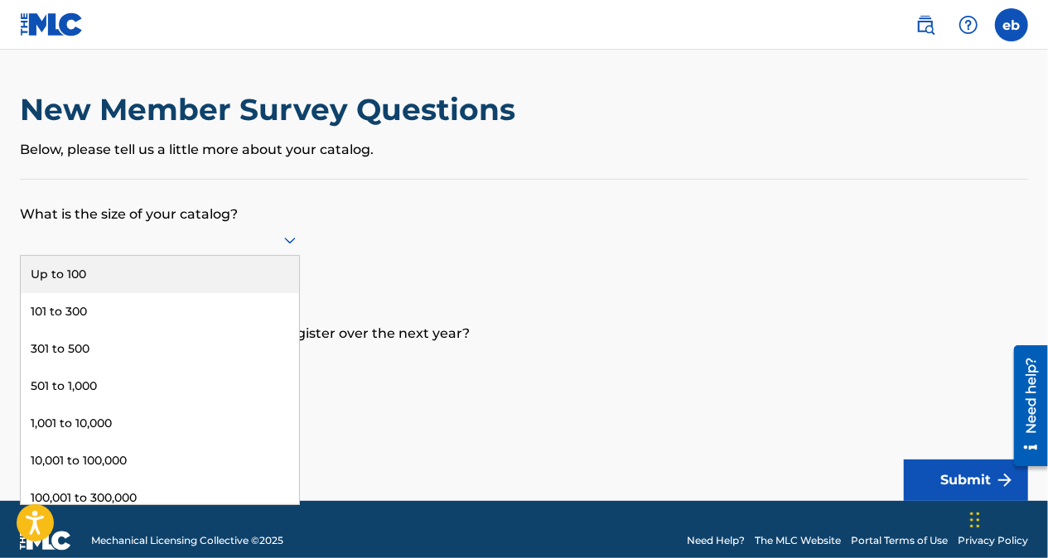
click at [287, 236] on icon at bounding box center [290, 240] width 20 height 20
click at [159, 277] on div "Up to 100" at bounding box center [160, 274] width 278 height 37
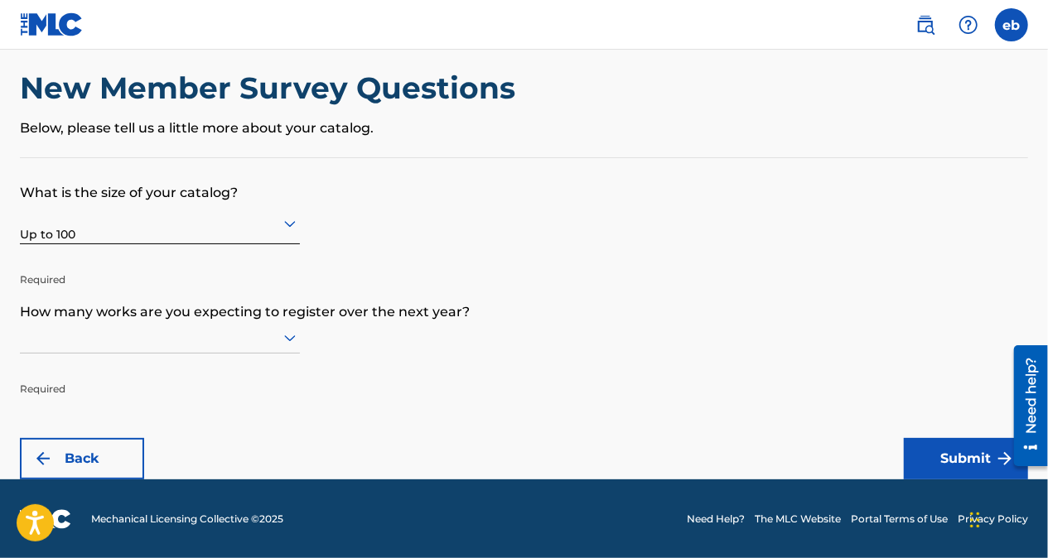
scroll to position [22, 0]
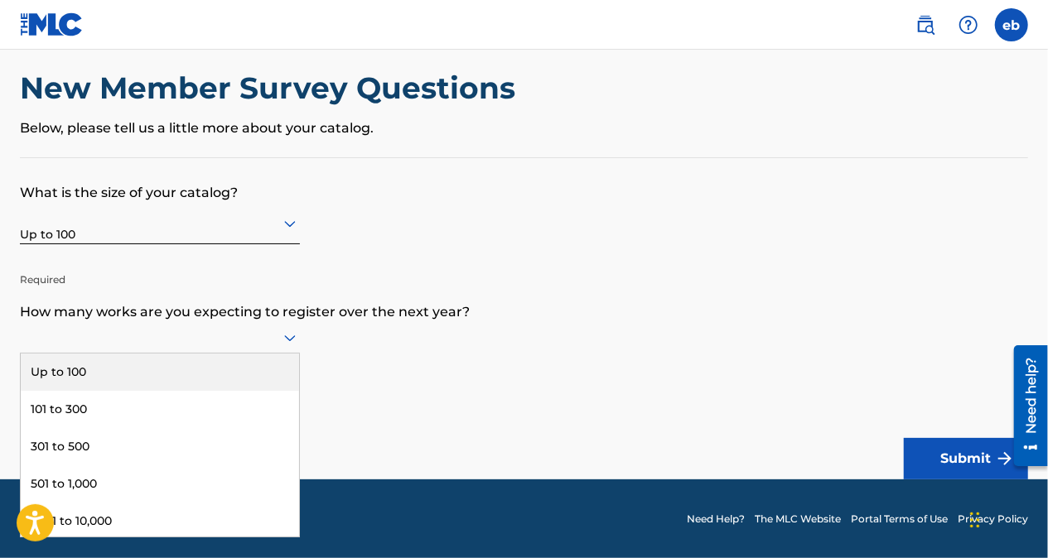
click at [250, 336] on div at bounding box center [160, 337] width 280 height 21
click at [202, 384] on div "Up to 100" at bounding box center [160, 372] width 278 height 37
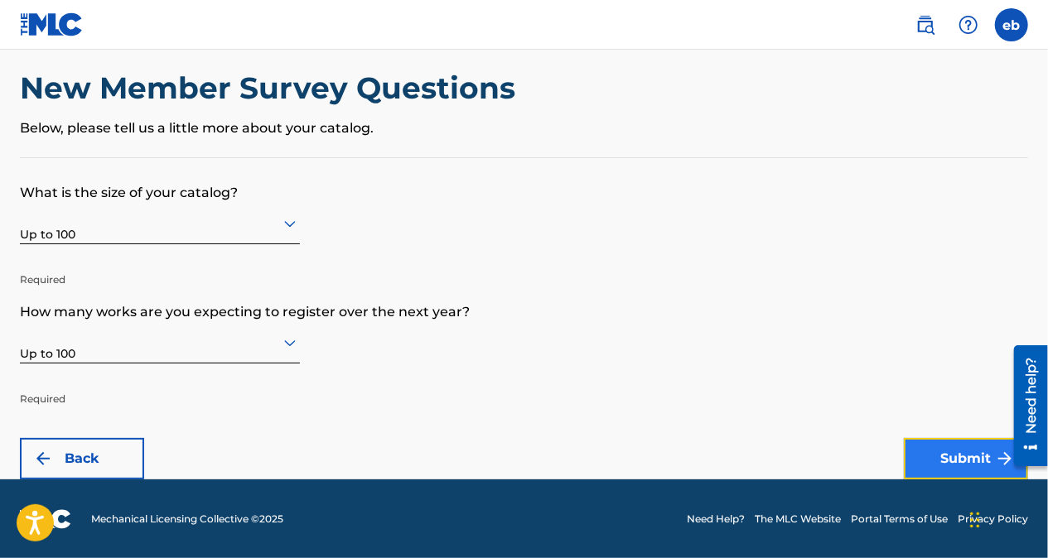
click at [936, 452] on button "Submit" at bounding box center [966, 458] width 124 height 41
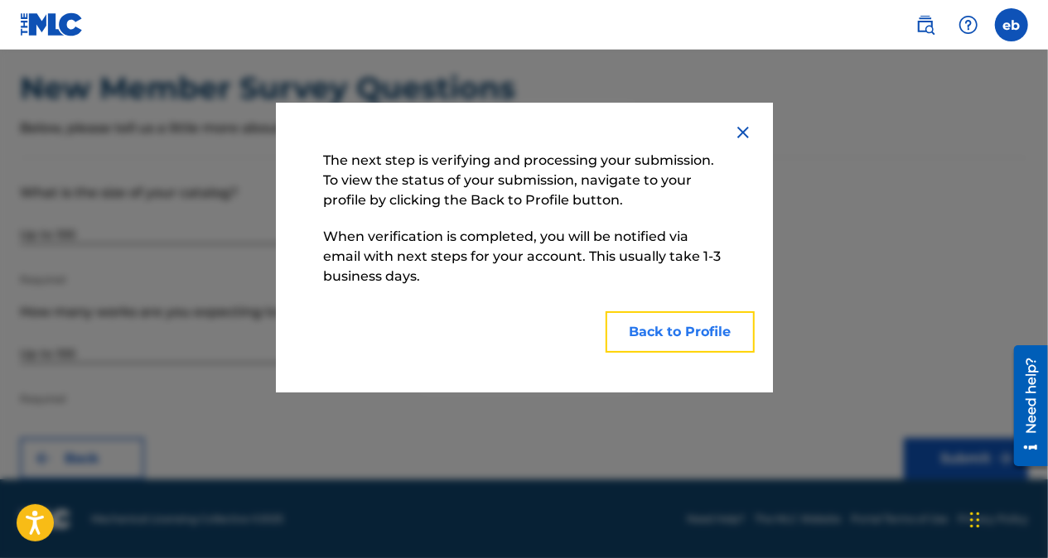
click at [740, 326] on button "Back to Profile" at bounding box center [680, 331] width 149 height 41
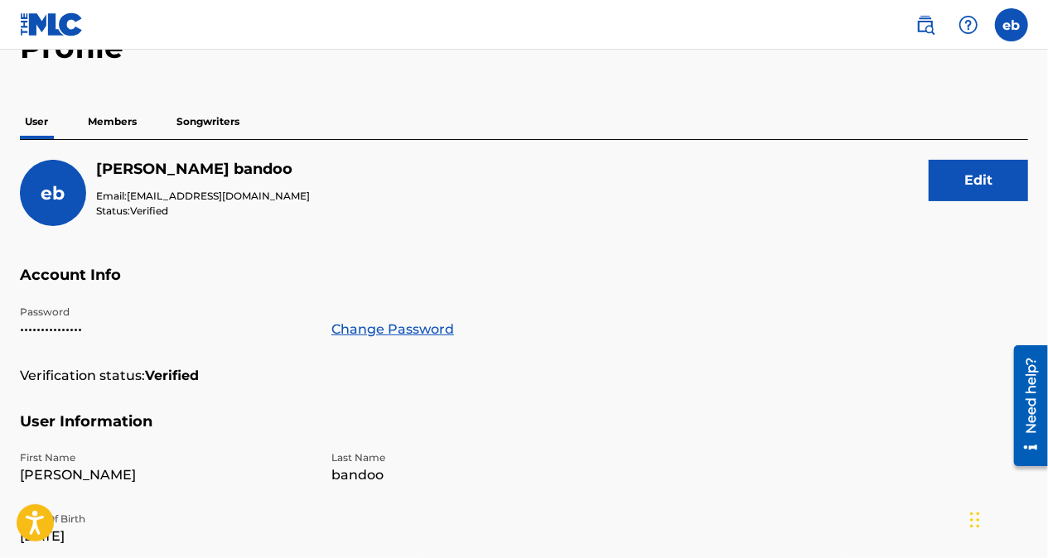
scroll to position [95, 0]
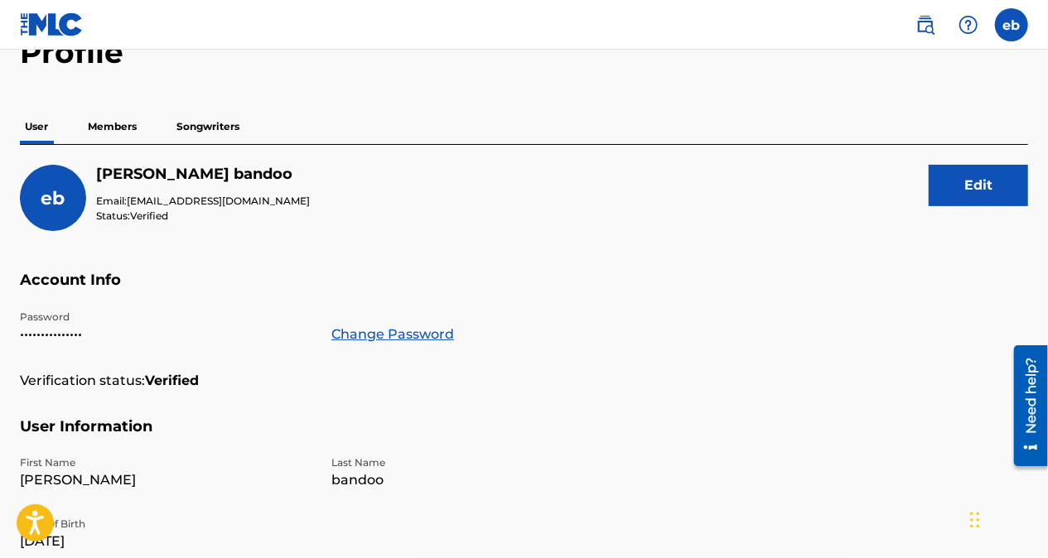
click at [110, 124] on p "Members" at bounding box center [112, 126] width 59 height 35
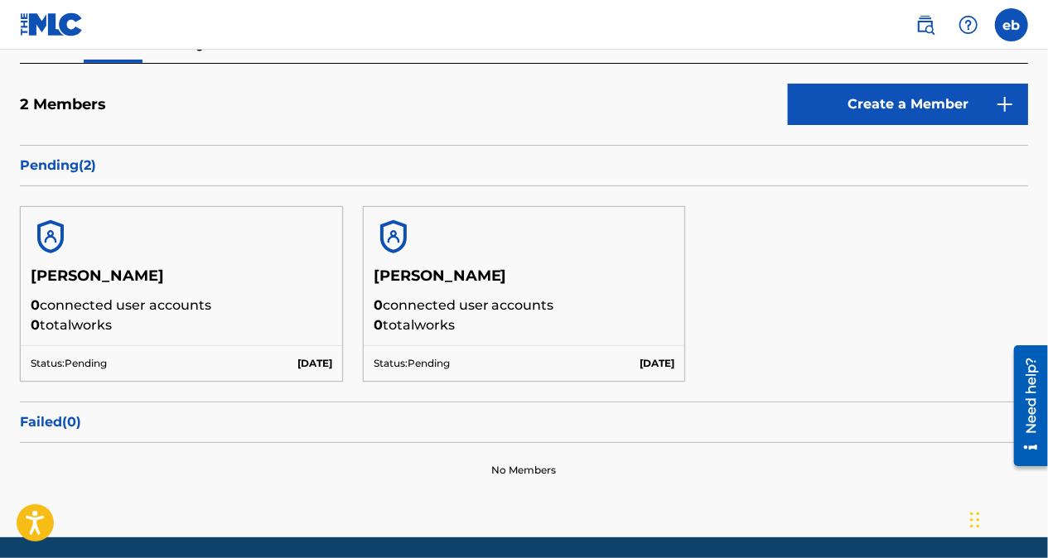
scroll to position [177, 0]
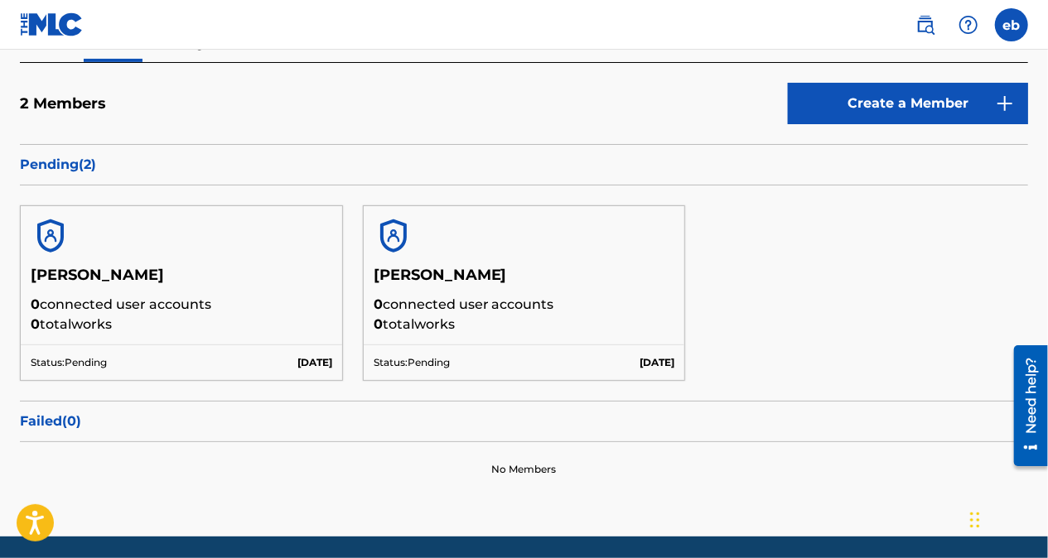
click at [50, 31] on img at bounding box center [52, 24] width 64 height 24
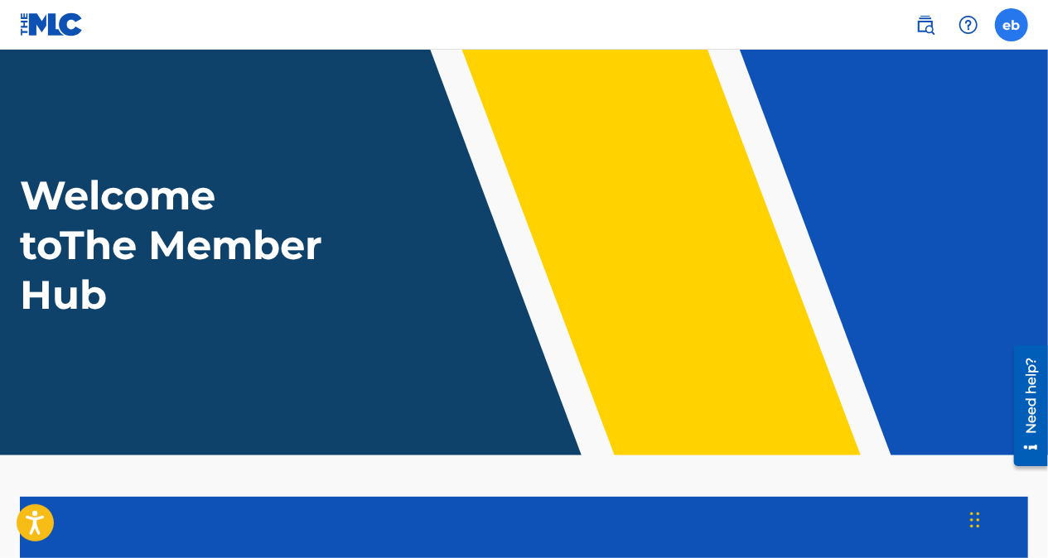
click at [1007, 27] on label at bounding box center [1011, 24] width 33 height 33
click at [1012, 25] on input "eb [PERSON_NAME] [EMAIL_ADDRESS][DOMAIN_NAME] Notification Preferences Profile …" at bounding box center [1012, 25] width 0 height 0
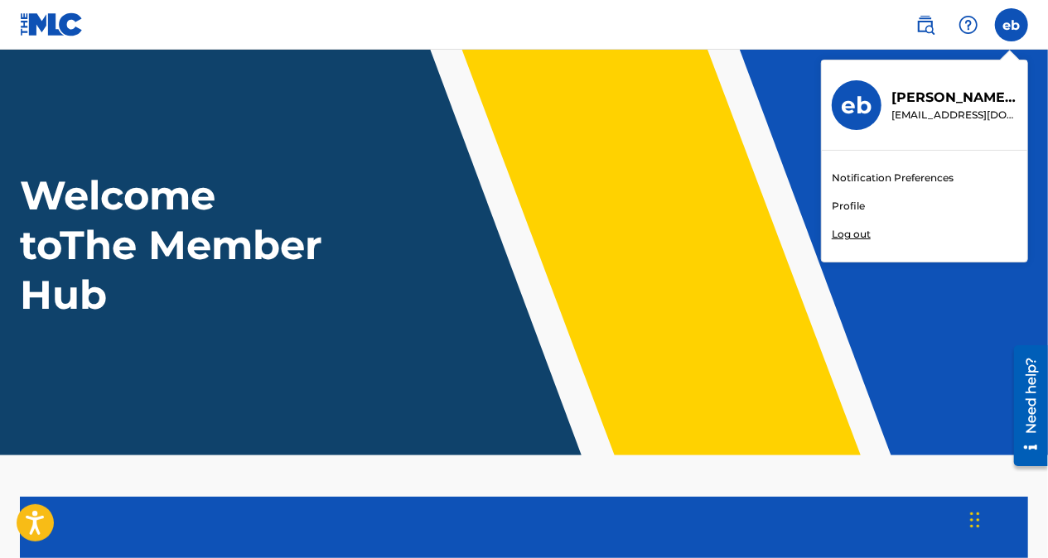
click at [713, 141] on header "Welcome to The Member Hub" at bounding box center [524, 253] width 1048 height 406
